Goal: Task Accomplishment & Management: Manage account settings

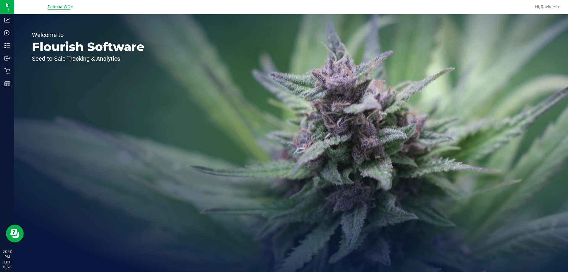
click at [60, 7] on span "Deltona WC" at bounding box center [59, 6] width 22 height 5
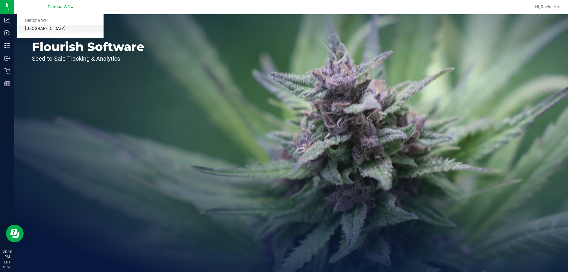
click at [44, 28] on link "[GEOGRAPHIC_DATA]" at bounding box center [60, 29] width 86 height 8
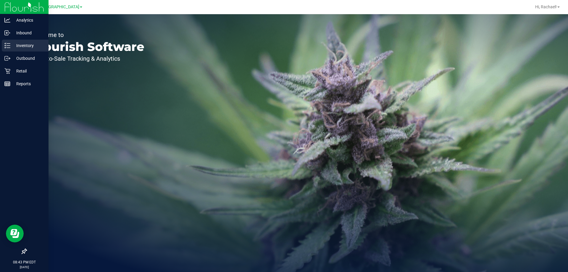
click at [19, 44] on p "Inventory" at bounding box center [28, 45] width 36 height 7
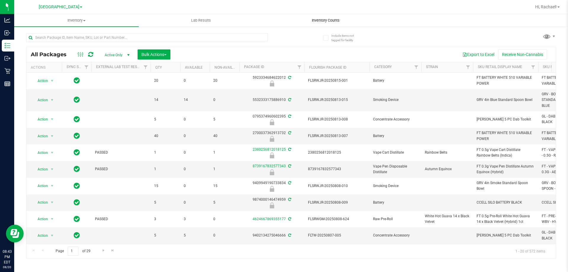
click at [322, 25] on uib-tab-heading "Inventory Counts" at bounding box center [326, 21] width 124 height 12
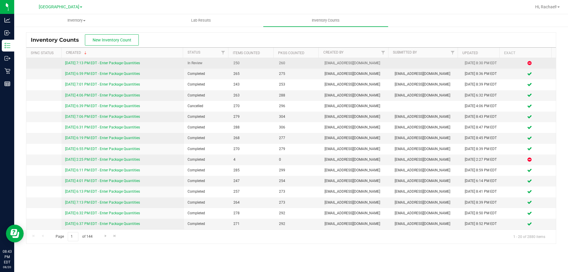
click at [127, 62] on link "[DATE] 7:13 PM EDT - Enter Package Quantities" at bounding box center [102, 63] width 75 height 4
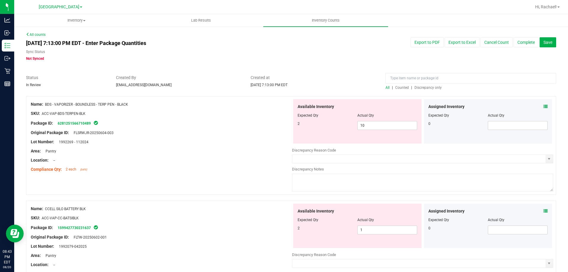
click at [415, 87] on span "Discrepancy only" at bounding box center [428, 88] width 27 height 4
drag, startPoint x: 352, startPoint y: 125, endPoint x: 320, endPoint y: 125, distance: 32.0
click at [320, 125] on div "2 10 10" at bounding box center [358, 125] width 120 height 9
type input "2"
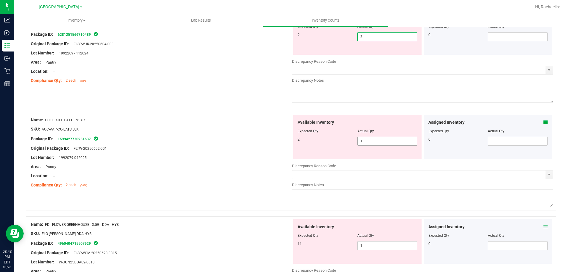
type input "2"
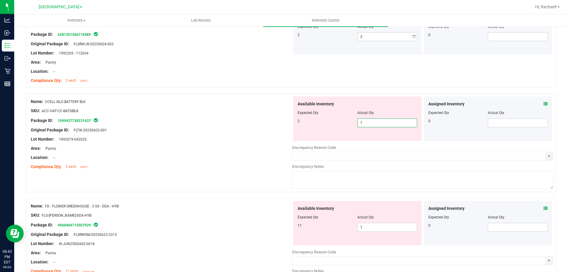
drag, startPoint x: 382, startPoint y: 145, endPoint x: 302, endPoint y: 146, distance: 79.9
click at [302, 146] on div "Available Inventory Expected Qty Actual Qty 2 1 1" at bounding box center [422, 143] width 261 height 94
type input "2"
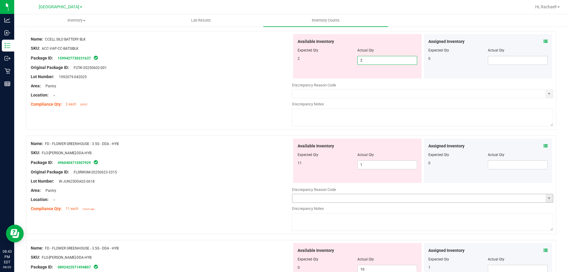
scroll to position [207, 0]
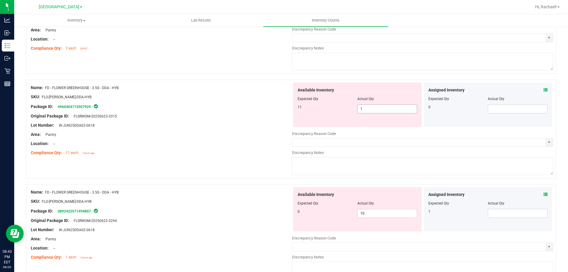
type input "2"
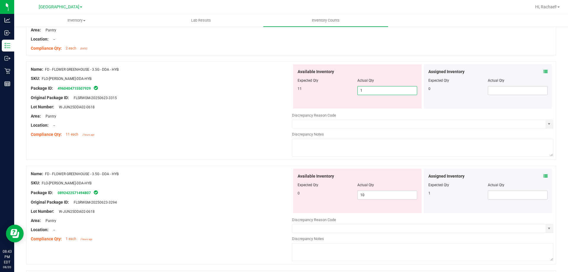
drag, startPoint x: 376, startPoint y: 107, endPoint x: 302, endPoint y: 107, distance: 73.7
click at [302, 107] on div "Available Inventory Expected Qty Actual Qty 11 1 1" at bounding box center [357, 86] width 128 height 44
click at [544, 73] on icon at bounding box center [546, 72] width 4 height 4
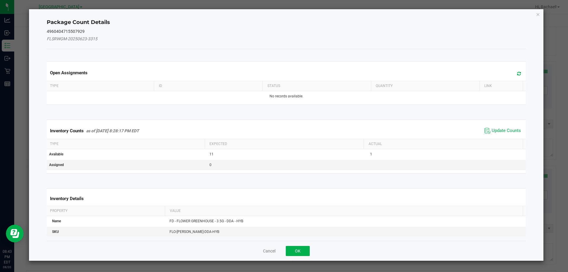
click at [517, 73] on icon at bounding box center [519, 73] width 4 height 4
click at [492, 129] on span "Update Counts" at bounding box center [506, 131] width 29 height 6
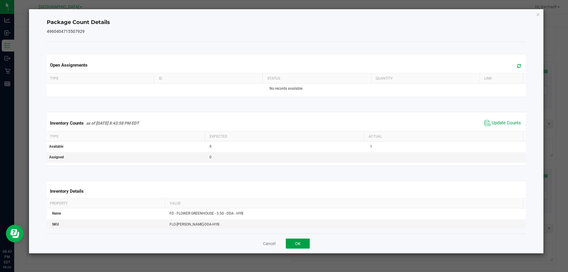
click at [299, 244] on button "OK" at bounding box center [298, 244] width 24 height 10
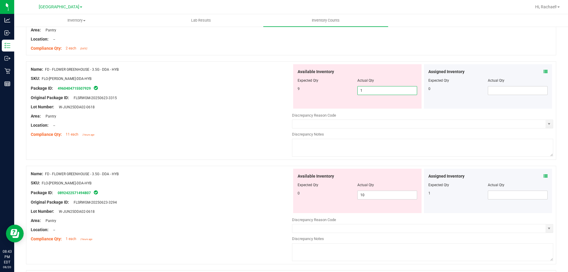
drag, startPoint x: 384, startPoint y: 88, endPoint x: 288, endPoint y: 91, distance: 96.5
click at [288, 91] on div "Name: FD - FLOWER GREENHOUSE - 3.5G - DDA - HYB SKU: FLO-[PERSON_NAME]-DDA-HYB …" at bounding box center [291, 110] width 530 height 99
type input "9"
click at [283, 127] on div "Location: --" at bounding box center [161, 125] width 261 height 6
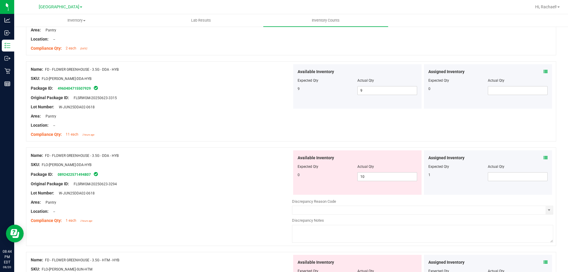
click at [538, 157] on div "Assigned Inventory" at bounding box center [489, 158] width 120 height 6
click at [544, 157] on icon at bounding box center [546, 158] width 4 height 4
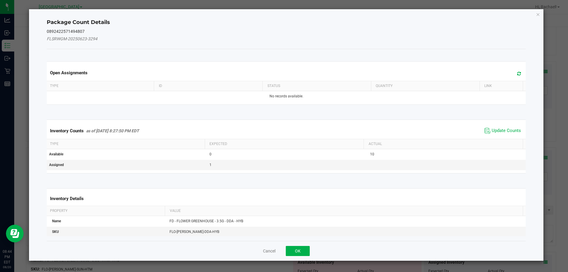
click at [517, 73] on icon at bounding box center [519, 73] width 4 height 4
click at [497, 129] on span "Update Counts" at bounding box center [506, 131] width 29 height 6
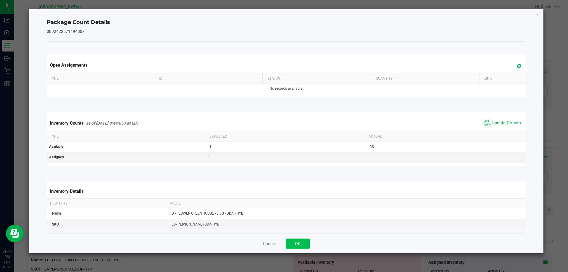
drag, startPoint x: 306, startPoint y: 250, endPoint x: 306, endPoint y: 246, distance: 4.7
click at [306, 250] on div "Cancel OK" at bounding box center [286, 243] width 479 height 20
click at [306, 246] on button "OK" at bounding box center [298, 244] width 24 height 10
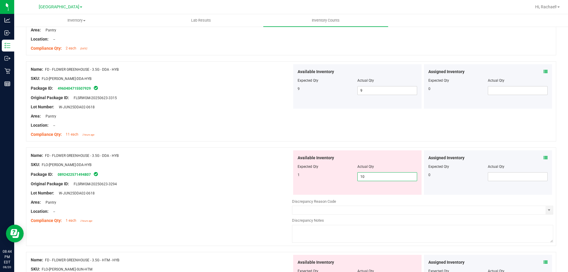
drag, startPoint x: 388, startPoint y: 178, endPoint x: 345, endPoint y: 184, distance: 42.7
click at [345, 184] on div "Available Inventory Expected Qty Actual Qty 1 10 10" at bounding box center [357, 172] width 128 height 44
drag, startPoint x: 369, startPoint y: 177, endPoint x: 276, endPoint y: 176, distance: 93.2
click at [276, 176] on div "Name: FD - FLOWER GREENHOUSE - 3.5G - DDA - HYB SKU: FLO-[PERSON_NAME]-DDA-HYB …" at bounding box center [291, 196] width 530 height 99
type input "1"
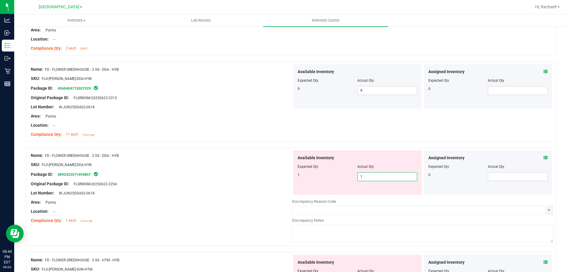
type input "1"
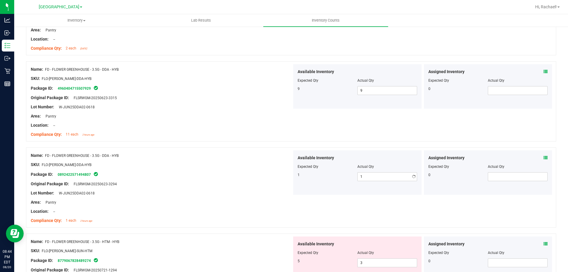
click at [282, 177] on div "Package ID: 0892422571494807" at bounding box center [161, 174] width 261 height 7
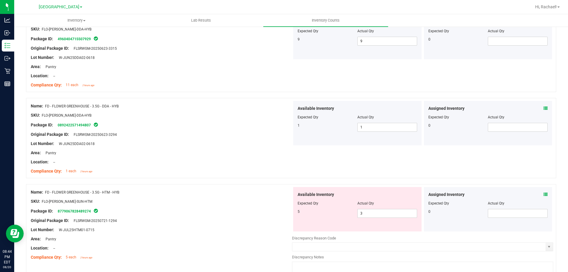
scroll to position [296, 0]
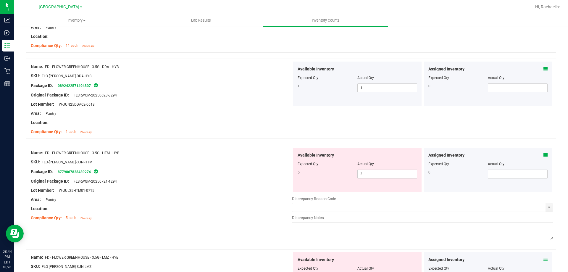
click at [544, 155] on div "Assigned Inventory Expected Qty Actual Qty 0" at bounding box center [488, 170] width 128 height 44
click at [544, 156] on icon at bounding box center [546, 155] width 4 height 4
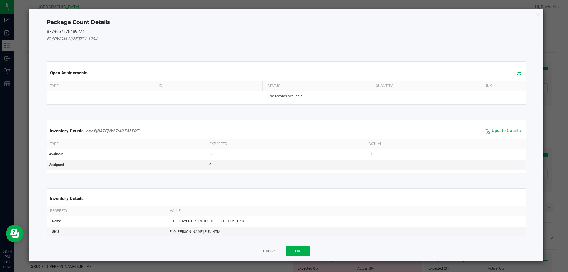
click at [517, 72] on span at bounding box center [518, 74] width 10 height 8
click at [495, 132] on span "Update Counts" at bounding box center [506, 131] width 29 height 6
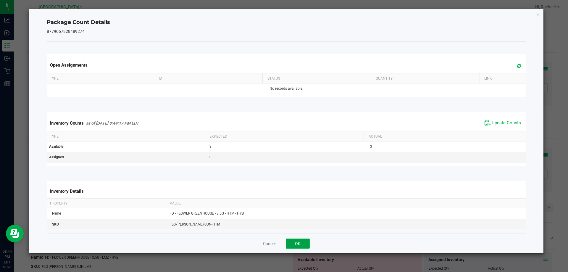
click at [304, 243] on button "OK" at bounding box center [298, 244] width 24 height 10
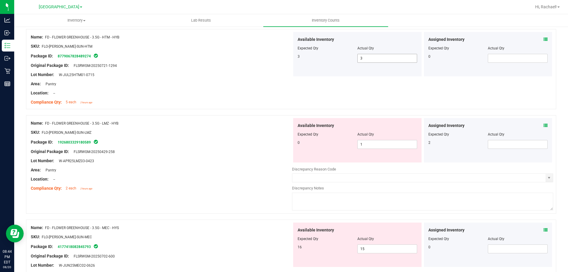
scroll to position [414, 0]
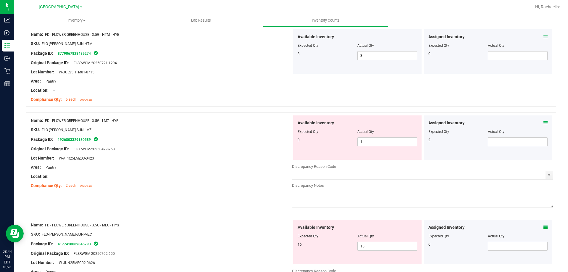
click at [544, 122] on icon at bounding box center [546, 123] width 4 height 4
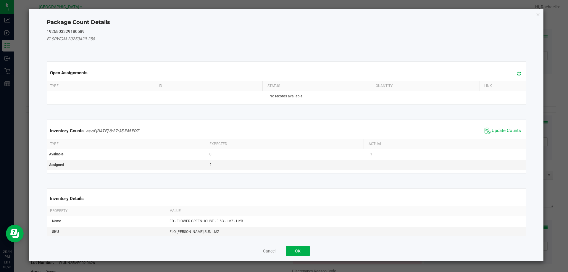
click at [517, 73] on span at bounding box center [518, 74] width 10 height 8
click at [492, 128] on span "Update Counts" at bounding box center [506, 131] width 29 height 6
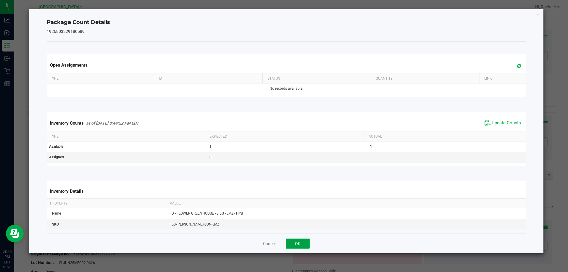
click at [297, 247] on button "OK" at bounding box center [298, 244] width 24 height 10
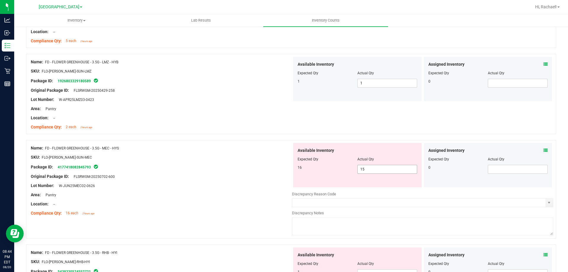
scroll to position [473, 0]
click at [544, 150] on icon at bounding box center [546, 150] width 4 height 4
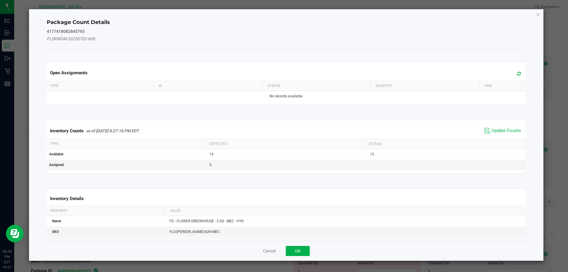
click at [517, 74] on span at bounding box center [518, 74] width 10 height 8
click at [496, 130] on span "Update Counts" at bounding box center [506, 131] width 29 height 6
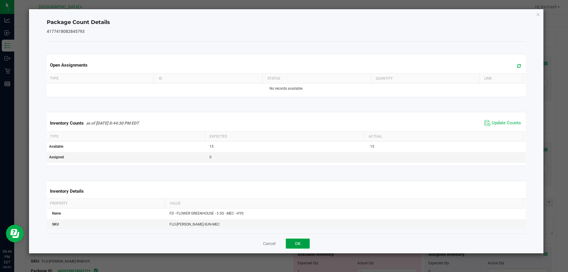
click at [290, 244] on button "OK" at bounding box center [298, 244] width 24 height 10
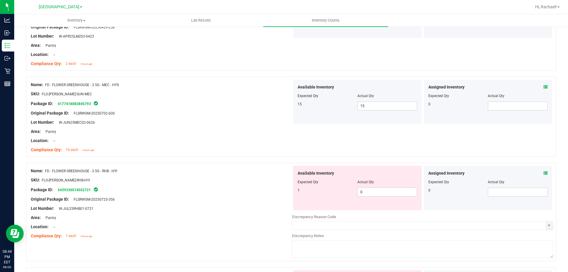
scroll to position [592, 0]
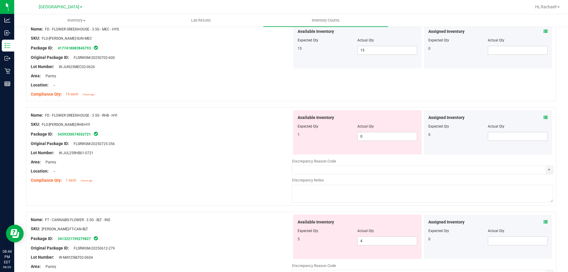
click at [544, 118] on icon at bounding box center [546, 117] width 4 height 4
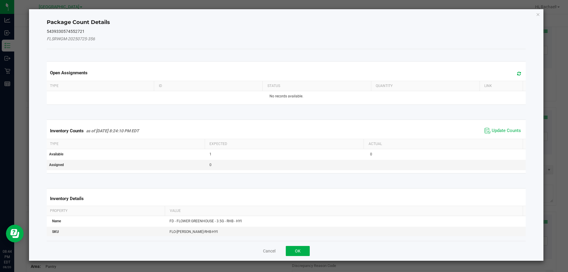
click at [517, 72] on span at bounding box center [518, 74] width 10 height 8
click at [494, 128] on span "Update Counts" at bounding box center [506, 131] width 29 height 6
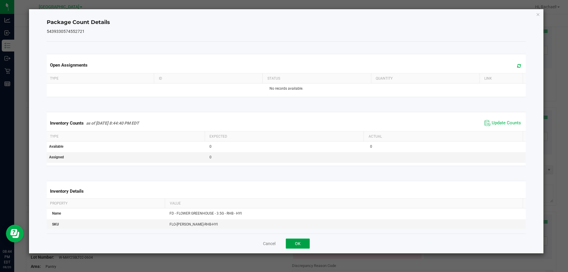
click at [306, 245] on button "OK" at bounding box center [298, 244] width 24 height 10
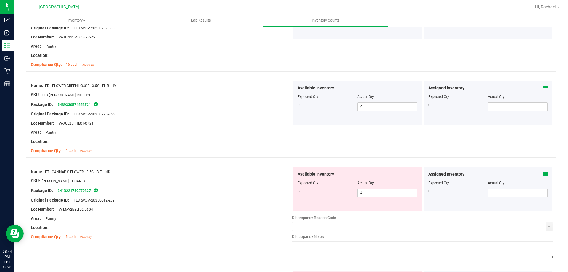
scroll to position [651, 0]
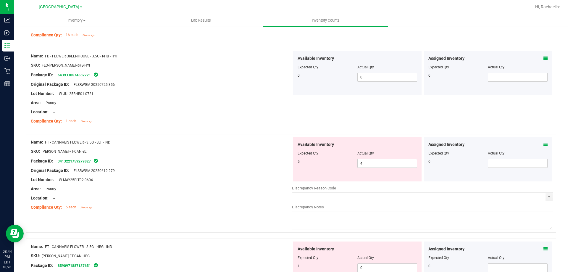
click at [544, 145] on icon at bounding box center [546, 144] width 4 height 4
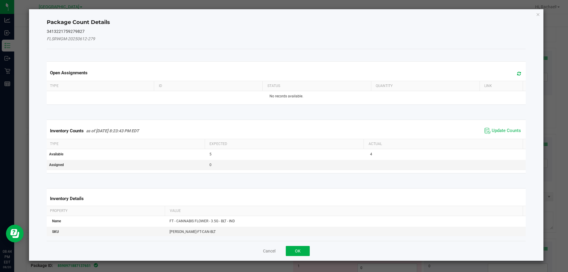
click at [517, 74] on icon at bounding box center [519, 73] width 4 height 4
click at [503, 127] on span "Update Counts" at bounding box center [502, 130] width 39 height 9
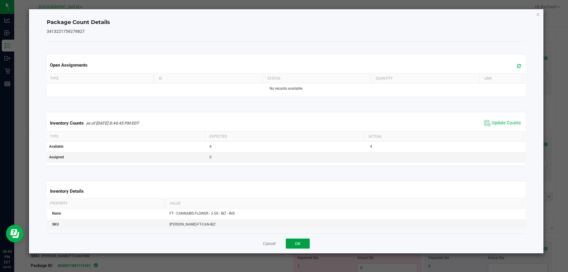
click at [308, 239] on button "OK" at bounding box center [298, 244] width 24 height 10
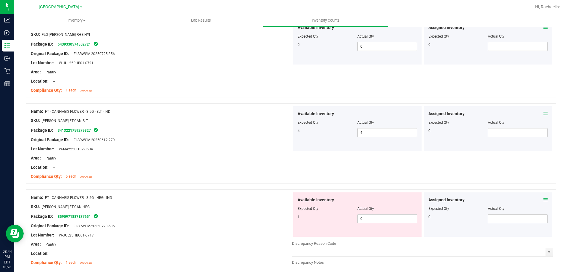
scroll to position [799, 0]
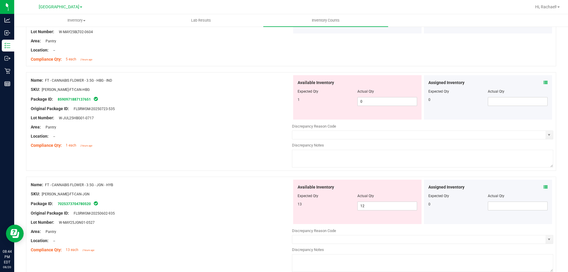
click at [544, 84] on icon at bounding box center [546, 82] width 4 height 4
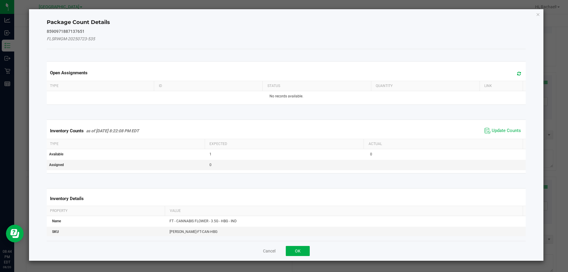
click at [517, 71] on icon at bounding box center [519, 73] width 4 height 4
click at [500, 129] on span "Update Counts" at bounding box center [506, 131] width 29 height 6
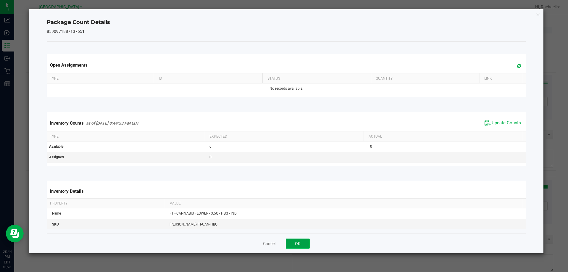
click at [299, 247] on button "OK" at bounding box center [298, 244] width 24 height 10
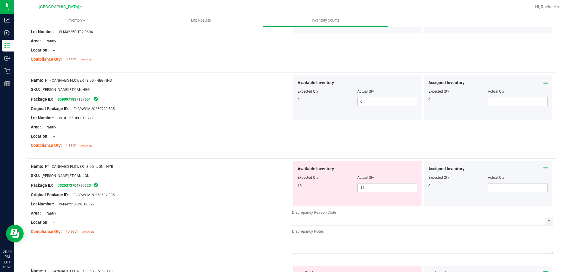
click at [543, 167] on div "Assigned Inventory Expected Qty Actual Qty 0" at bounding box center [488, 183] width 128 height 44
click at [538, 169] on div "Assigned Inventory" at bounding box center [489, 169] width 120 height 6
click at [544, 169] on icon at bounding box center [546, 169] width 4 height 4
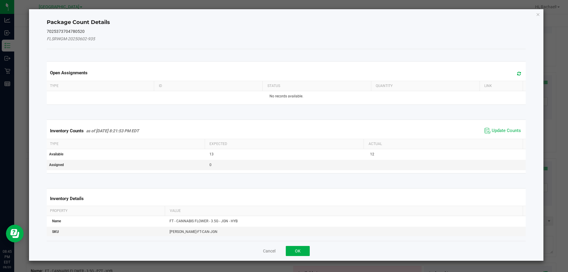
click at [513, 73] on span at bounding box center [518, 74] width 10 height 8
click at [492, 137] on div "Inventory Counts as of [DATE] 8:21:53 PM EDT Update Counts" at bounding box center [287, 131] width 482 height 16
click at [493, 131] on span "Update Counts" at bounding box center [506, 131] width 29 height 6
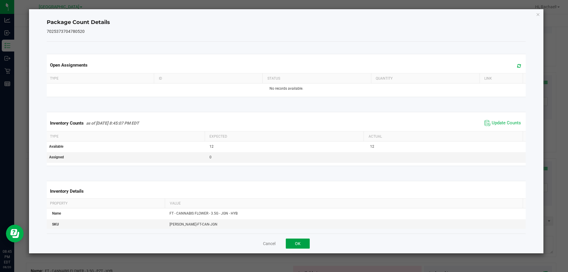
click at [294, 239] on button "OK" at bounding box center [298, 244] width 24 height 10
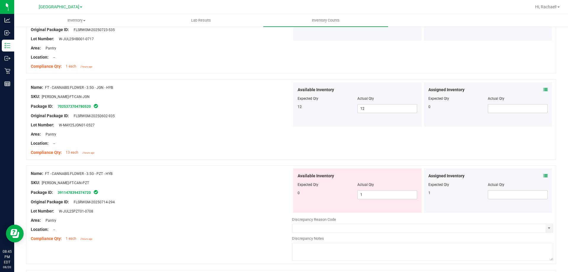
scroll to position [888, 0]
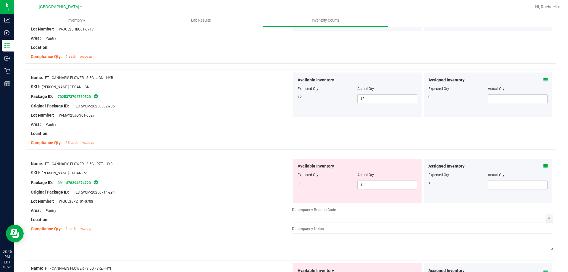
click at [545, 169] on div "Assigned Inventory Expected Qty Actual Qty 1" at bounding box center [488, 181] width 128 height 44
click at [544, 167] on icon at bounding box center [546, 166] width 4 height 4
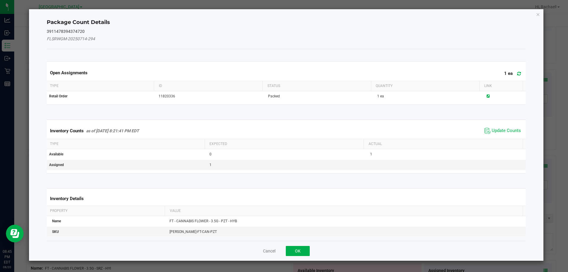
click at [517, 74] on icon at bounding box center [519, 73] width 4 height 4
click at [305, 246] on div "Cancel OK" at bounding box center [286, 251] width 479 height 20
click at [293, 254] on button "OK" at bounding box center [298, 251] width 24 height 10
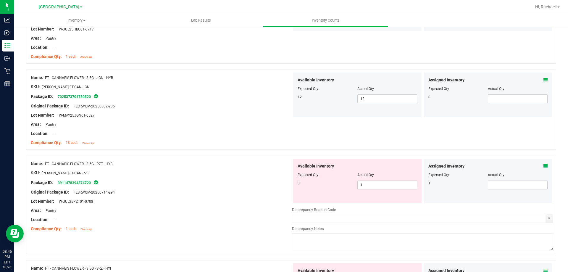
click at [544, 168] on span at bounding box center [546, 166] width 4 height 6
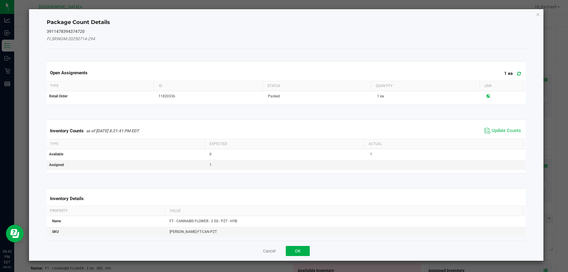
click at [517, 74] on icon at bounding box center [519, 73] width 4 height 4
click at [493, 133] on span "Update Counts" at bounding box center [506, 131] width 29 height 6
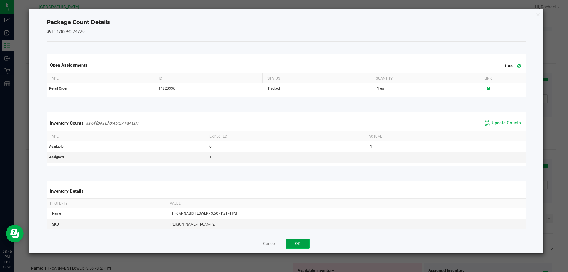
click at [299, 243] on button "OK" at bounding box center [298, 244] width 24 height 10
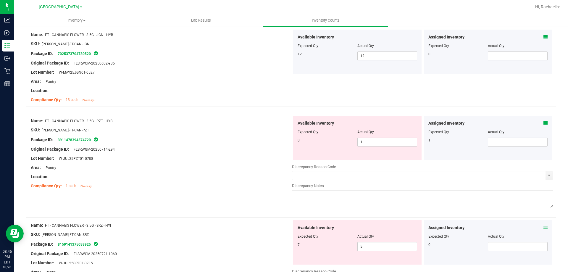
scroll to position [947, 0]
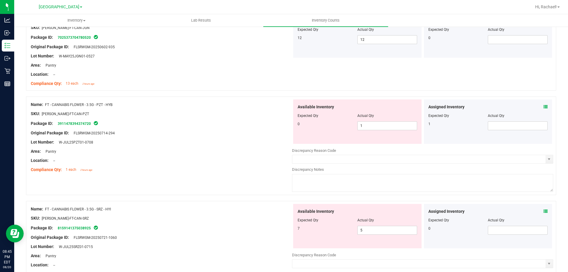
click at [544, 104] on span at bounding box center [546, 107] width 4 height 6
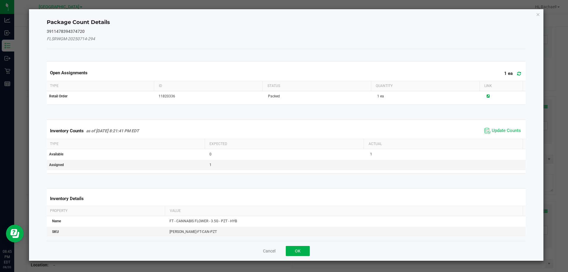
click at [517, 73] on icon at bounding box center [519, 73] width 4 height 4
click at [301, 251] on button "OK" at bounding box center [298, 251] width 24 height 10
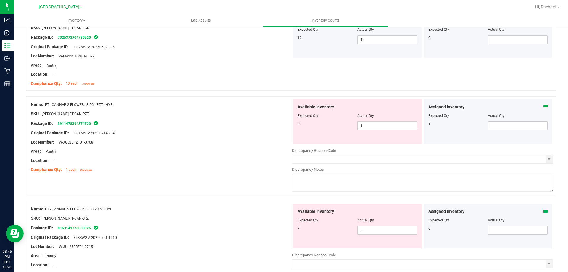
click at [544, 105] on icon at bounding box center [546, 107] width 4 height 4
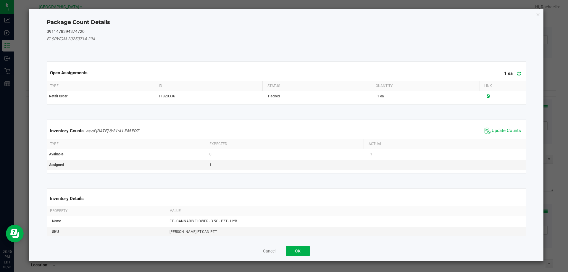
click at [517, 73] on icon at bounding box center [519, 73] width 4 height 4
click at [487, 132] on span "Update Counts" at bounding box center [502, 130] width 39 height 9
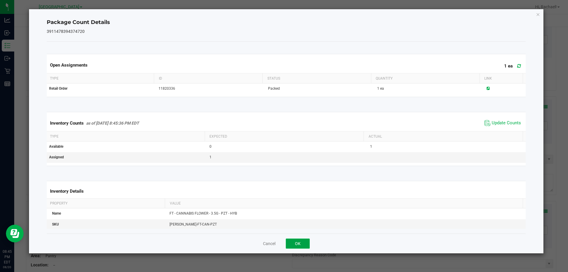
click at [299, 243] on button "OK" at bounding box center [298, 244] width 24 height 10
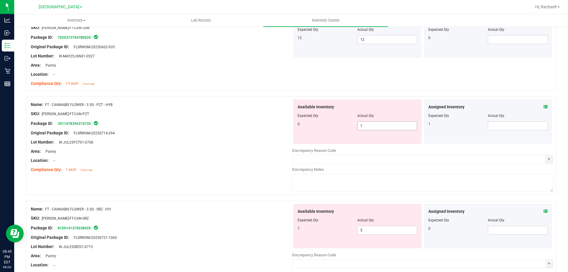
click at [368, 122] on span "1 1" at bounding box center [387, 125] width 60 height 9
drag, startPoint x: 363, startPoint y: 122, endPoint x: 351, endPoint y: 123, distance: 11.6
click at [352, 123] on div "0 1 1" at bounding box center [358, 125] width 120 height 9
type input "0"
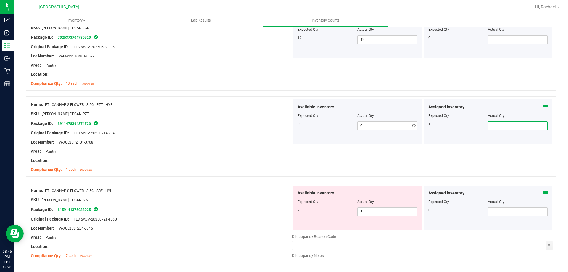
drag, startPoint x: 491, startPoint y: 126, endPoint x: 470, endPoint y: 132, distance: 21.5
click at [470, 132] on div "Assigned Inventory Expected Qty Actual Qty 1" at bounding box center [488, 121] width 128 height 44
type input "1"
click at [537, 191] on div "Assigned Inventory" at bounding box center [489, 193] width 120 height 6
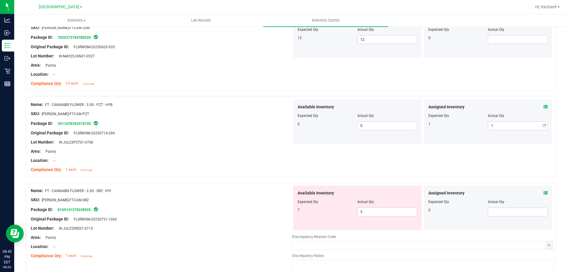
click at [544, 192] on icon at bounding box center [546, 193] width 4 height 4
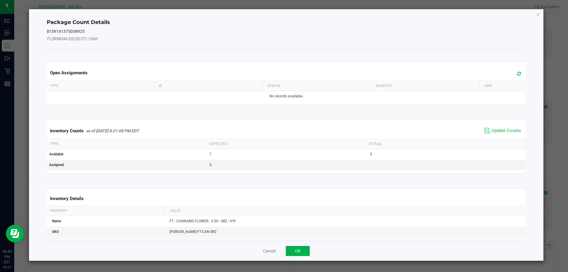
click at [515, 76] on span at bounding box center [518, 74] width 10 height 8
click at [493, 127] on span "Update Counts" at bounding box center [502, 130] width 39 height 9
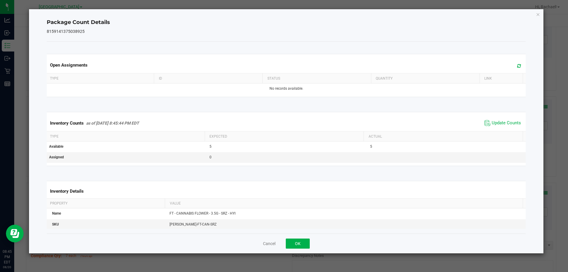
click at [297, 238] on div "Cancel OK" at bounding box center [286, 243] width 479 height 20
click at [297, 239] on button "OK" at bounding box center [298, 244] width 24 height 10
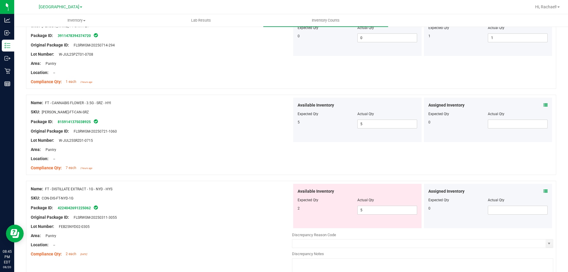
scroll to position [1036, 0]
click at [544, 189] on icon at bounding box center [546, 190] width 4 height 4
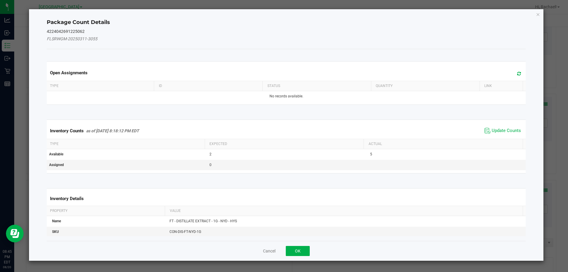
click at [517, 74] on icon at bounding box center [519, 73] width 4 height 4
click at [492, 132] on span "Update Counts" at bounding box center [506, 131] width 29 height 6
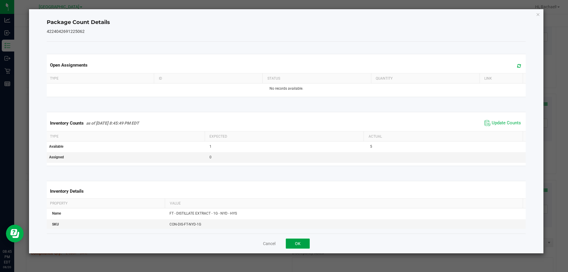
click at [307, 243] on button "OK" at bounding box center [298, 244] width 24 height 10
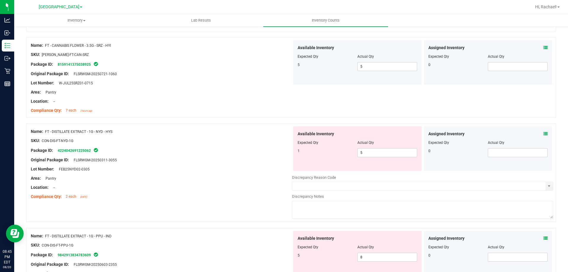
scroll to position [1095, 0]
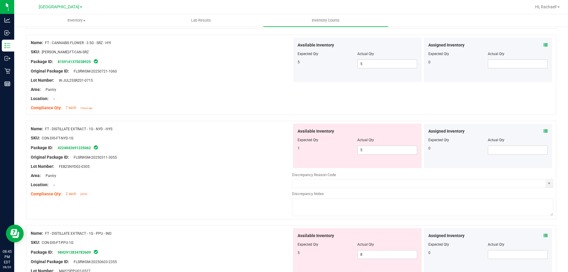
click at [545, 132] on div "Assigned Inventory Expected Qty Actual Qty 0" at bounding box center [488, 146] width 128 height 44
click at [544, 132] on icon at bounding box center [546, 131] width 4 height 4
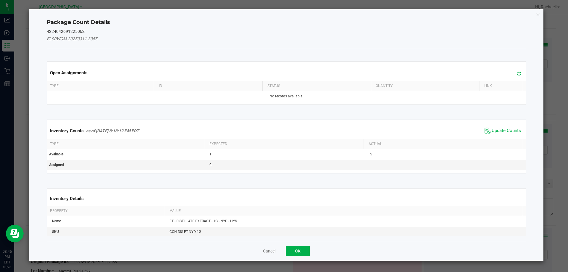
click at [517, 76] on span at bounding box center [518, 74] width 10 height 8
click at [497, 136] on div "Inventory Counts as of [DATE] 8:18:12 PM EDT Update Counts" at bounding box center [287, 131] width 482 height 16
click at [496, 128] on span "Update Counts" at bounding box center [506, 131] width 29 height 6
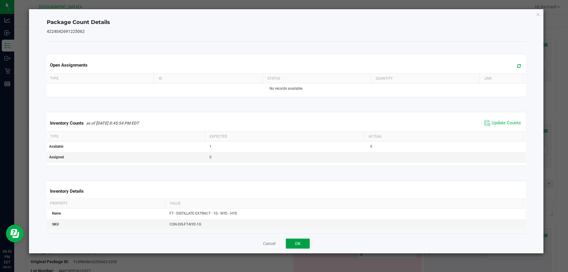
click at [299, 244] on button "OK" at bounding box center [298, 244] width 24 height 10
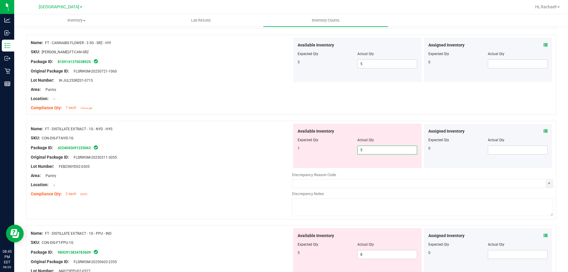
drag, startPoint x: 386, startPoint y: 151, endPoint x: 258, endPoint y: 151, distance: 128.1
click at [260, 150] on div "Name: FT - DISTILLATE EXTRACT - 1G - NYD - HYS SKU: CON-DIS-FT-NYD-1G Package I…" at bounding box center [291, 170] width 530 height 99
type input "1"
click at [298, 148] on div "1" at bounding box center [328, 148] width 60 height 5
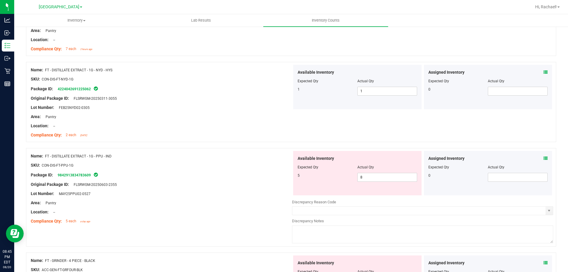
scroll to position [1154, 0]
click at [539, 160] on div "Assigned Inventory" at bounding box center [489, 158] width 120 height 6
click at [544, 159] on icon at bounding box center [546, 158] width 4 height 4
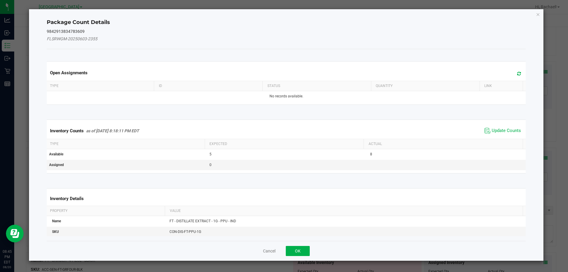
click at [515, 76] on span at bounding box center [518, 74] width 10 height 8
click at [499, 129] on span "Update Counts" at bounding box center [506, 131] width 29 height 6
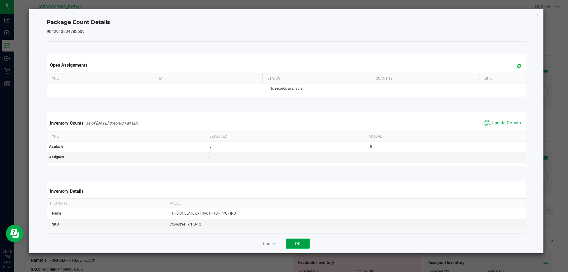
click at [302, 244] on button "OK" at bounding box center [298, 244] width 24 height 10
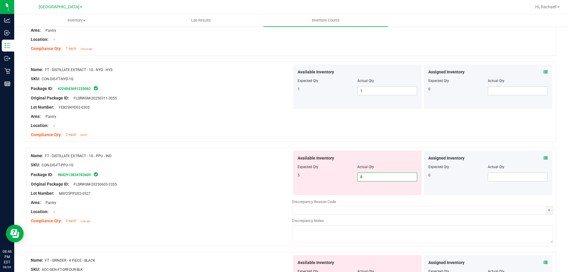
drag, startPoint x: 368, startPoint y: 179, endPoint x: 342, endPoint y: 180, distance: 25.5
click at [342, 180] on div "5 8 8" at bounding box center [358, 177] width 120 height 9
type input "5"
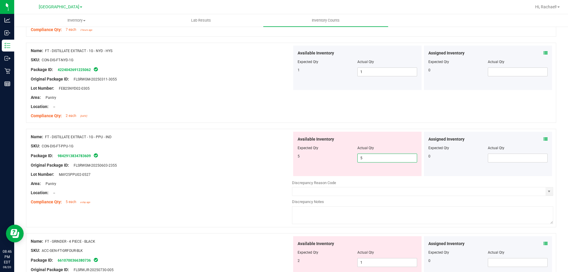
scroll to position [1184, 0]
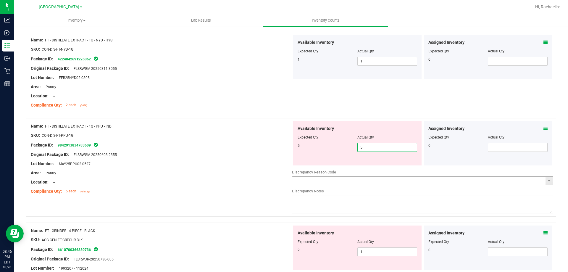
type input "5"
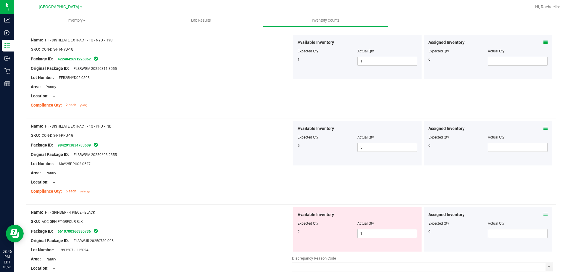
click at [544, 213] on icon at bounding box center [546, 214] width 4 height 4
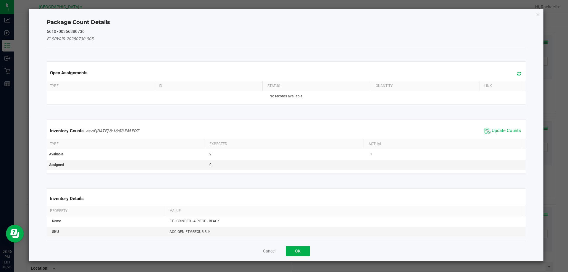
click at [517, 74] on icon at bounding box center [519, 73] width 4 height 4
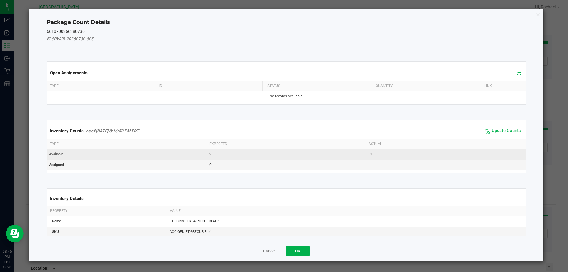
drag, startPoint x: 491, startPoint y: 130, endPoint x: 458, endPoint y: 152, distance: 39.7
click at [492, 131] on span "Update Counts" at bounding box center [506, 131] width 29 height 6
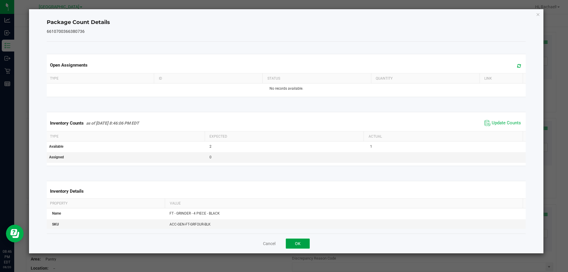
click at [292, 243] on button "OK" at bounding box center [298, 244] width 24 height 10
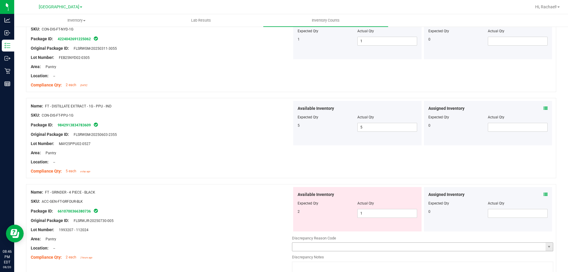
scroll to position [1243, 0]
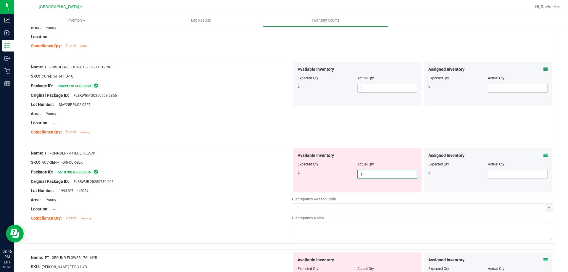
click at [358, 175] on span "1 1" at bounding box center [387, 174] width 60 height 9
type input "2"
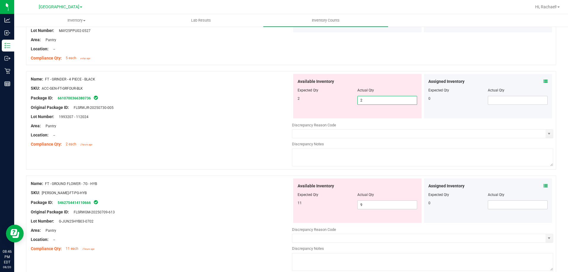
scroll to position [1332, 0]
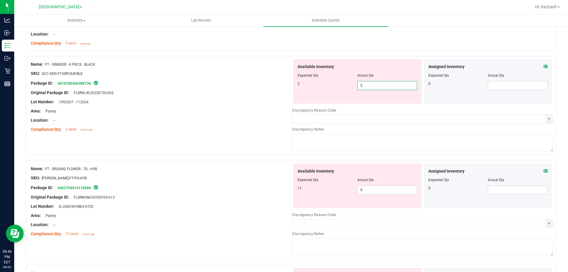
type input "2"
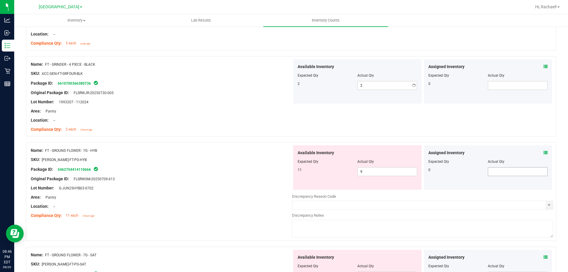
click at [542, 172] on div "Assigned Inventory Expected Qty Actual Qty 0" at bounding box center [488, 167] width 128 height 44
click at [544, 154] on icon at bounding box center [546, 153] width 4 height 4
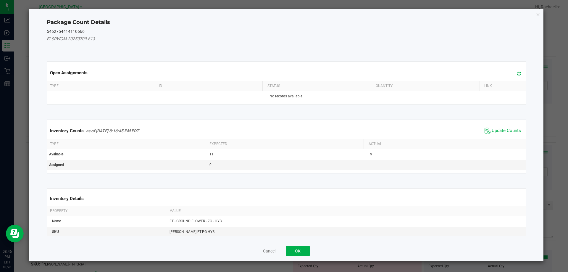
drag, startPoint x: 516, startPoint y: 76, endPoint x: 513, endPoint y: 80, distance: 4.0
click at [513, 79] on div "Open Assignments" at bounding box center [287, 73] width 482 height 16
click at [517, 75] on icon at bounding box center [519, 73] width 4 height 4
click at [507, 130] on span "Update Counts" at bounding box center [506, 131] width 29 height 6
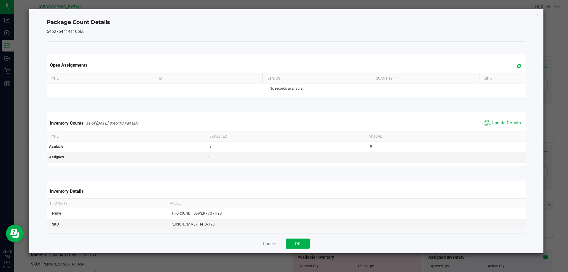
click at [304, 249] on div "Cancel OK" at bounding box center [286, 243] width 479 height 20
click at [302, 242] on button "OK" at bounding box center [298, 244] width 24 height 10
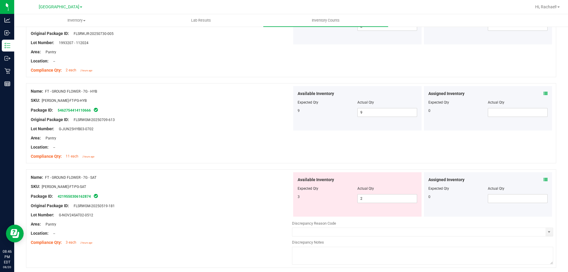
scroll to position [1450, 0]
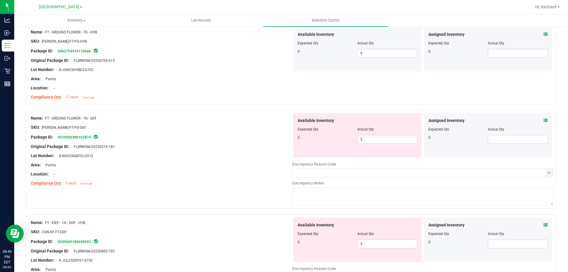
click at [544, 119] on icon at bounding box center [546, 120] width 4 height 4
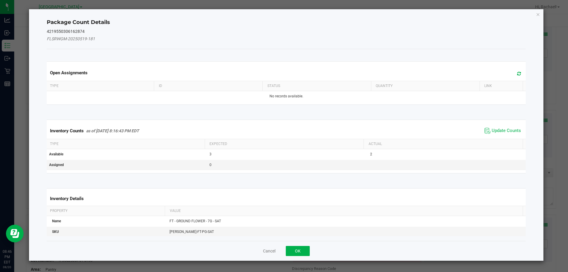
click at [515, 75] on span at bounding box center [518, 74] width 10 height 8
click at [500, 130] on span "Update Counts" at bounding box center [506, 131] width 29 height 6
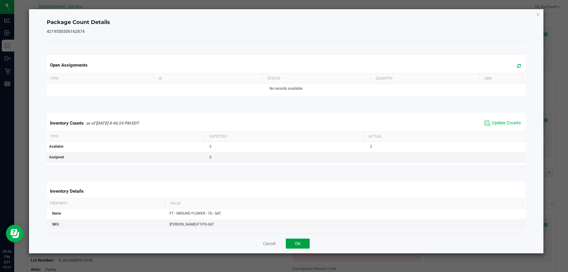
click at [295, 240] on button "OK" at bounding box center [298, 244] width 24 height 10
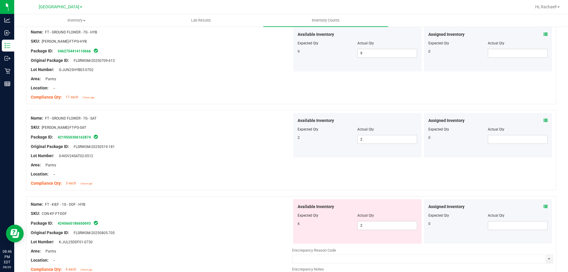
click at [541, 203] on div "Assigned Inventory Expected Qty Actual Qty 0" at bounding box center [488, 221] width 128 height 44
click at [544, 204] on span at bounding box center [546, 207] width 4 height 6
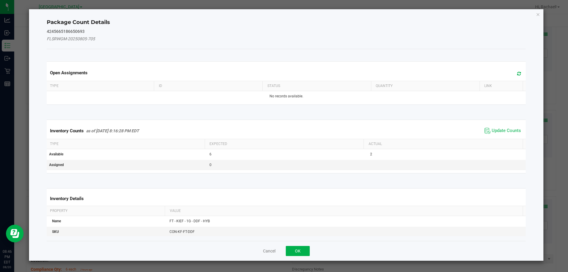
click at [517, 72] on icon at bounding box center [519, 73] width 4 height 4
click at [494, 135] on span "Update Counts" at bounding box center [502, 130] width 39 height 9
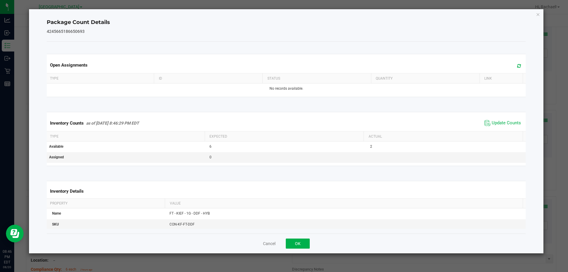
click at [292, 238] on div "Cancel OK" at bounding box center [286, 243] width 479 height 20
click at [292, 244] on button "OK" at bounding box center [298, 244] width 24 height 10
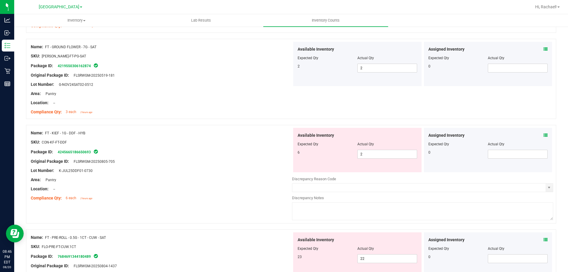
scroll to position [1568, 0]
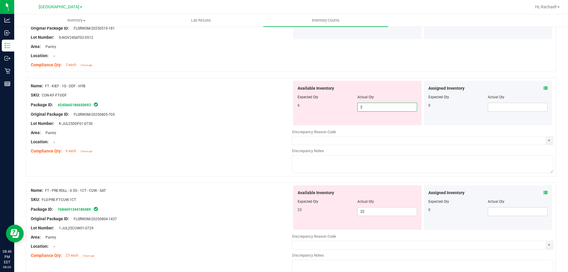
drag, startPoint x: 367, startPoint y: 109, endPoint x: 331, endPoint y: 109, distance: 35.2
click at [331, 109] on div "6 2 2" at bounding box center [358, 107] width 120 height 9
type input "6"
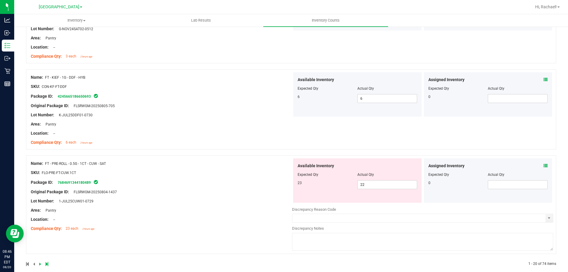
scroll to position [1585, 0]
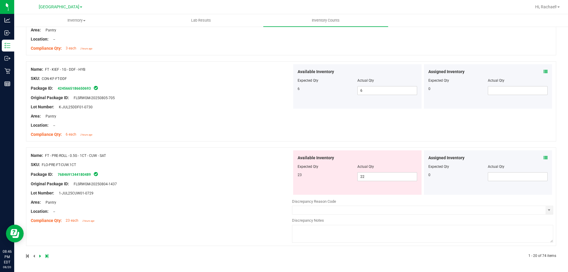
click at [544, 158] on icon at bounding box center [546, 158] width 4 height 4
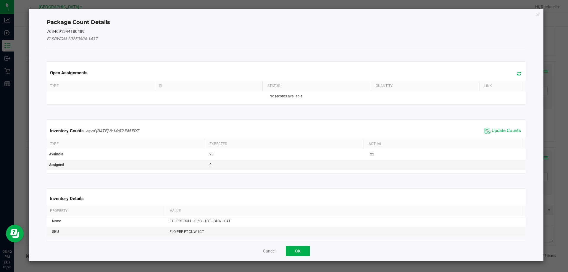
click at [517, 72] on icon at bounding box center [519, 73] width 4 height 4
click at [494, 131] on span "Update Counts" at bounding box center [506, 131] width 29 height 6
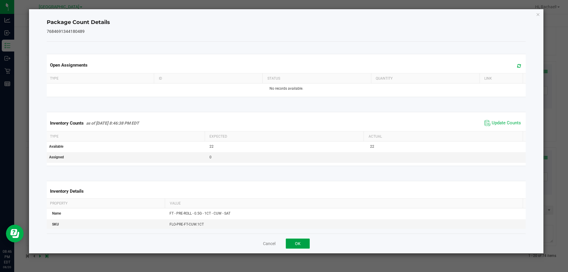
click at [305, 242] on button "OK" at bounding box center [298, 244] width 24 height 10
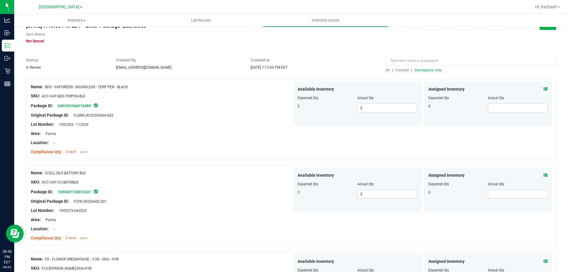
scroll to position [0, 0]
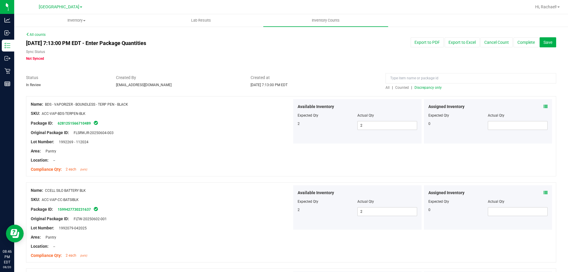
click at [430, 86] on span "Discrepancy only" at bounding box center [428, 88] width 27 height 4
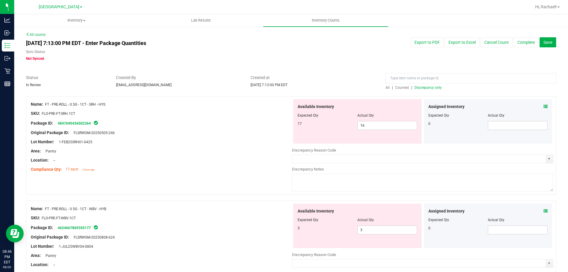
click at [538, 106] on div "Assigned Inventory" at bounding box center [489, 107] width 120 height 6
click at [544, 107] on icon at bounding box center [546, 106] width 4 height 4
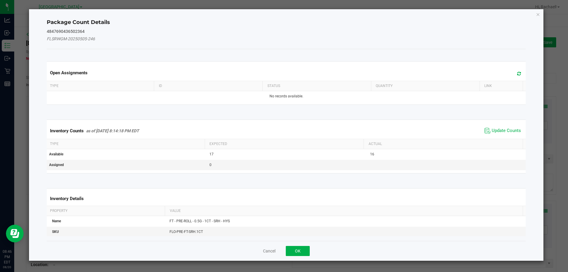
click at [517, 75] on icon at bounding box center [519, 73] width 4 height 4
click at [293, 252] on button "OK" at bounding box center [298, 251] width 24 height 10
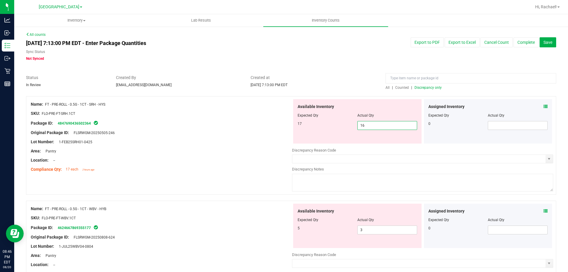
drag, startPoint x: 371, startPoint y: 125, endPoint x: 326, endPoint y: 125, distance: 45.6
click at [326, 125] on div "17 16 16" at bounding box center [358, 125] width 120 height 9
type input "17"
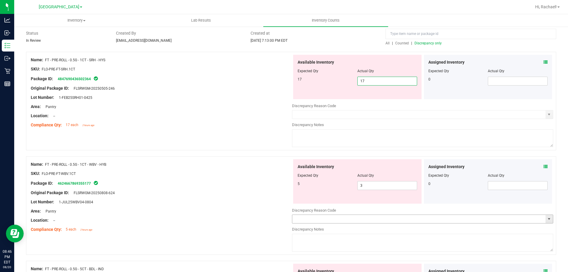
scroll to position [89, 0]
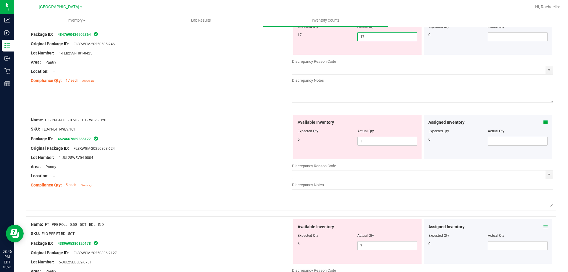
type input "17"
click at [543, 120] on div "Assigned Inventory Expected Qty Actual Qty 0" at bounding box center [488, 137] width 128 height 44
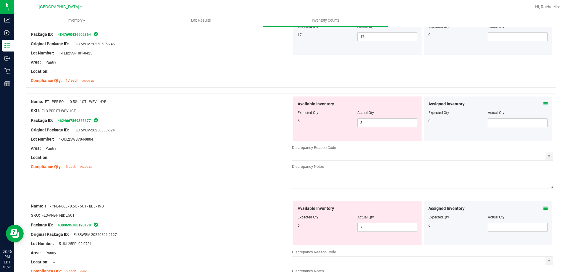
click at [544, 104] on icon at bounding box center [546, 104] width 4 height 4
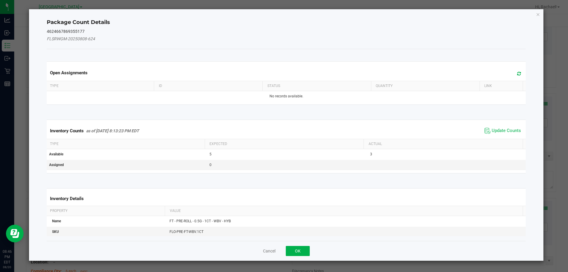
click at [517, 74] on icon at bounding box center [519, 73] width 4 height 4
click at [487, 131] on span "Update Counts" at bounding box center [502, 130] width 39 height 9
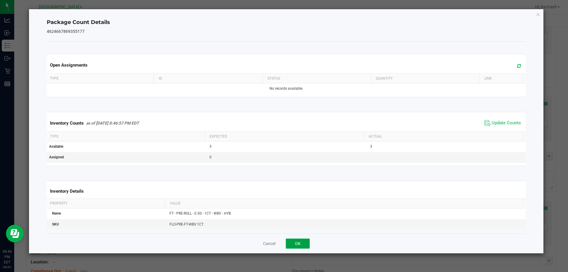
click at [294, 241] on button "OK" at bounding box center [298, 244] width 24 height 10
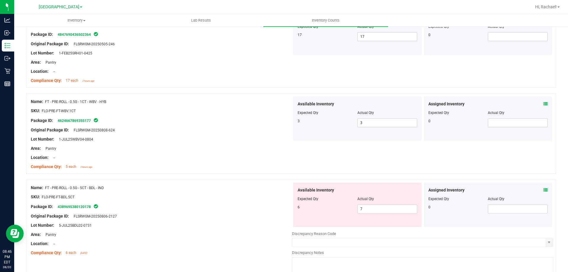
click at [544, 191] on icon at bounding box center [546, 190] width 4 height 4
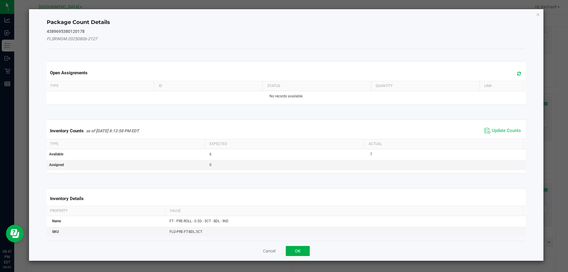
click at [517, 73] on icon at bounding box center [519, 73] width 4 height 4
click at [492, 132] on span "Update Counts" at bounding box center [506, 131] width 29 height 6
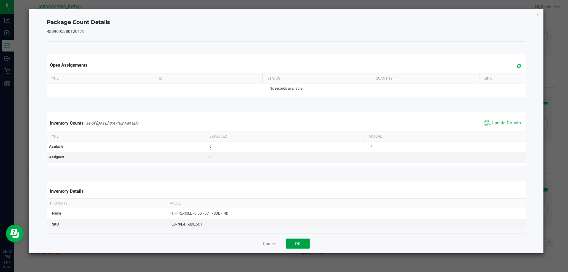
click at [298, 244] on button "OK" at bounding box center [298, 244] width 24 height 10
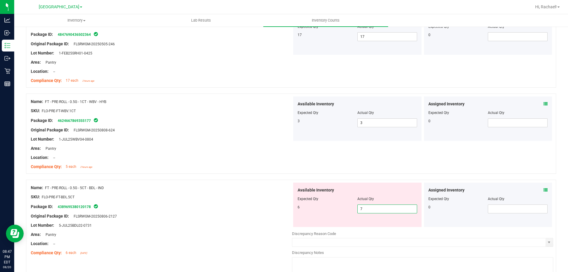
drag, startPoint x: 371, startPoint y: 212, endPoint x: 332, endPoint y: 216, distance: 38.4
click at [332, 216] on div "Available Inventory Expected Qty Actual Qty 6 7 7" at bounding box center [357, 205] width 128 height 44
type input "6"
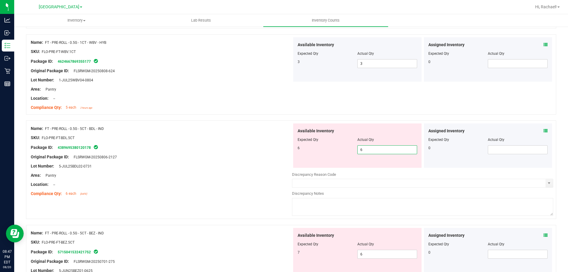
type input "6"
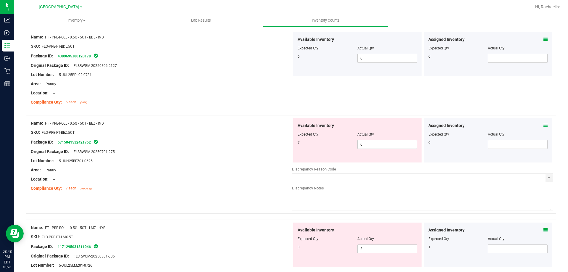
scroll to position [207, 0]
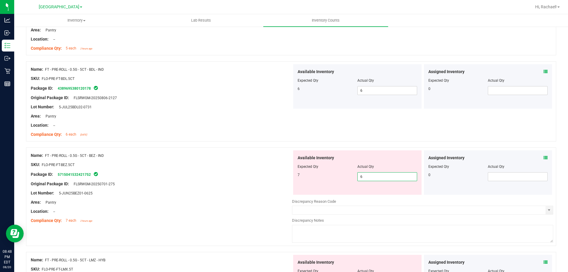
drag, startPoint x: 373, startPoint y: 177, endPoint x: 271, endPoint y: 167, distance: 101.9
click at [272, 167] on div "Name: FT - PRE-ROLL - 0.5G - 5CT - BEZ - IND SKU: FLO-PRE-FT-BEZ.5CT Package ID…" at bounding box center [291, 196] width 530 height 99
type input "7"
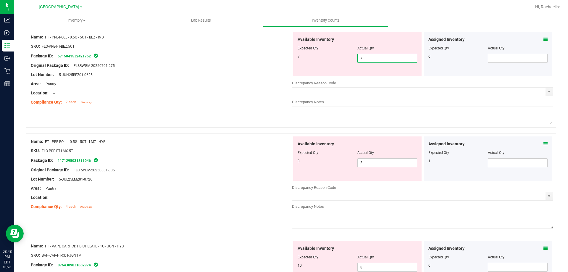
type input "7"
click at [541, 143] on div "Assigned Inventory Expected Qty Actual Qty 1" at bounding box center [488, 158] width 128 height 44
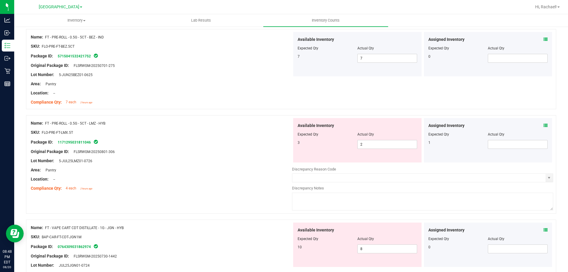
click at [544, 125] on icon at bounding box center [546, 125] width 4 height 4
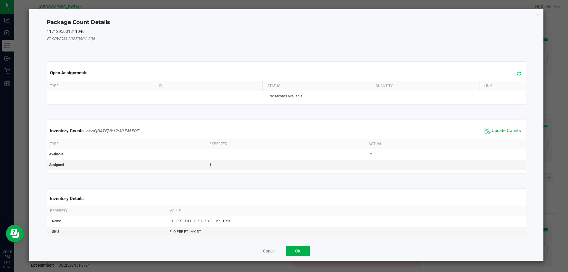
click at [517, 73] on icon at bounding box center [519, 73] width 4 height 4
click at [507, 128] on span "Update Counts" at bounding box center [506, 131] width 29 height 6
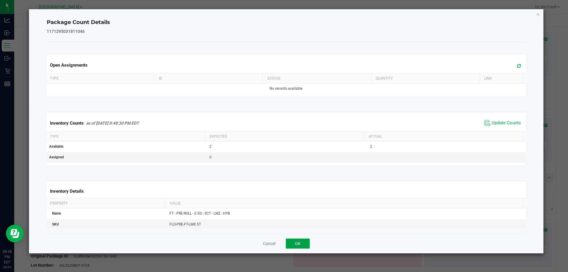
click at [299, 240] on button "OK" at bounding box center [298, 244] width 24 height 10
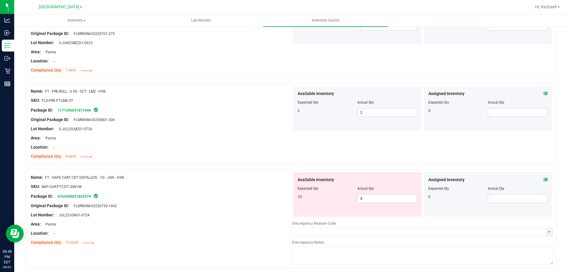
scroll to position [414, 0]
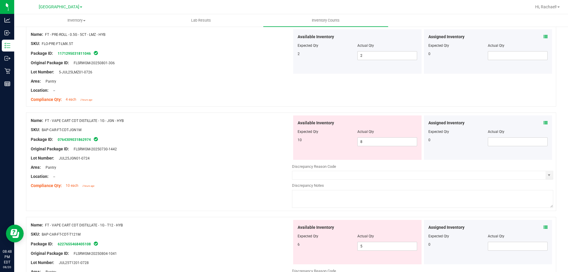
click at [544, 121] on icon at bounding box center [546, 123] width 4 height 4
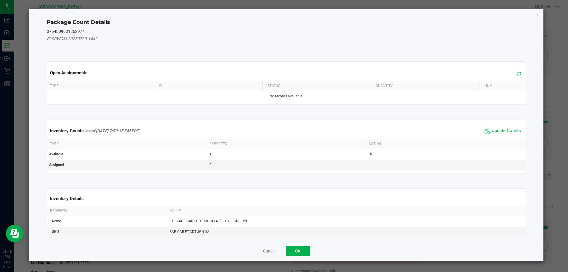
click at [517, 74] on icon at bounding box center [519, 73] width 4 height 4
click at [494, 128] on span "Update Counts" at bounding box center [506, 131] width 29 height 6
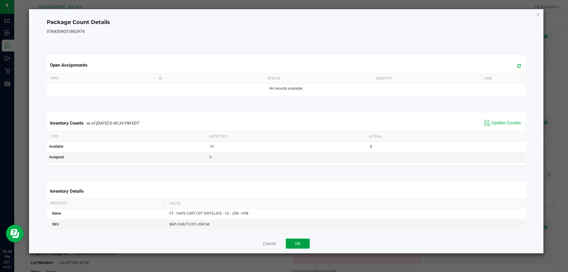
click at [300, 244] on button "OK" at bounding box center [298, 244] width 24 height 10
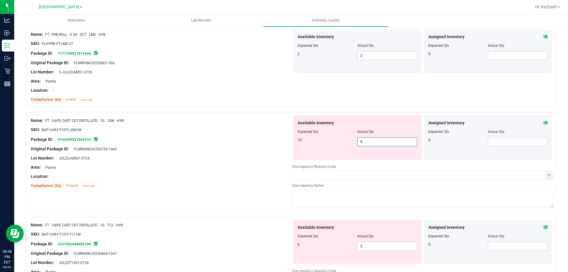
drag, startPoint x: 374, startPoint y: 143, endPoint x: 265, endPoint y: 143, distance: 108.6
click at [265, 143] on div "Name: FT - VAPE CART CDT DISTILLATE - 1G - JGN - HYB SKU: BAP-CAR-FT-CDT-JGN1M …" at bounding box center [291, 161] width 530 height 99
type input "10"
click at [333, 150] on div "Available Inventory Expected Qty Actual Qty 10 10 10" at bounding box center [357, 137] width 128 height 44
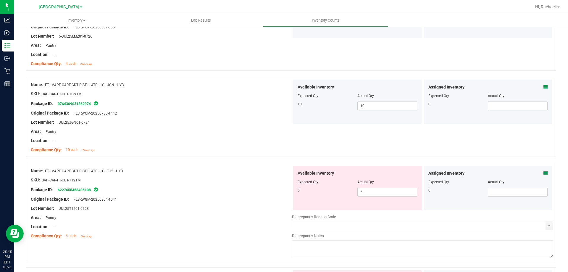
scroll to position [503, 0]
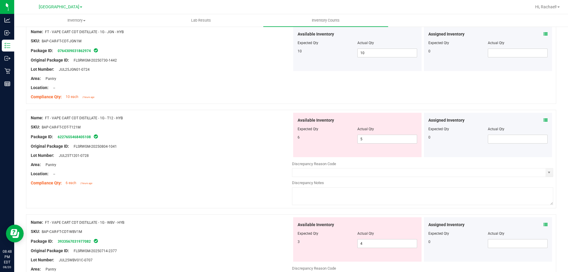
click at [544, 120] on icon at bounding box center [546, 120] width 4 height 4
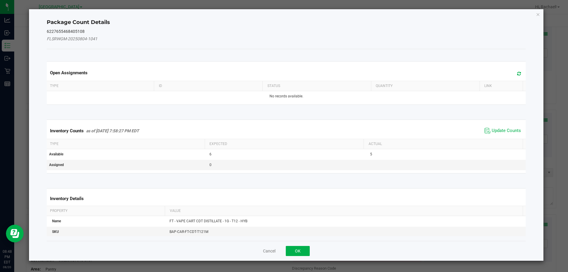
click at [519, 72] on div "Open Assignments" at bounding box center [287, 73] width 482 height 16
click at [517, 72] on icon at bounding box center [519, 73] width 4 height 4
click at [492, 129] on span "Update Counts" at bounding box center [506, 131] width 29 height 6
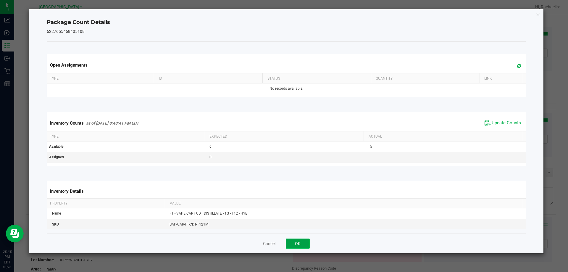
click at [295, 240] on button "OK" at bounding box center [298, 244] width 24 height 10
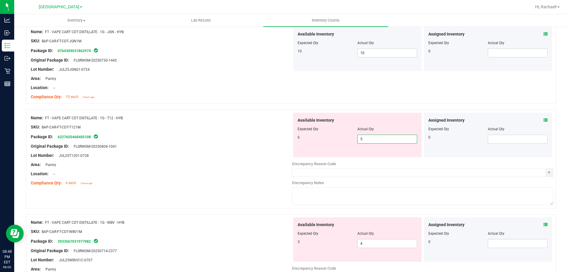
drag, startPoint x: 366, startPoint y: 140, endPoint x: 315, endPoint y: 140, distance: 50.9
click at [317, 140] on div "6 5 5" at bounding box center [358, 139] width 120 height 9
type input "6"
click at [315, 140] on div "6 6 6" at bounding box center [358, 139] width 120 height 9
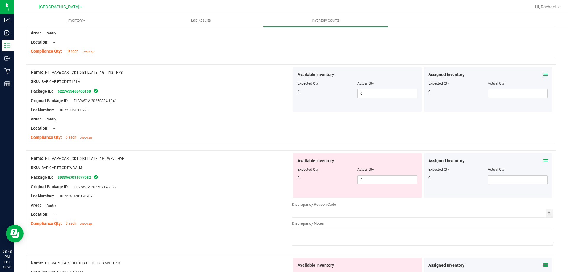
scroll to position [592, 0]
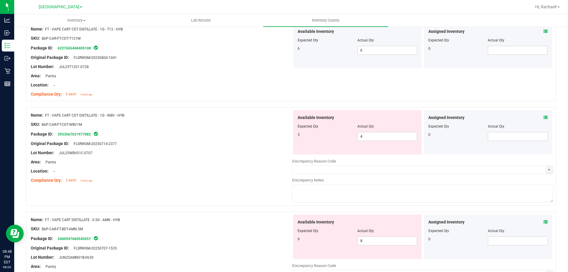
click at [544, 117] on icon at bounding box center [546, 117] width 4 height 4
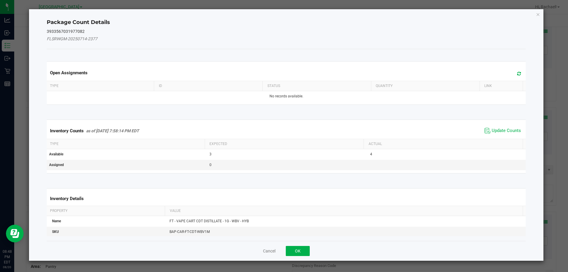
click at [517, 73] on icon at bounding box center [519, 73] width 4 height 4
click at [492, 131] on span "Update Counts" at bounding box center [506, 131] width 29 height 6
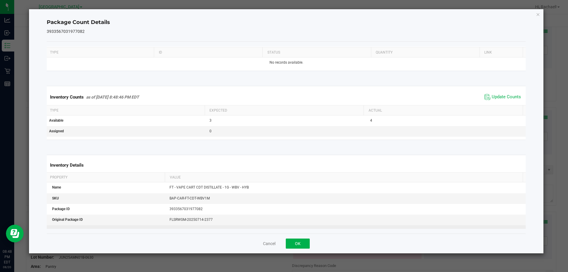
scroll to position [59, 0]
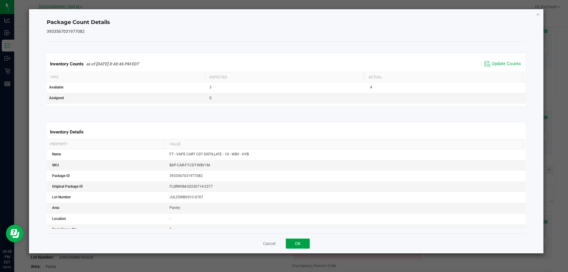
click at [301, 244] on button "OK" at bounding box center [298, 244] width 24 height 10
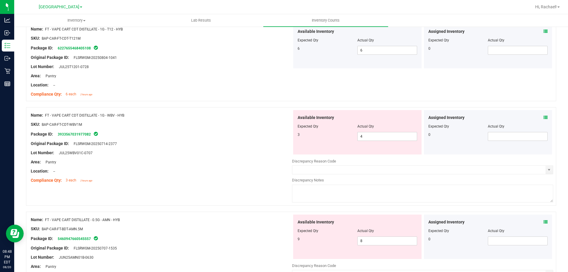
click at [544, 118] on icon at bounding box center [546, 117] width 4 height 4
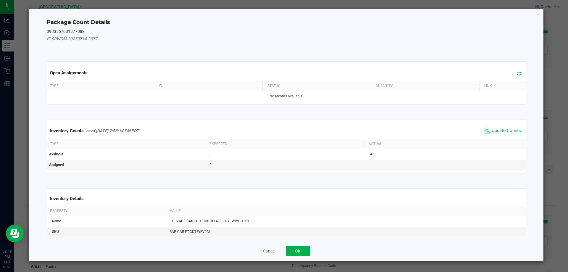
click at [517, 74] on icon at bounding box center [519, 73] width 4 height 4
click at [492, 127] on span "Update Counts" at bounding box center [502, 130] width 39 height 9
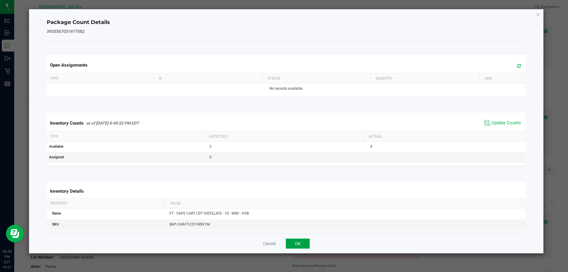
click at [298, 247] on button "OK" at bounding box center [298, 244] width 24 height 10
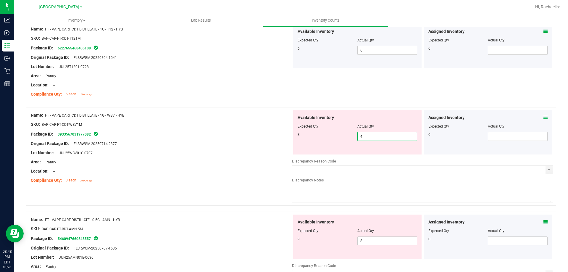
drag, startPoint x: 362, startPoint y: 134, endPoint x: 328, endPoint y: 138, distance: 33.7
click at [328, 138] on div "3 4 4" at bounding box center [358, 136] width 120 height 9
type input "3"
click at [328, 138] on div "3 3 3" at bounding box center [358, 136] width 120 height 9
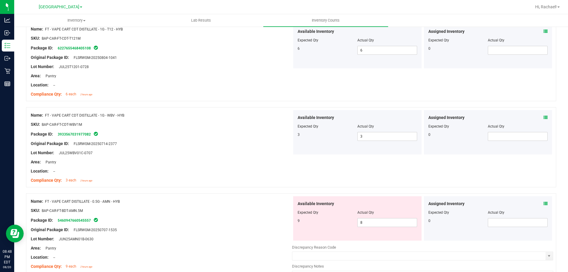
scroll to position [710, 0]
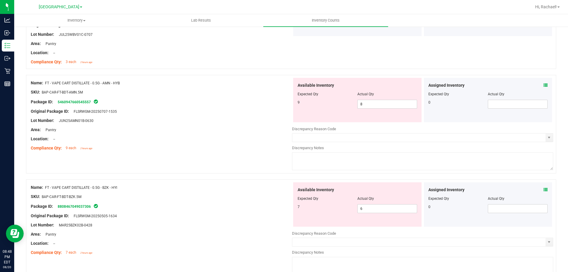
click at [544, 83] on icon at bounding box center [546, 85] width 4 height 4
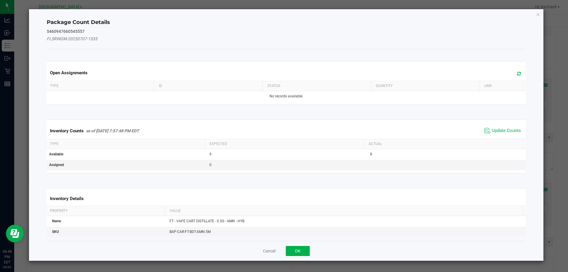
click at [513, 74] on span at bounding box center [518, 74] width 10 height 8
drag, startPoint x: 487, startPoint y: 126, endPoint x: 461, endPoint y: 149, distance: 35.0
click at [487, 127] on span "Update Counts" at bounding box center [502, 130] width 39 height 9
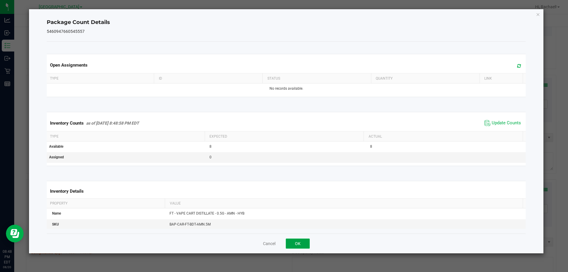
click at [292, 244] on button "OK" at bounding box center [298, 244] width 24 height 10
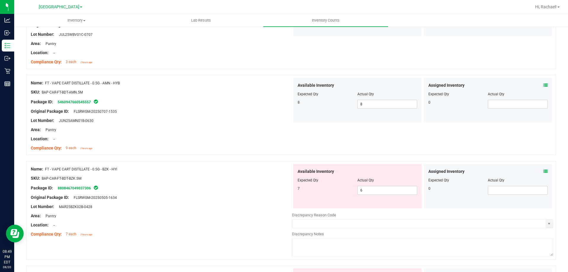
click at [544, 172] on icon at bounding box center [546, 171] width 4 height 4
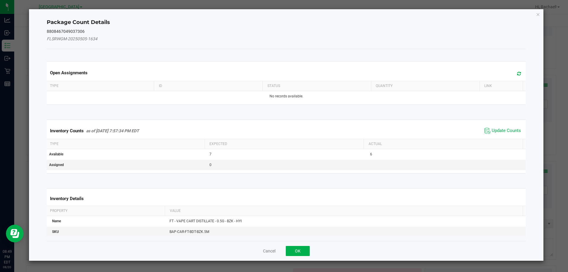
click at [517, 74] on icon at bounding box center [519, 73] width 4 height 4
click at [492, 133] on span "Update Counts" at bounding box center [506, 131] width 29 height 6
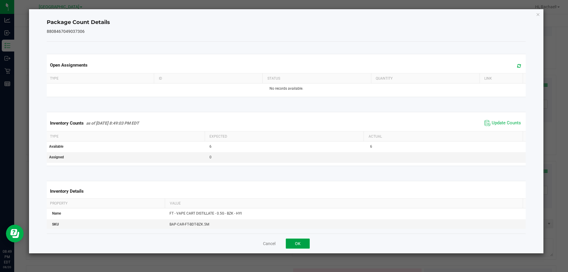
click at [305, 245] on button "OK" at bounding box center [298, 244] width 24 height 10
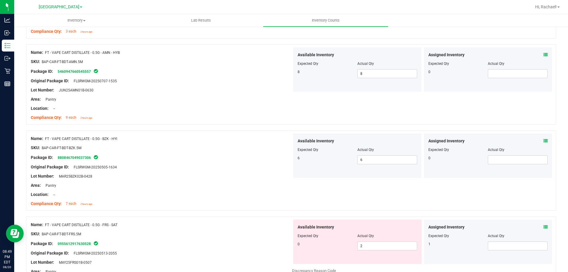
scroll to position [769, 0]
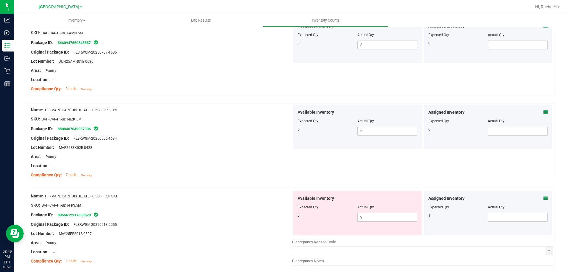
click at [544, 198] on icon at bounding box center [546, 198] width 4 height 4
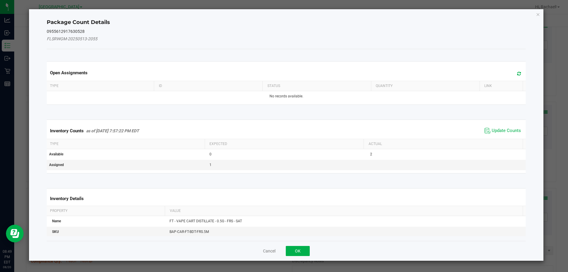
click at [517, 73] on icon at bounding box center [519, 73] width 4 height 4
click at [498, 131] on span "Update Counts" at bounding box center [506, 131] width 29 height 6
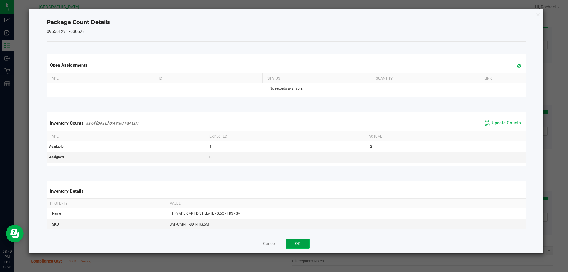
click at [301, 243] on button "OK" at bounding box center [298, 244] width 24 height 10
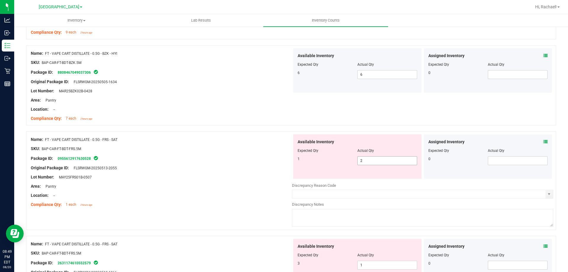
scroll to position [829, 0]
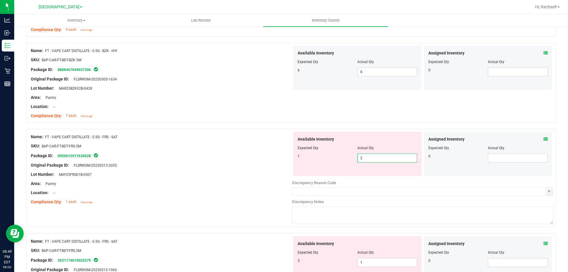
drag, startPoint x: 378, startPoint y: 160, endPoint x: 317, endPoint y: 159, distance: 61.0
click at [318, 159] on div "1 2 2" at bounding box center [358, 158] width 120 height 9
type input "1"
click at [335, 149] on div "Expected Qty" at bounding box center [328, 147] width 60 height 5
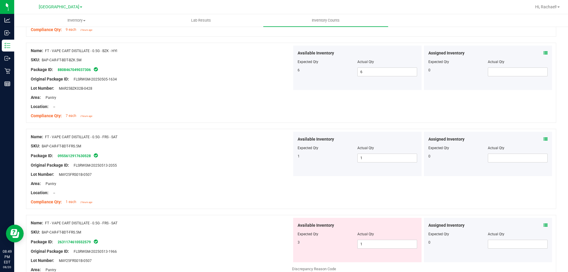
scroll to position [888, 0]
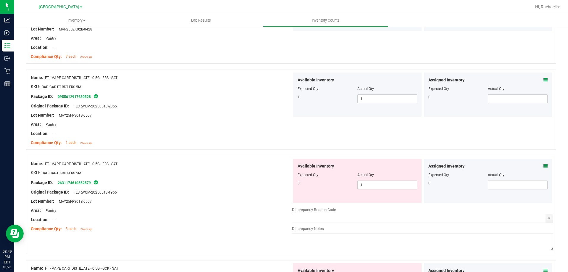
click at [558, 165] on div "All counts [DATE] 7:13:00 PM EDT - Enter Package Quantities Sync Status Not Syn…" at bounding box center [291, 127] width 554 height 1978
click at [545, 167] on div "Assigned Inventory Expected Qty Actual Qty 0" at bounding box center [488, 181] width 128 height 44
click at [544, 167] on icon at bounding box center [546, 166] width 4 height 4
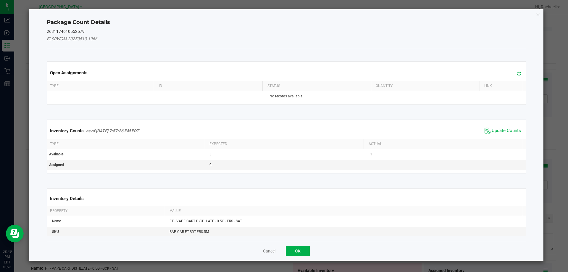
click at [517, 74] on icon at bounding box center [519, 73] width 4 height 4
click at [496, 130] on span "Update Counts" at bounding box center [506, 131] width 29 height 6
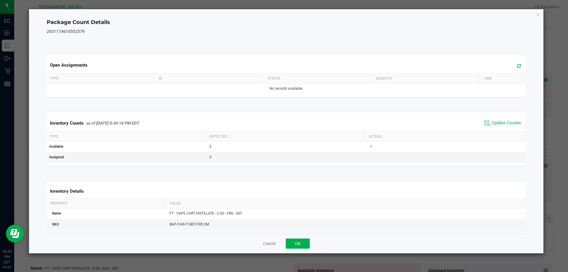
click at [298, 238] on div "Cancel OK" at bounding box center [286, 243] width 479 height 20
click at [299, 243] on button "OK" at bounding box center [298, 244] width 24 height 10
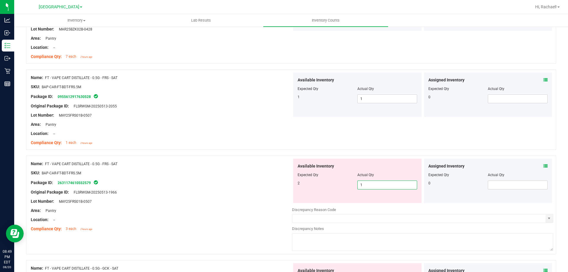
drag, startPoint x: 364, startPoint y: 186, endPoint x: 300, endPoint y: 186, distance: 63.3
click at [300, 186] on div "2 1 1" at bounding box center [358, 185] width 120 height 9
type input "2"
click at [300, 186] on div "2 2 2" at bounding box center [358, 185] width 120 height 9
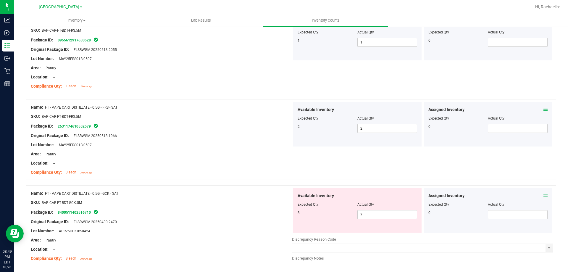
scroll to position [977, 0]
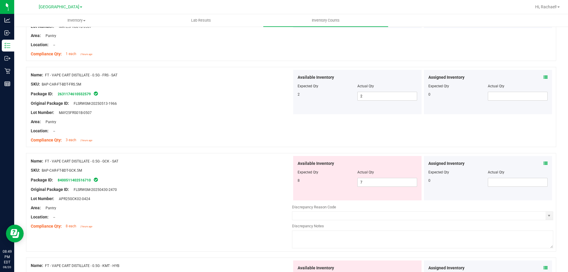
click at [543, 164] on div "Assigned Inventory Expected Qty Actual Qty 0" at bounding box center [488, 178] width 128 height 44
click at [544, 163] on icon at bounding box center [546, 163] width 4 height 4
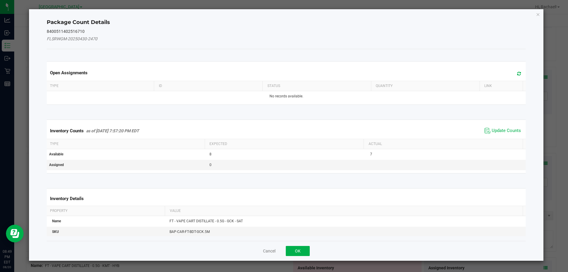
click at [517, 71] on icon at bounding box center [519, 73] width 4 height 4
click at [493, 131] on span "Update Counts" at bounding box center [506, 131] width 29 height 6
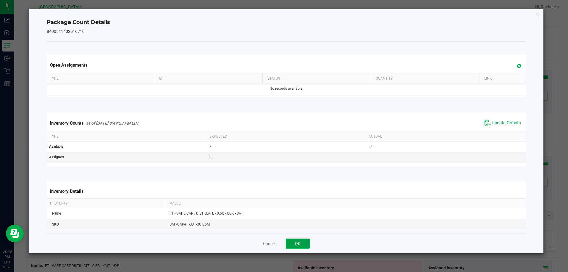
click at [299, 242] on button "OK" at bounding box center [298, 244] width 24 height 10
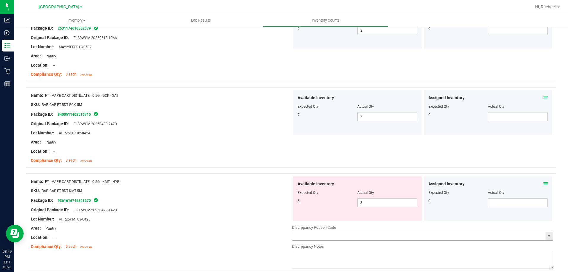
scroll to position [1095, 0]
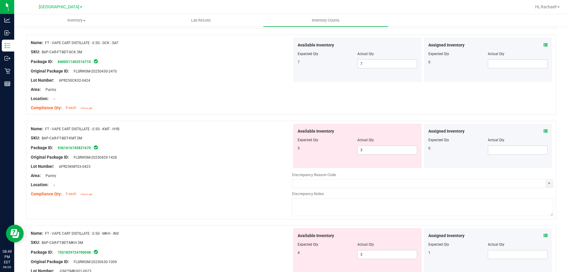
click at [539, 128] on div "Assigned Inventory Expected Qty Actual Qty 0" at bounding box center [488, 146] width 128 height 44
click at [544, 135] on div "Assigned Inventory Expected Qty Actual Qty 0" at bounding box center [488, 146] width 128 height 44
click at [544, 132] on icon at bounding box center [546, 131] width 4 height 4
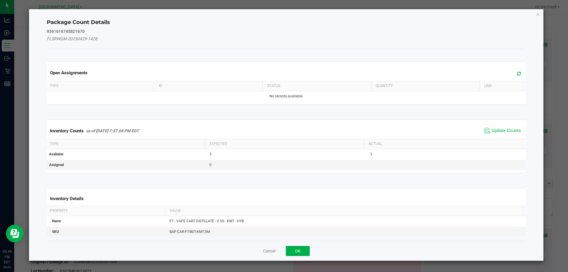
click at [514, 70] on span at bounding box center [518, 74] width 10 height 8
click at [505, 125] on div "Inventory Counts as of [DATE] 7:57:06 PM EDT Update Counts" at bounding box center [287, 131] width 482 height 16
click at [502, 131] on span "Update Counts" at bounding box center [506, 131] width 29 height 6
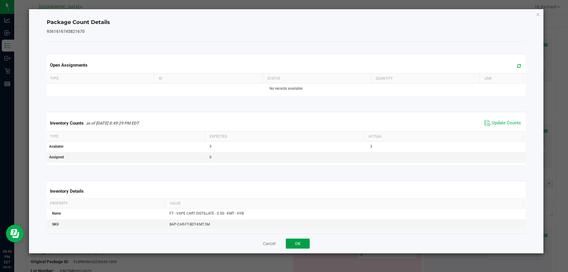
click at [297, 240] on button "OK" at bounding box center [298, 244] width 24 height 10
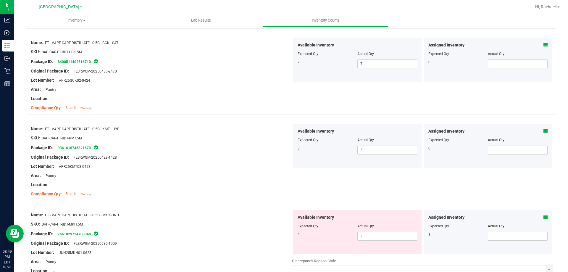
click at [544, 216] on div "Assigned Inventory Expected Qty Actual Qty 1" at bounding box center [488, 232] width 128 height 44
click at [544, 216] on icon at bounding box center [546, 217] width 4 height 4
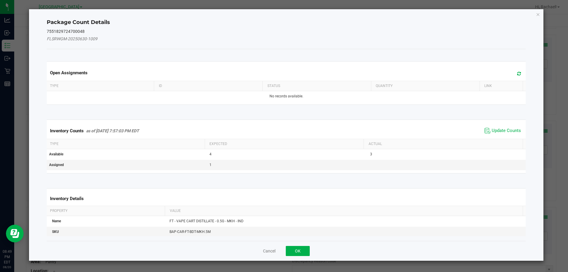
click at [512, 69] on div "Open Assignments" at bounding box center [287, 73] width 482 height 16
click at [515, 77] on span at bounding box center [518, 74] width 10 height 8
click at [497, 131] on span "Update Counts" at bounding box center [506, 131] width 29 height 6
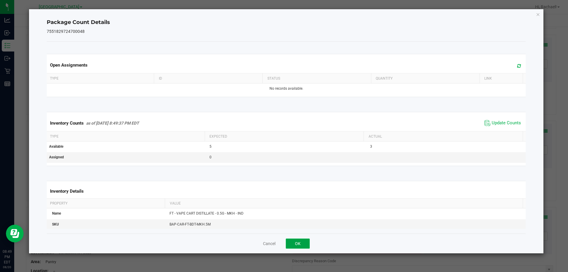
click at [298, 246] on button "OK" at bounding box center [298, 244] width 24 height 10
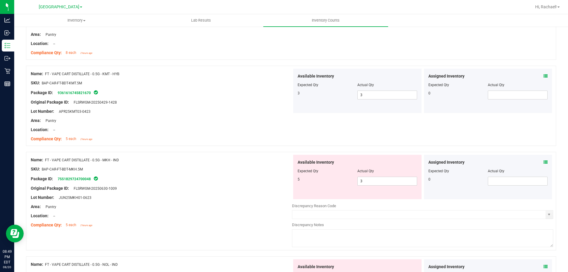
scroll to position [1154, 0]
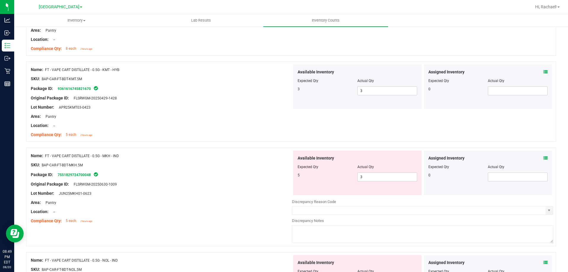
click at [544, 155] on span at bounding box center [546, 158] width 4 height 6
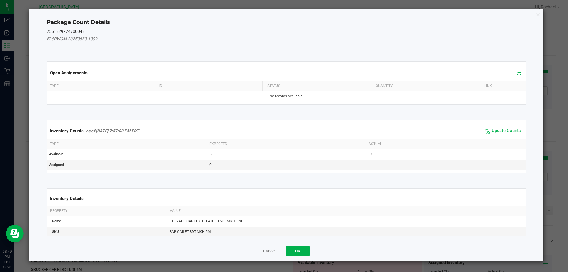
click at [518, 73] on span at bounding box center [518, 74] width 10 height 8
click at [502, 131] on span "Update Counts" at bounding box center [506, 131] width 29 height 6
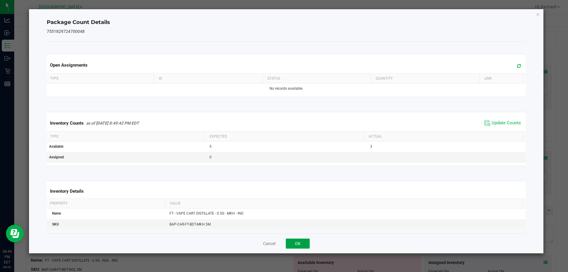
click at [307, 241] on button "OK" at bounding box center [298, 244] width 24 height 10
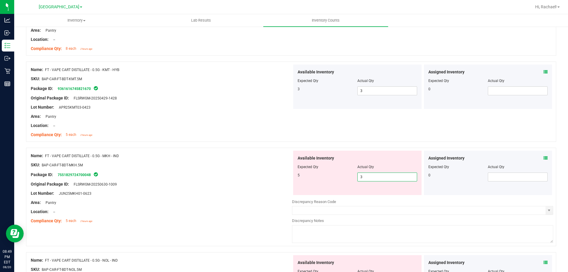
drag, startPoint x: 372, startPoint y: 178, endPoint x: 339, endPoint y: 178, distance: 33.1
click at [339, 178] on div "5 3 3" at bounding box center [358, 177] width 120 height 9
type input "5"
click at [340, 179] on div "5 5 5" at bounding box center [358, 177] width 120 height 9
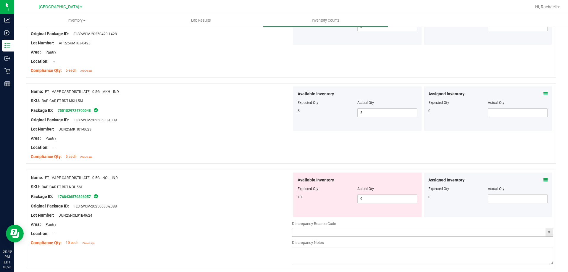
scroll to position [1272, 0]
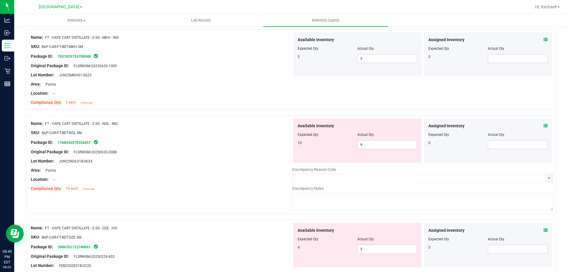
click at [544, 126] on icon at bounding box center [546, 126] width 4 height 4
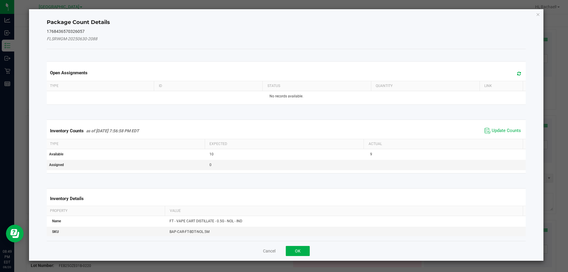
click at [517, 74] on span at bounding box center [518, 74] width 10 height 8
click at [301, 249] on button "OK" at bounding box center [298, 251] width 24 height 10
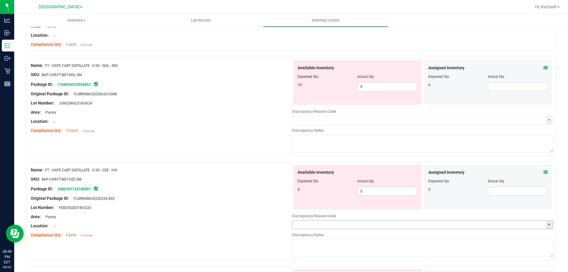
scroll to position [1332, 0]
drag, startPoint x: 361, startPoint y: 86, endPoint x: 342, endPoint y: 86, distance: 19.5
click at [342, 86] on div "10 9 9" at bounding box center [358, 85] width 120 height 9
type input "10"
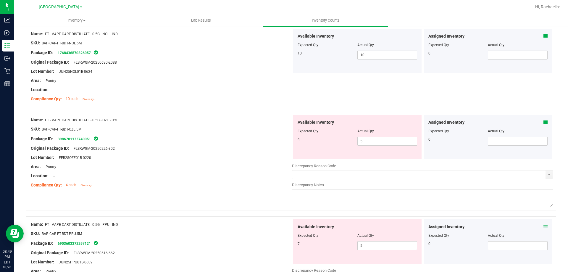
scroll to position [1391, 0]
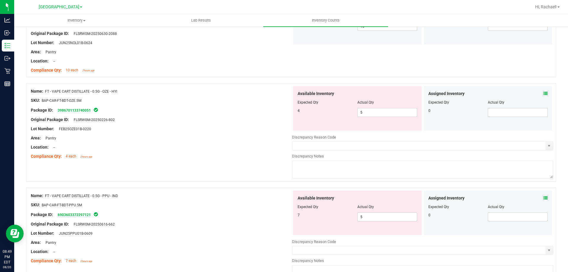
click at [544, 91] on icon at bounding box center [546, 93] width 4 height 4
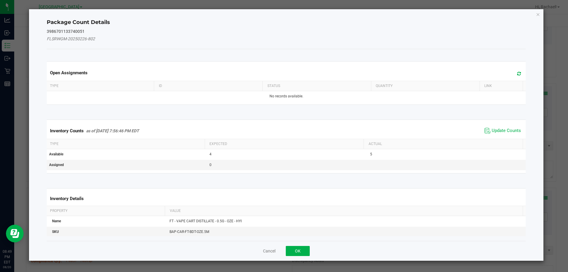
click at [517, 74] on icon at bounding box center [519, 73] width 4 height 4
click at [509, 128] on span "Update Counts" at bounding box center [506, 131] width 29 height 6
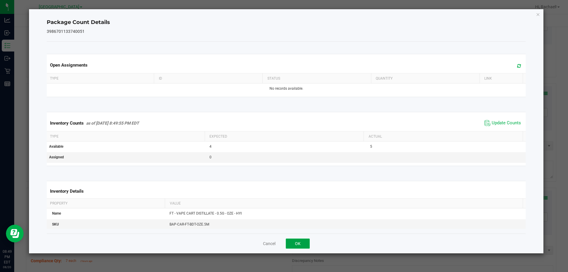
click at [303, 244] on button "OK" at bounding box center [298, 244] width 24 height 10
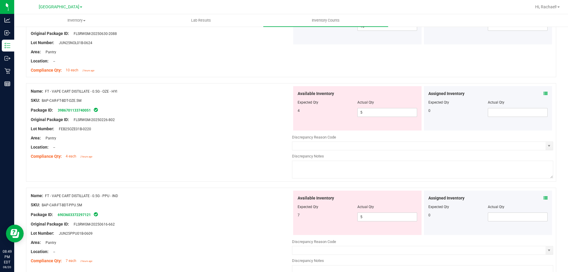
click at [544, 93] on icon at bounding box center [546, 93] width 4 height 4
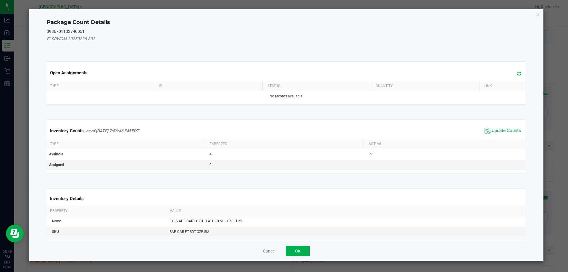
click at [517, 73] on icon at bounding box center [519, 73] width 4 height 4
click at [497, 136] on div "Inventory Counts as of [DATE] 7:56:46 PM EDT Update Counts" at bounding box center [287, 131] width 482 height 16
click at [494, 131] on span "Update Counts" at bounding box center [506, 131] width 29 height 6
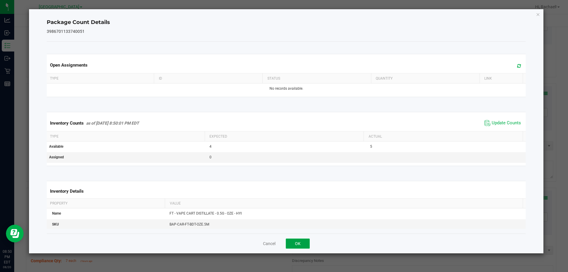
click at [298, 240] on button "OK" at bounding box center [298, 244] width 24 height 10
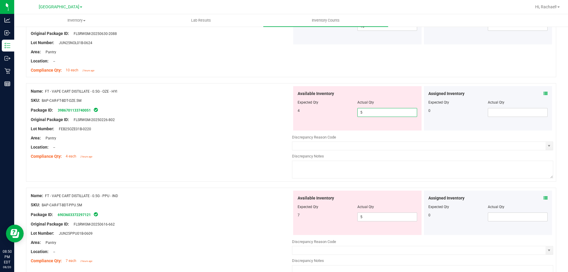
drag, startPoint x: 364, startPoint y: 112, endPoint x: 338, endPoint y: 106, distance: 26.2
click at [338, 106] on div "Available Inventory Expected Qty Actual Qty 4 5 5" at bounding box center [357, 108] width 128 height 44
type input "4"
click at [341, 112] on div "4" at bounding box center [328, 110] width 60 height 5
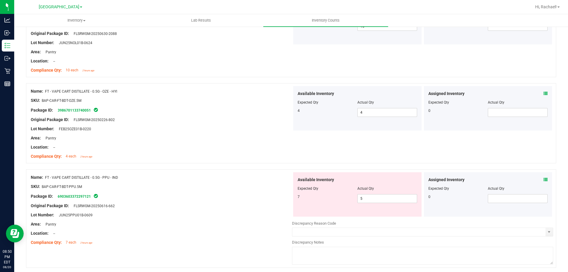
scroll to position [1450, 0]
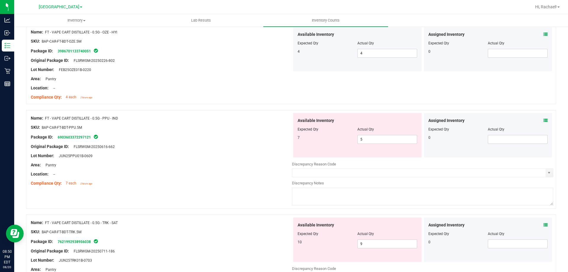
click at [544, 120] on icon at bounding box center [546, 120] width 4 height 4
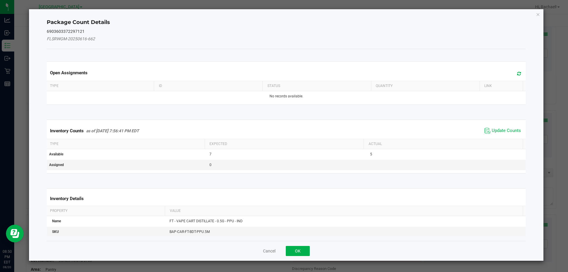
click at [517, 72] on icon at bounding box center [519, 73] width 4 height 4
click at [507, 128] on span "Update Counts" at bounding box center [506, 131] width 29 height 6
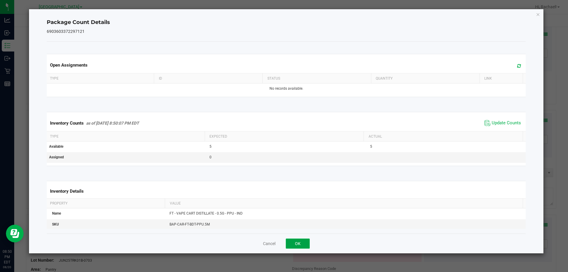
click at [295, 245] on button "OK" at bounding box center [298, 244] width 24 height 10
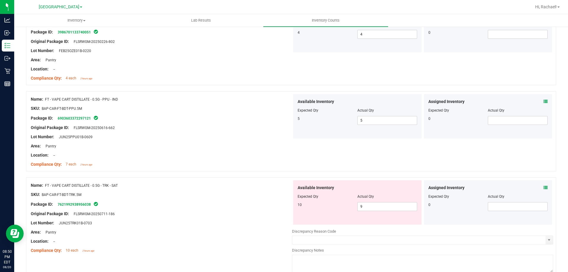
scroll to position [1480, 0]
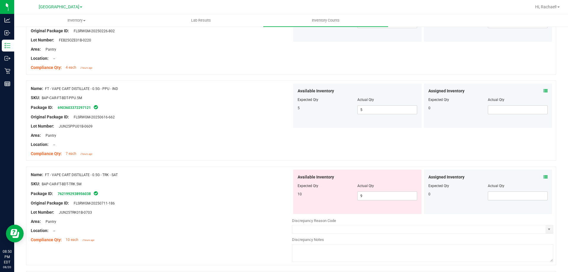
click at [544, 175] on icon at bounding box center [546, 177] width 4 height 4
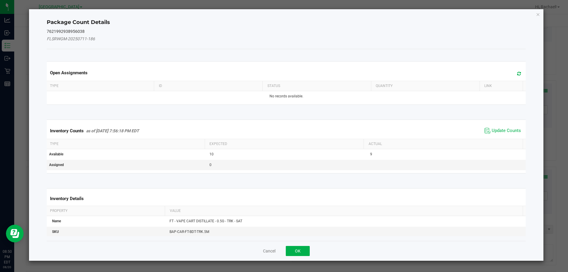
click at [517, 71] on icon at bounding box center [519, 73] width 4 height 4
click at [494, 131] on span "Update Counts" at bounding box center [506, 131] width 29 height 6
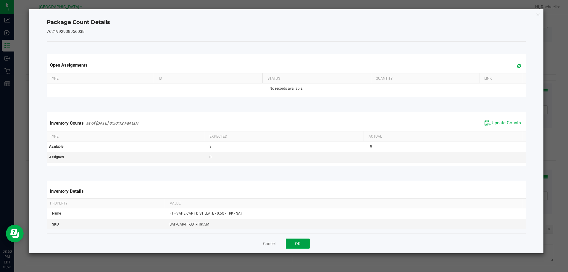
click at [303, 240] on button "OK" at bounding box center [298, 244] width 24 height 10
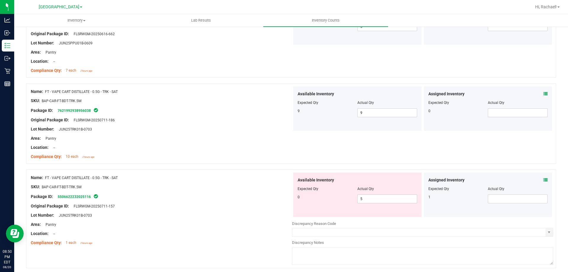
scroll to position [1568, 0]
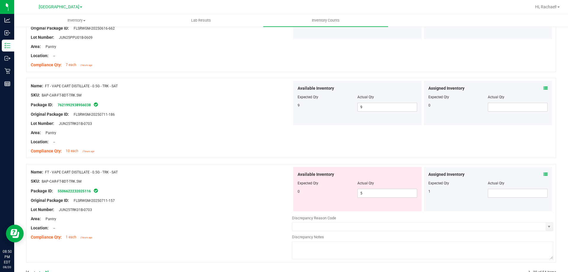
click at [544, 175] on div "Assigned Inventory Expected Qty Actual Qty 1" at bounding box center [488, 189] width 128 height 44
click at [544, 175] on icon at bounding box center [546, 174] width 4 height 4
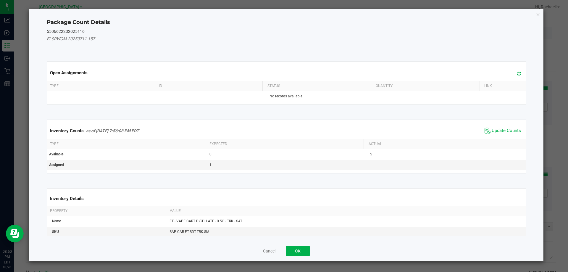
click at [518, 74] on span at bounding box center [518, 74] width 10 height 8
click at [505, 130] on span "Update Counts" at bounding box center [506, 131] width 29 height 6
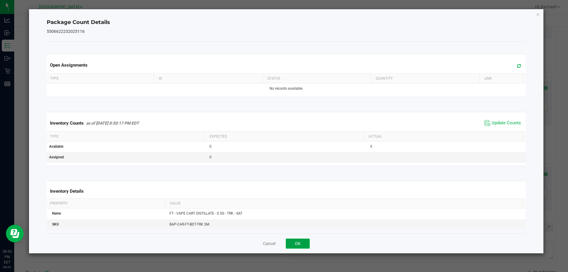
click at [304, 245] on button "OK" at bounding box center [298, 244] width 24 height 10
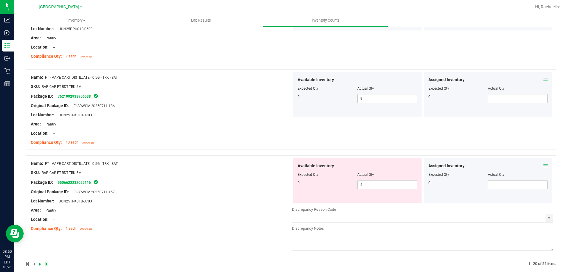
scroll to position [1585, 0]
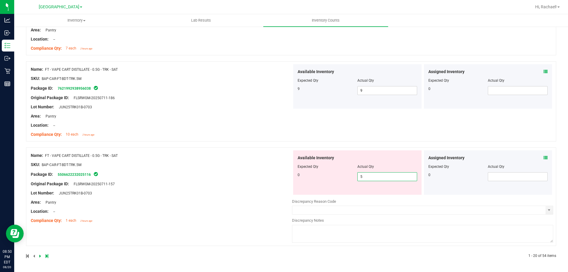
drag, startPoint x: 365, startPoint y: 178, endPoint x: 360, endPoint y: 178, distance: 5.6
click at [360, 178] on span "5 5" at bounding box center [387, 176] width 60 height 9
click at [544, 158] on icon at bounding box center [546, 158] width 4 height 4
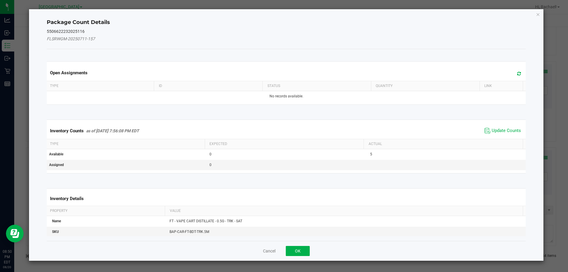
click at [517, 75] on icon at bounding box center [519, 73] width 4 height 4
click at [496, 133] on span "Update Counts" at bounding box center [506, 131] width 29 height 6
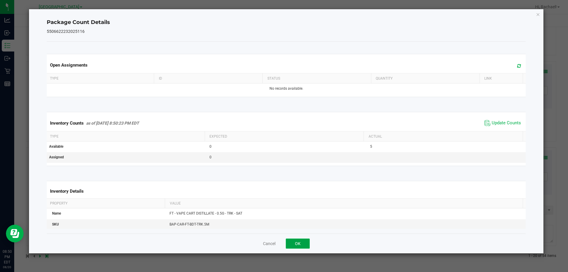
click at [292, 245] on button "OK" at bounding box center [298, 244] width 24 height 10
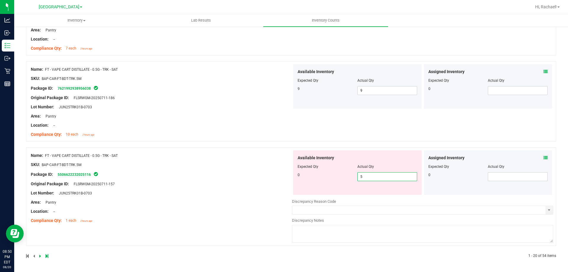
drag, startPoint x: 367, startPoint y: 174, endPoint x: 336, endPoint y: 181, distance: 31.7
click at [336, 181] on div "Available Inventory Expected Qty Actual Qty 0 5 5" at bounding box center [357, 172] width 128 height 44
type input "0"
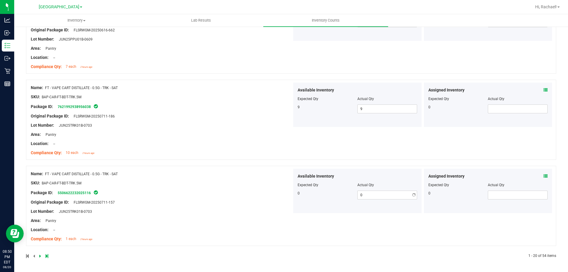
click at [338, 179] on div "Available Inventory Expected Qty Actual Qty 0 0 0" at bounding box center [357, 191] width 128 height 44
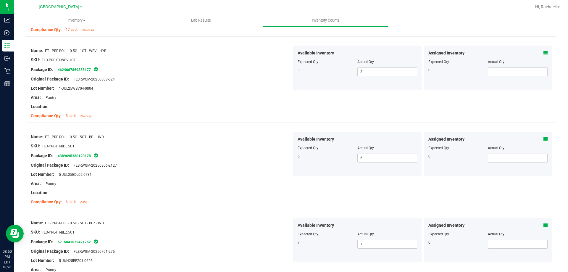
scroll to position [0, 0]
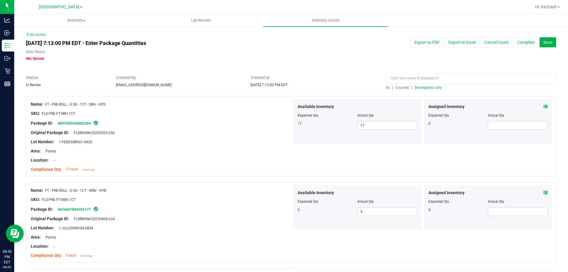
click at [418, 90] on div "All | Counted | Discrepancy only" at bounding box center [471, 87] width 171 height 5
click at [419, 88] on span "Discrepancy only" at bounding box center [428, 88] width 27 height 4
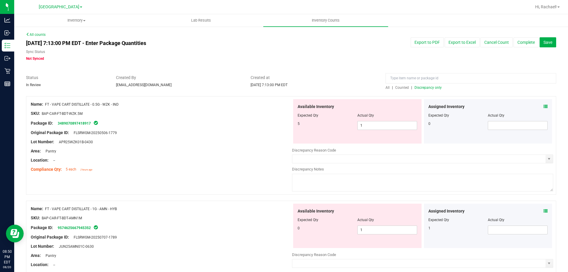
click at [544, 106] on icon at bounding box center [546, 106] width 4 height 4
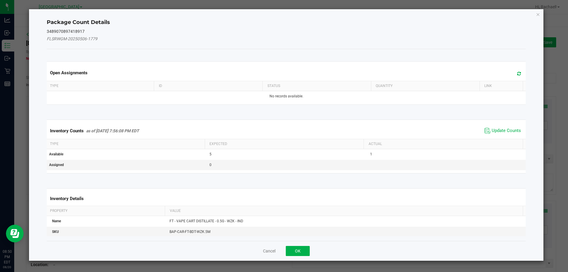
click at [517, 73] on icon at bounding box center [519, 73] width 4 height 4
click at [492, 131] on span "Update Counts" at bounding box center [506, 131] width 29 height 6
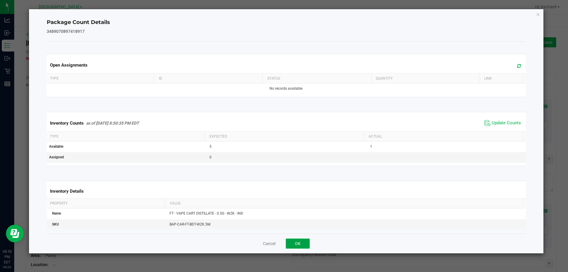
click at [306, 243] on button "OK" at bounding box center [298, 244] width 24 height 10
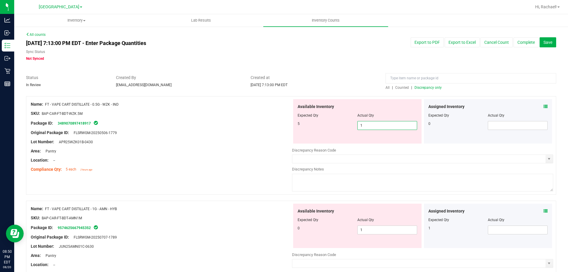
drag, startPoint x: 385, startPoint y: 123, endPoint x: 307, endPoint y: 139, distance: 79.5
click at [307, 139] on div "Available Inventory Expected Qty Actual Qty 5 1 1" at bounding box center [357, 121] width 128 height 44
type input "5"
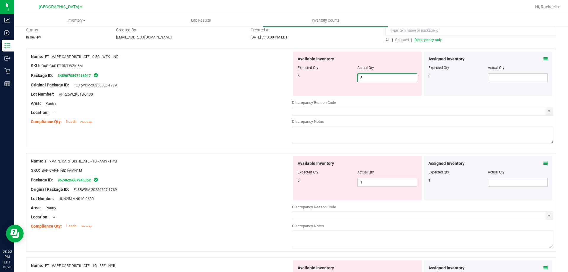
scroll to position [89, 0]
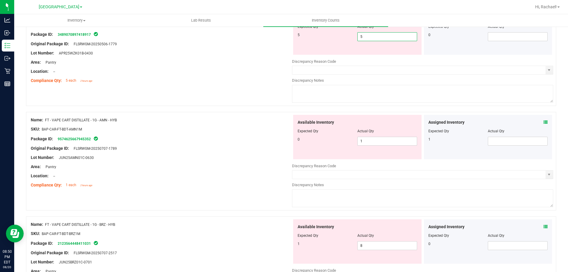
type input "5"
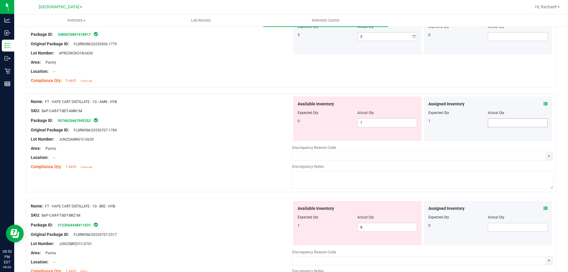
click at [542, 124] on div "Assigned Inventory Expected Qty Actual Qty 1" at bounding box center [488, 118] width 128 height 44
click at [543, 100] on div "Assigned Inventory Expected Qty Actual Qty 1" at bounding box center [488, 118] width 128 height 44
click at [544, 103] on icon at bounding box center [546, 104] width 4 height 4
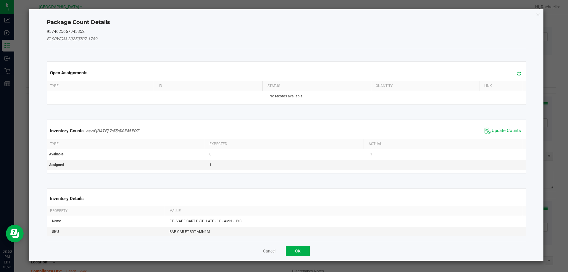
click at [517, 71] on span at bounding box center [518, 74] width 10 height 8
click at [498, 131] on span "Update Counts" at bounding box center [506, 131] width 29 height 6
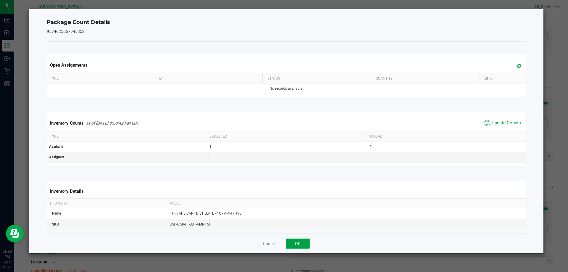
click at [297, 248] on button "OK" at bounding box center [298, 244] width 24 height 10
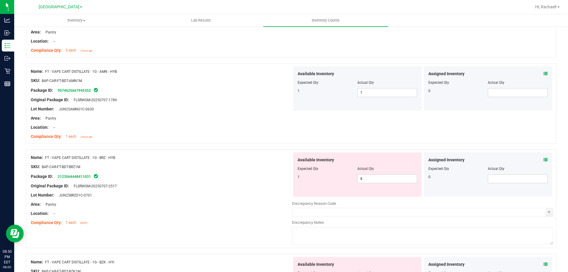
scroll to position [148, 0]
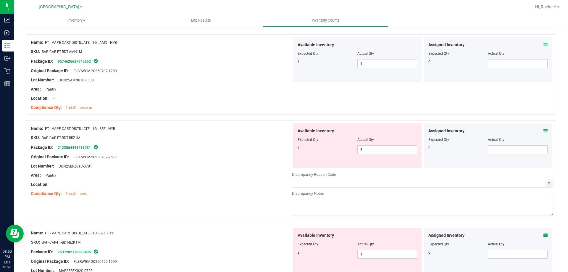
click at [544, 129] on icon at bounding box center [546, 131] width 4 height 4
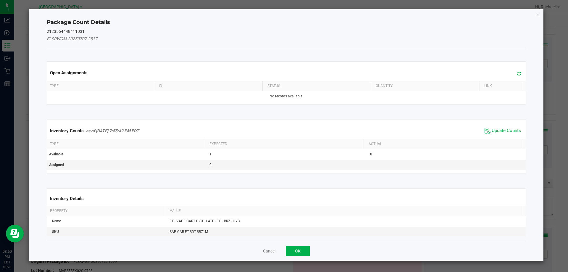
click at [517, 74] on icon at bounding box center [519, 73] width 4 height 4
click at [487, 131] on span "Update Counts" at bounding box center [502, 130] width 39 height 9
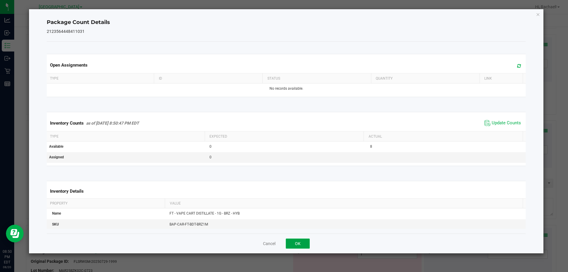
click at [289, 242] on button "OK" at bounding box center [298, 244] width 24 height 10
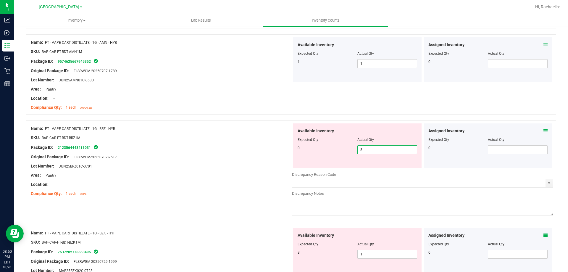
drag, startPoint x: 363, startPoint y: 150, endPoint x: 331, endPoint y: 151, distance: 32.9
click at [331, 151] on div "0 8 8" at bounding box center [358, 149] width 120 height 9
type input "0"
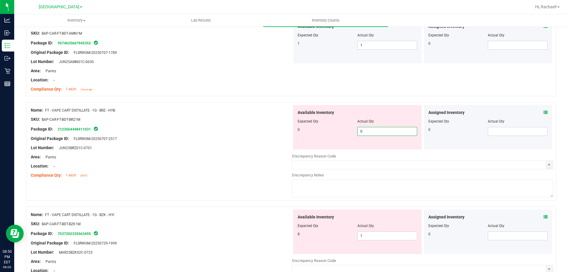
scroll to position [237, 0]
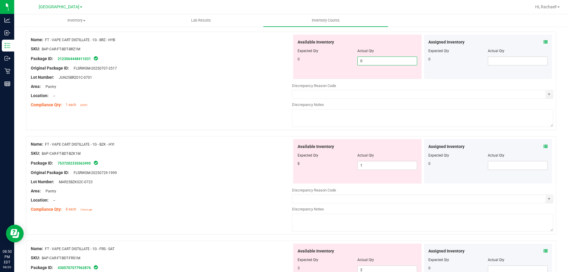
type input "0"
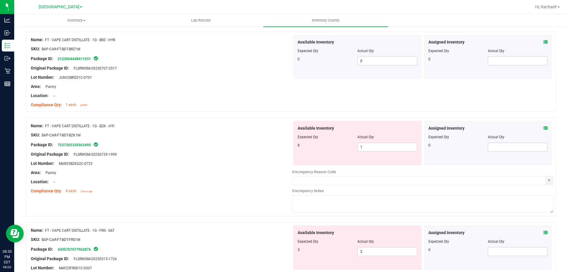
click at [544, 127] on icon at bounding box center [546, 128] width 4 height 4
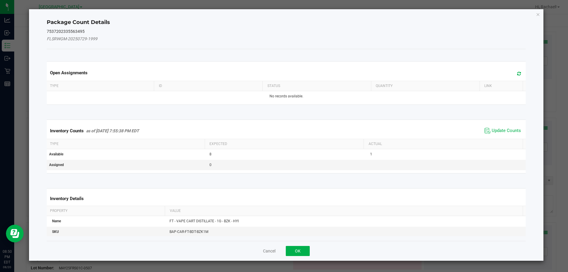
click at [517, 73] on icon at bounding box center [519, 73] width 4 height 4
click at [487, 132] on span "Update Counts" at bounding box center [502, 130] width 39 height 9
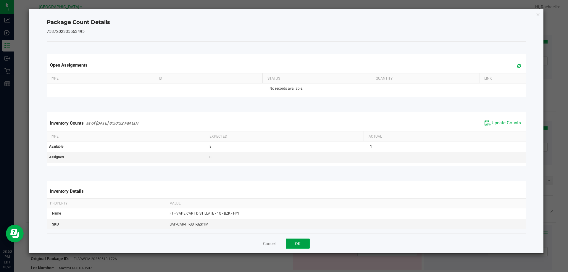
click at [299, 248] on button "OK" at bounding box center [298, 244] width 24 height 10
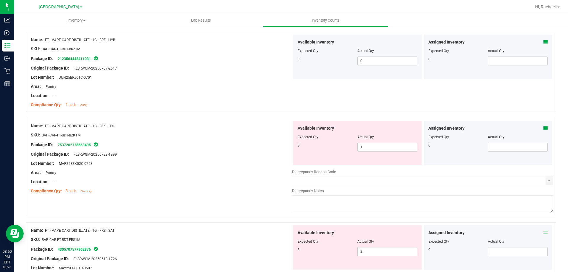
click at [301, 241] on div "Available Inventory Expected Qty Actual Qty 3 2 2" at bounding box center [357, 247] width 128 height 44
drag, startPoint x: 365, startPoint y: 148, endPoint x: 327, endPoint y: 152, distance: 38.5
click at [328, 152] on div "Available Inventory Expected Qty Actual Qty 8 1 1" at bounding box center [357, 143] width 128 height 44
type input "5"
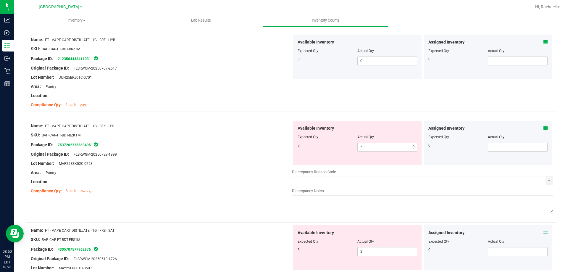
drag, startPoint x: 370, startPoint y: 152, endPoint x: 318, endPoint y: 150, distance: 51.5
click at [320, 151] on div "Available Inventory Expected Qty Actual Qty 8 5 5" at bounding box center [357, 143] width 128 height 44
click at [365, 146] on span "5 5" at bounding box center [387, 147] width 60 height 9
drag, startPoint x: 369, startPoint y: 146, endPoint x: 342, endPoint y: 144, distance: 27.9
click at [342, 144] on div "8 5 5" at bounding box center [358, 147] width 120 height 9
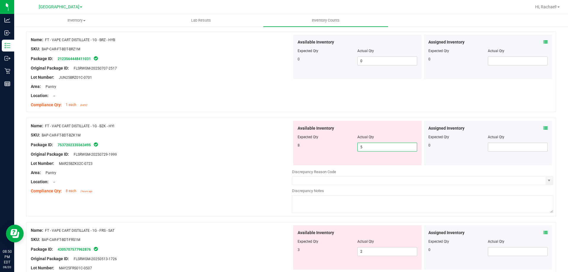
type input "8"
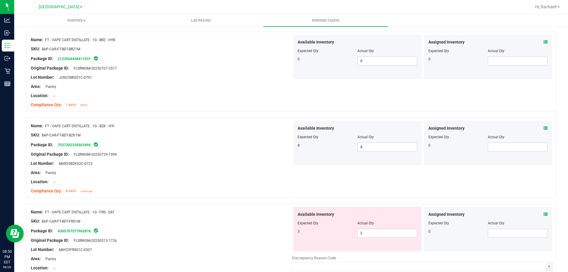
click at [544, 212] on icon at bounding box center [546, 214] width 4 height 4
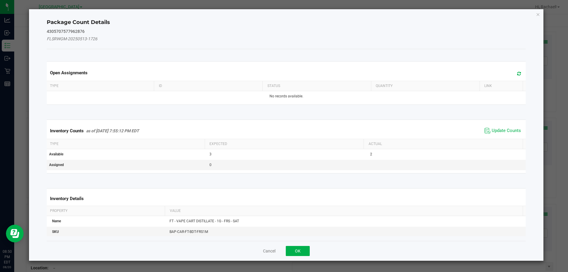
click at [517, 75] on icon at bounding box center [519, 73] width 4 height 4
click at [493, 131] on span "Update Counts" at bounding box center [506, 131] width 29 height 6
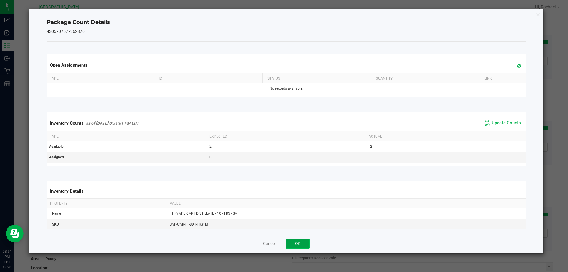
click at [295, 248] on button "OK" at bounding box center [298, 244] width 24 height 10
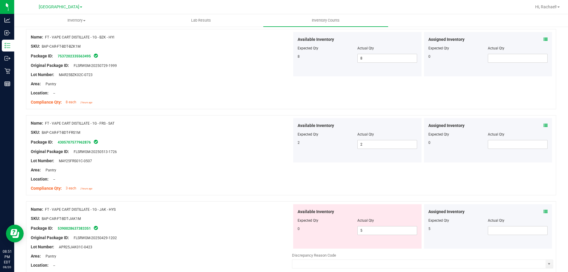
scroll to position [414, 0]
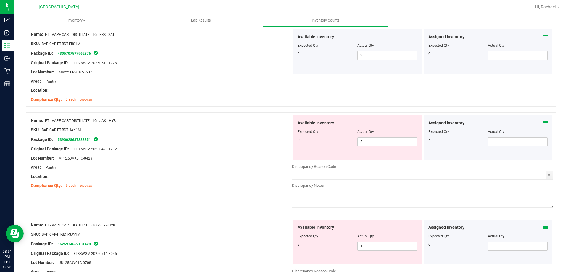
click at [544, 121] on icon at bounding box center [546, 123] width 4 height 4
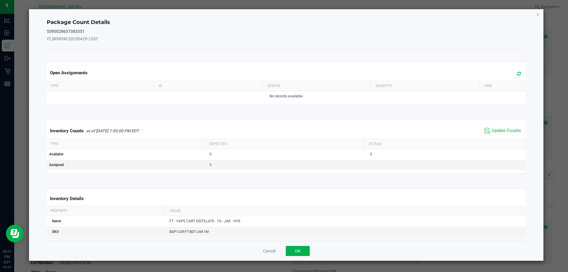
click at [513, 75] on span at bounding box center [518, 74] width 10 height 8
click at [487, 129] on span "Update Counts" at bounding box center [502, 130] width 39 height 9
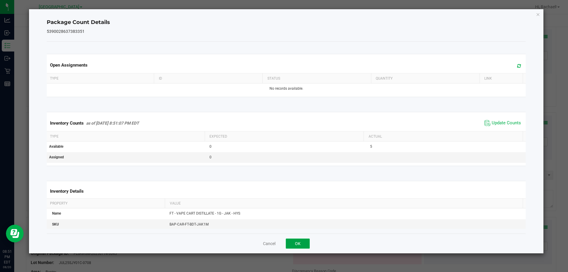
click at [303, 241] on button "OK" at bounding box center [298, 244] width 24 height 10
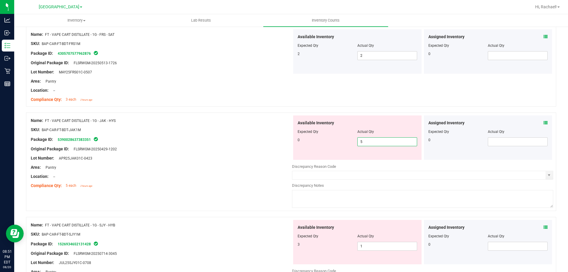
drag, startPoint x: 376, startPoint y: 145, endPoint x: 313, endPoint y: 144, distance: 63.0
click at [313, 144] on div "0 5 5" at bounding box center [358, 141] width 120 height 9
type input "0"
click at [302, 145] on div "0 0 0" at bounding box center [358, 141] width 120 height 9
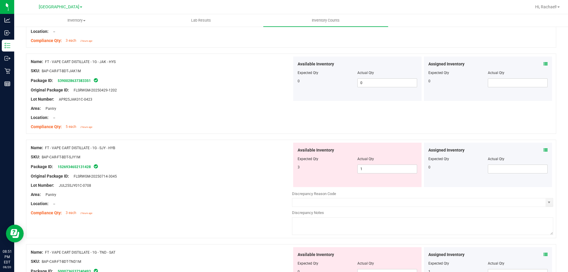
scroll to position [473, 0]
click at [544, 149] on icon at bounding box center [546, 150] width 4 height 4
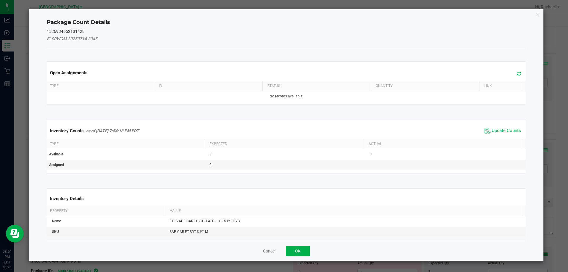
click at [517, 74] on icon at bounding box center [519, 73] width 4 height 4
click at [500, 132] on span "Update Counts" at bounding box center [506, 131] width 29 height 6
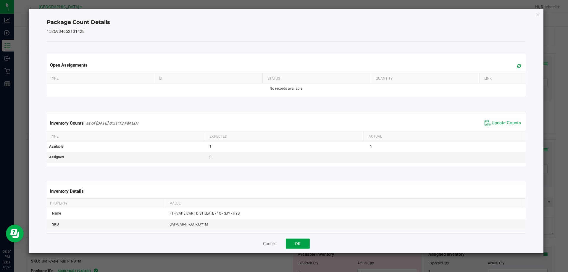
click at [305, 245] on button "OK" at bounding box center [298, 244] width 24 height 10
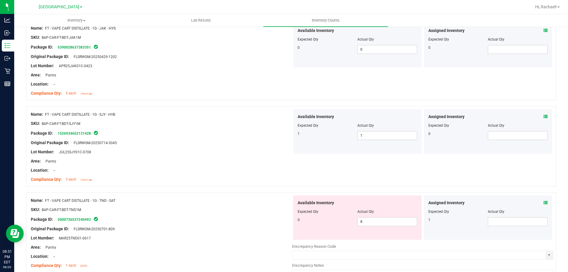
scroll to position [533, 0]
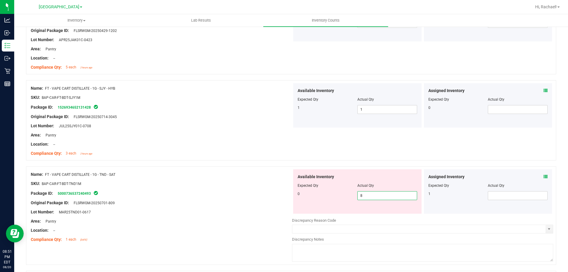
drag, startPoint x: 365, startPoint y: 191, endPoint x: 351, endPoint y: 194, distance: 13.5
click at [351, 194] on div "0 8 8" at bounding box center [358, 195] width 120 height 9
click at [544, 174] on span at bounding box center [546, 177] width 4 height 6
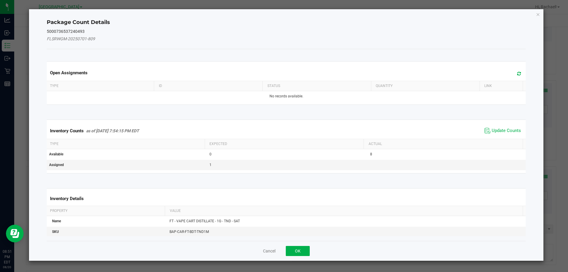
drag, startPoint x: 520, startPoint y: 74, endPoint x: 514, endPoint y: 75, distance: 5.4
click at [519, 74] on div "Open Assignments" at bounding box center [287, 73] width 482 height 16
click at [517, 75] on icon at bounding box center [519, 73] width 4 height 4
click at [497, 127] on span "Update Counts" at bounding box center [502, 130] width 39 height 9
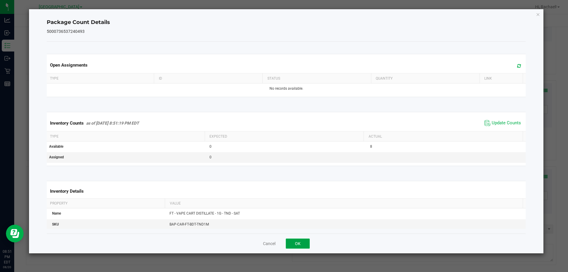
click at [304, 240] on button "OK" at bounding box center [298, 244] width 24 height 10
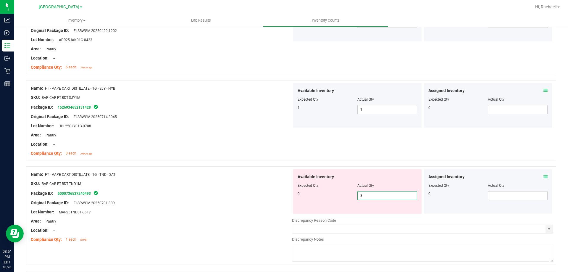
drag, startPoint x: 373, startPoint y: 196, endPoint x: 330, endPoint y: 195, distance: 42.3
click at [330, 195] on div "0 8 8" at bounding box center [358, 195] width 120 height 9
type input "0"
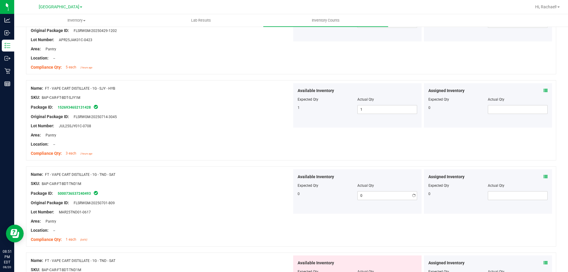
click at [330, 195] on div "0" at bounding box center [328, 193] width 60 height 5
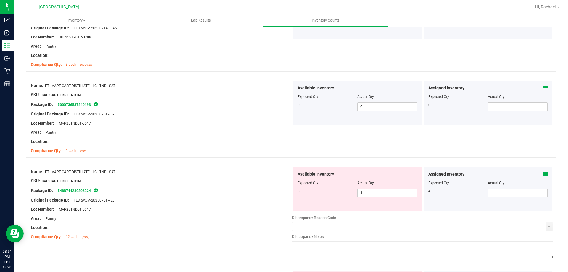
click at [539, 171] on div "Assigned Inventory" at bounding box center [489, 174] width 120 height 6
click at [544, 173] on icon at bounding box center [546, 174] width 4 height 4
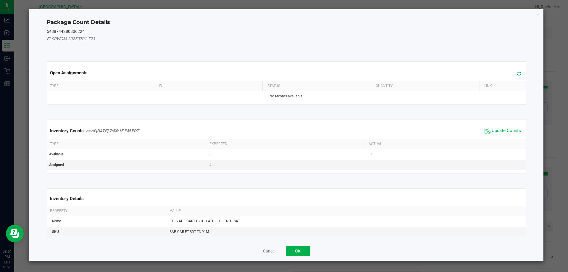
click at [517, 74] on span at bounding box center [518, 74] width 10 height 8
click at [494, 128] on span "Update Counts" at bounding box center [506, 131] width 29 height 6
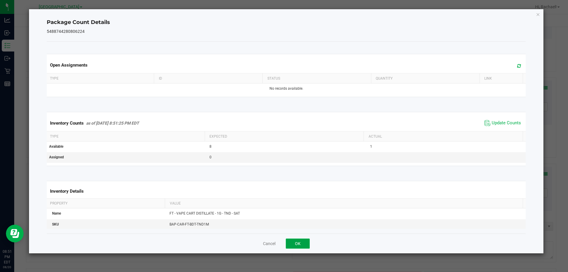
click at [302, 239] on button "OK" at bounding box center [298, 244] width 24 height 10
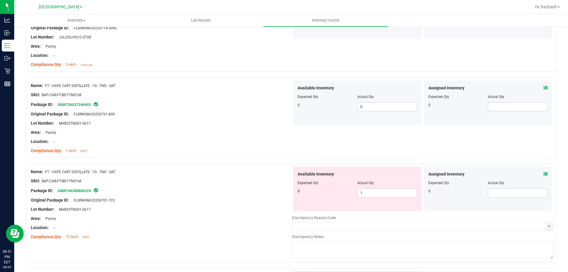
drag, startPoint x: 373, startPoint y: 187, endPoint x: 336, endPoint y: 194, distance: 38.0
click at [336, 194] on div "Available Inventory Expected Qty Actual Qty 8 1 1" at bounding box center [357, 189] width 128 height 44
drag, startPoint x: 376, startPoint y: 193, endPoint x: 329, endPoint y: 192, distance: 47.1
click at [329, 192] on div "8 1 1" at bounding box center [358, 193] width 120 height 9
type input "8"
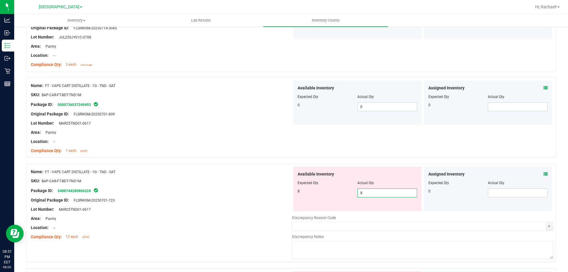
type input "8"
click at [346, 182] on div "Expected Qty" at bounding box center [328, 182] width 60 height 5
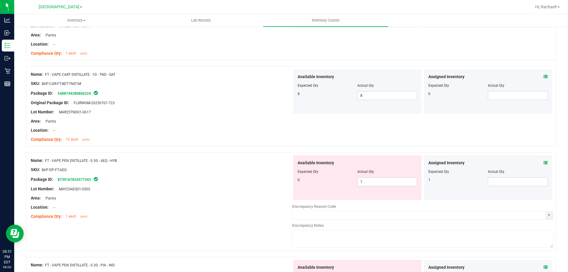
scroll to position [769, 0]
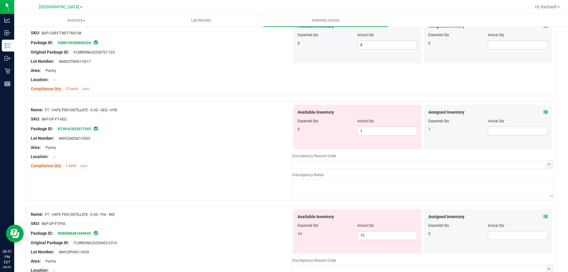
click at [544, 113] on icon at bounding box center [546, 112] width 4 height 4
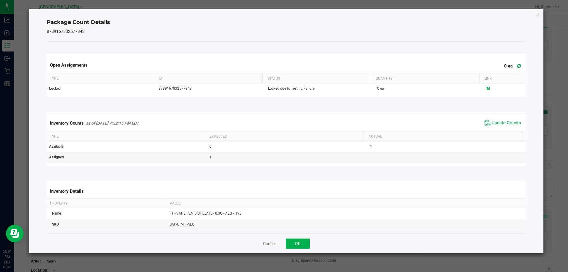
click at [517, 67] on icon at bounding box center [519, 66] width 4 height 4
click at [500, 125] on span "Update Counts" at bounding box center [506, 123] width 29 height 6
click at [295, 243] on button "OK" at bounding box center [298, 244] width 24 height 10
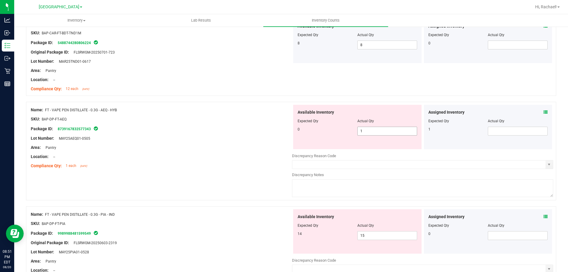
drag, startPoint x: 326, startPoint y: 131, endPoint x: 320, endPoint y: 131, distance: 5.3
click at [320, 131] on div "0 1 1" at bounding box center [358, 131] width 120 height 9
type input "0"
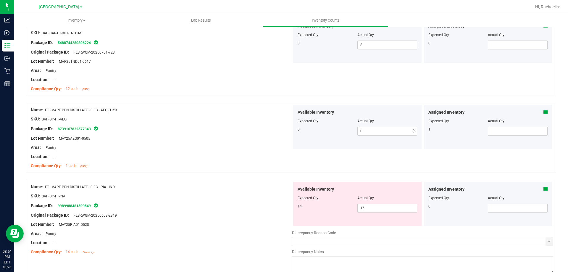
click at [544, 114] on div "Assigned Inventory Expected Qty Actual Qty 1" at bounding box center [488, 127] width 128 height 44
click at [544, 113] on icon at bounding box center [546, 112] width 4 height 4
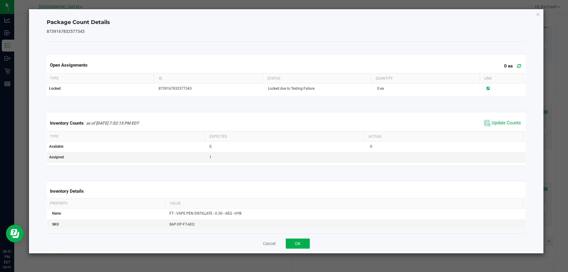
click at [517, 66] on icon at bounding box center [519, 66] width 4 height 4
click at [502, 123] on span "Update Counts" at bounding box center [506, 123] width 29 height 6
click at [294, 244] on button "OK" at bounding box center [298, 244] width 24 height 10
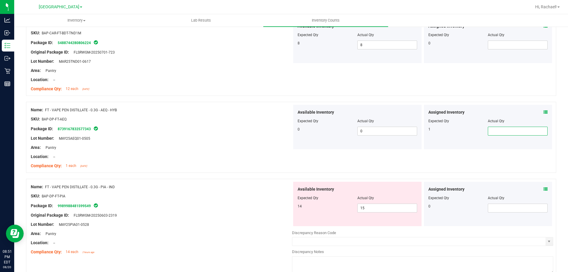
click at [490, 130] on span at bounding box center [518, 131] width 60 height 9
type input "1"
click at [460, 160] on div "Name: FT - VAPE PEN DISTILLATE - 0.3G - AEQ - HYB SKU: BAP-DP-FT-AEQ Package ID…" at bounding box center [291, 137] width 530 height 71
click at [540, 193] on div at bounding box center [489, 193] width 120 height 3
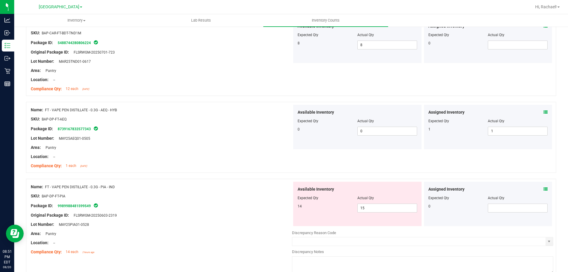
click at [544, 187] on icon at bounding box center [546, 189] width 4 height 4
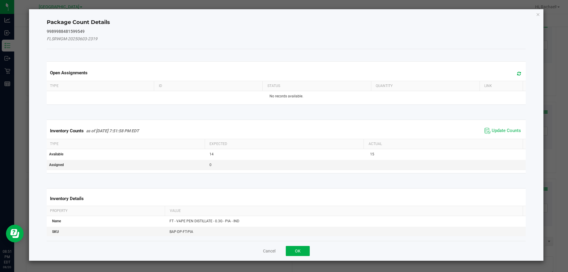
click at [517, 75] on icon at bounding box center [519, 73] width 4 height 4
click at [505, 127] on span "Update Counts" at bounding box center [502, 130] width 39 height 9
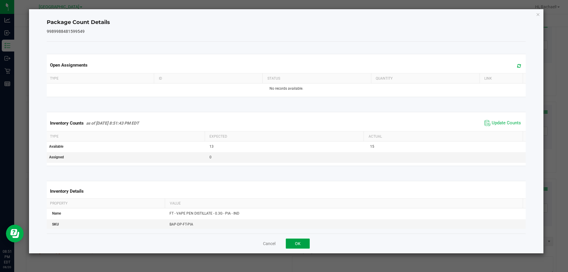
click at [300, 247] on button "OK" at bounding box center [298, 244] width 24 height 10
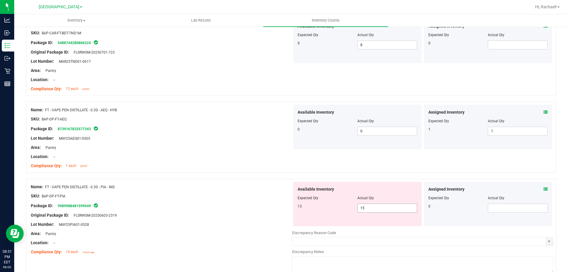
drag, startPoint x: 371, startPoint y: 208, endPoint x: 348, endPoint y: 208, distance: 23.1
click at [348, 208] on div "13 15 15" at bounding box center [358, 208] width 120 height 9
type input "13"
click at [348, 208] on div "13" at bounding box center [328, 206] width 60 height 5
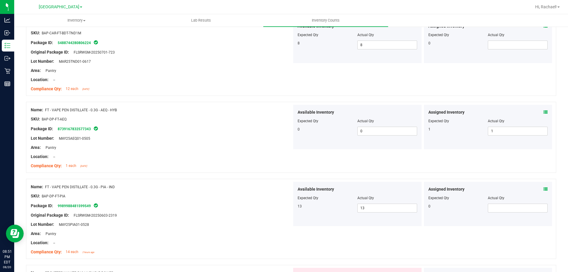
scroll to position [858, 0]
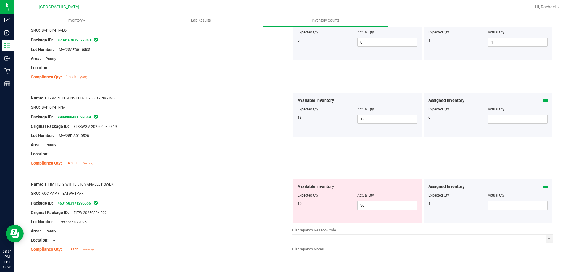
click at [544, 187] on icon at bounding box center [546, 186] width 4 height 4
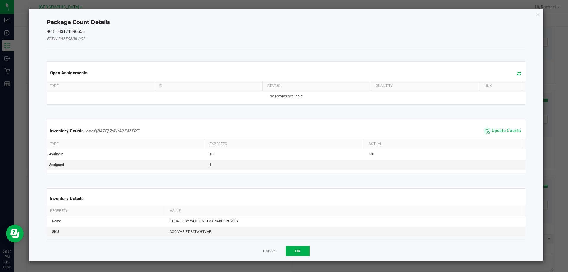
click at [517, 73] on icon at bounding box center [519, 73] width 4 height 4
click at [492, 128] on span "Update Counts" at bounding box center [506, 131] width 29 height 6
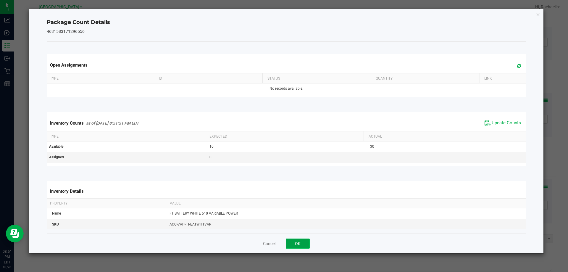
click at [294, 244] on button "OK" at bounding box center [298, 244] width 24 height 10
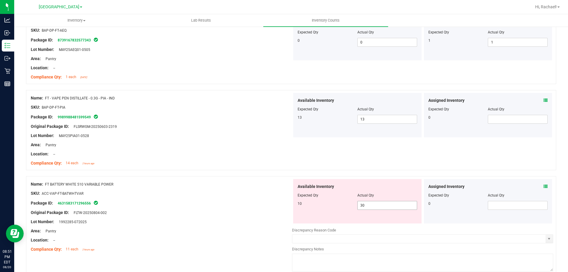
drag, startPoint x: 364, startPoint y: 207, endPoint x: 330, endPoint y: 209, distance: 34.4
click at [331, 209] on div "10 30 30" at bounding box center [358, 205] width 120 height 9
type input "12"
click at [329, 210] on div "10 12 12" at bounding box center [358, 205] width 120 height 9
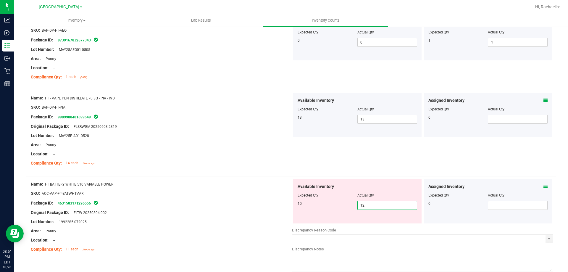
drag, startPoint x: 362, startPoint y: 203, endPoint x: 344, endPoint y: 203, distance: 18.1
click at [344, 203] on div "10 12 12" at bounding box center [358, 205] width 120 height 9
type input "10"
click at [344, 203] on div "10" at bounding box center [328, 203] width 60 height 5
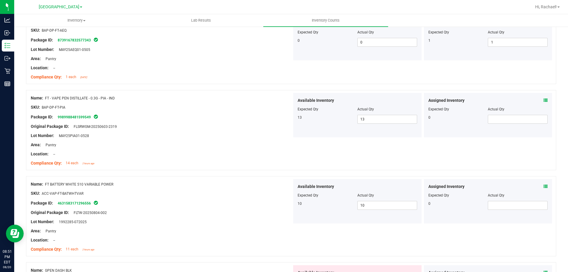
scroll to position [977, 0]
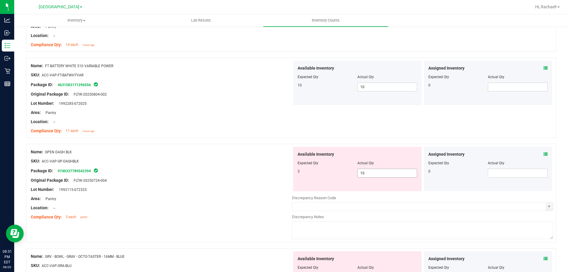
drag, startPoint x: 299, startPoint y: 175, endPoint x: 271, endPoint y: 175, distance: 27.2
click at [272, 175] on div "Name: GPEN DASH BLK SKU: ACC-VAP-GP-DASHBLK Package ID: 9740337789542394 Origin…" at bounding box center [291, 193] width 530 height 99
type input "3"
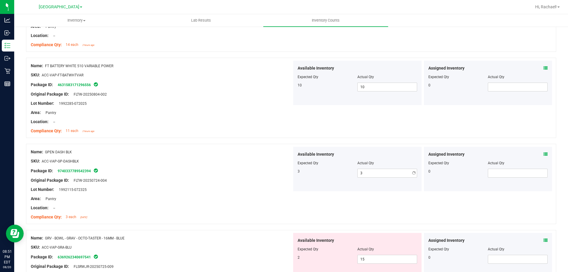
click at [275, 178] on ng-container "Original Package ID: FLTW-20250724-004" at bounding box center [161, 178] width 261 height 9
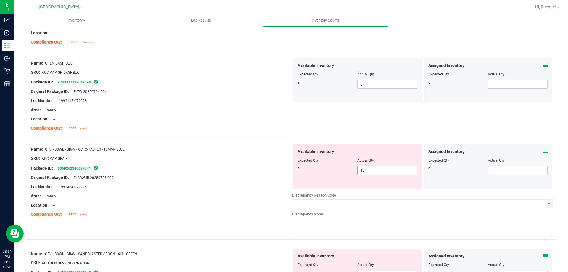
drag, startPoint x: 379, startPoint y: 168, endPoint x: 336, endPoint y: 176, distance: 43.4
click at [336, 176] on div "Available Inventory Expected Qty Actual Qty 2 15 15" at bounding box center [357, 166] width 128 height 44
type input "0"
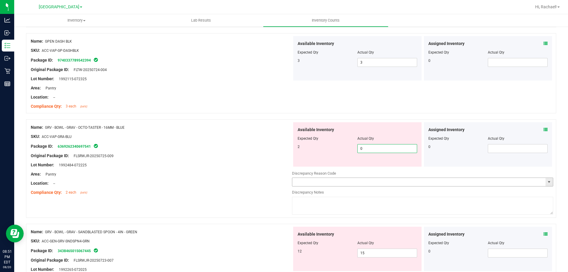
scroll to position [1125, 0]
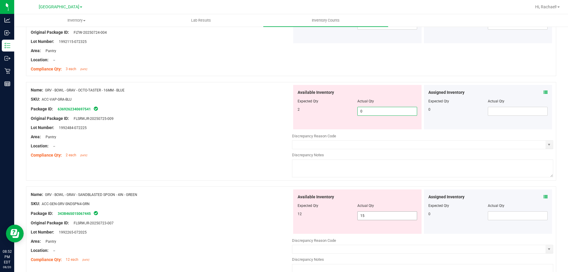
type input "0"
drag, startPoint x: 356, startPoint y: 217, endPoint x: 335, endPoint y: 217, distance: 21.3
click at [335, 217] on div "12 15 15" at bounding box center [358, 215] width 120 height 9
type input "12"
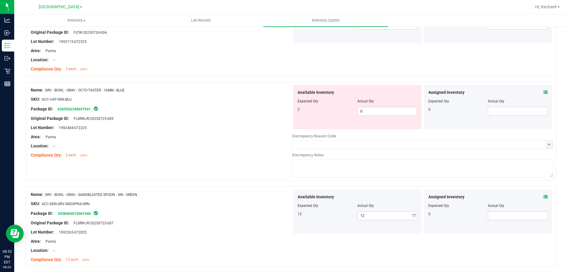
click at [373, 189] on div "Available Inventory Expected Qty Actual Qty 12 12 12" at bounding box center [357, 211] width 128 height 44
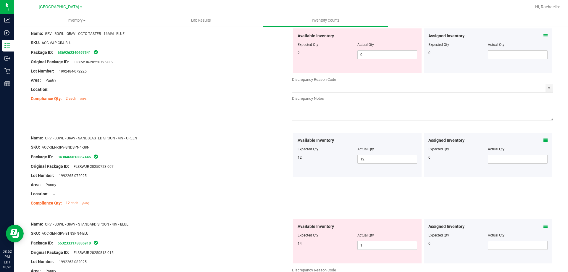
scroll to position [1154, 0]
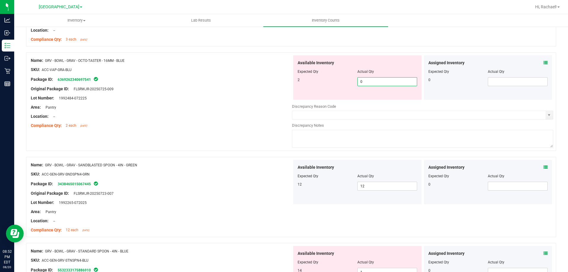
drag, startPoint x: 370, startPoint y: 81, endPoint x: 340, endPoint y: 82, distance: 29.3
click at [340, 82] on div "2 0 0" at bounding box center [358, 81] width 120 height 9
type input "2"
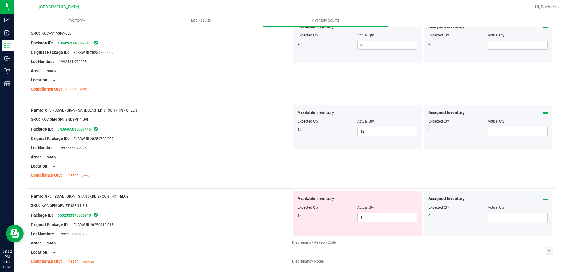
scroll to position [1243, 0]
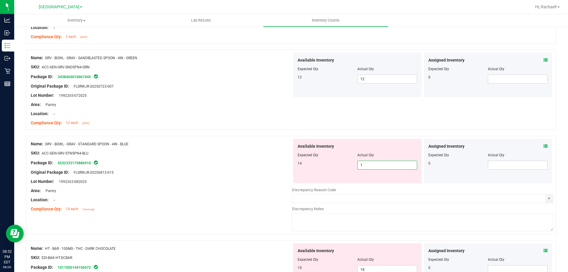
drag, startPoint x: 364, startPoint y: 169, endPoint x: 345, endPoint y: 165, distance: 19.0
click at [345, 165] on div "14 1 1" at bounding box center [358, 165] width 120 height 9
type input "14"
click at [350, 165] on div "14" at bounding box center [328, 163] width 60 height 5
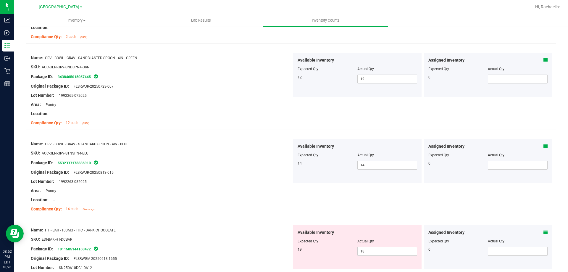
scroll to position [1361, 0]
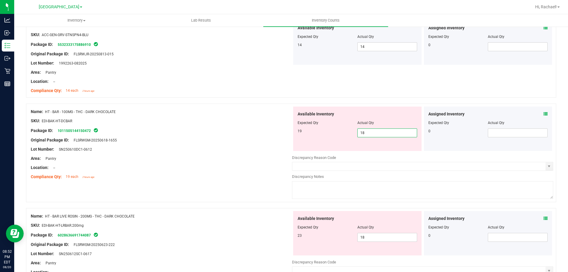
drag, startPoint x: 368, startPoint y: 132, endPoint x: 348, endPoint y: 137, distance: 20.5
click at [348, 137] on div "19 18 18" at bounding box center [358, 132] width 120 height 9
click at [544, 112] on icon at bounding box center [546, 114] width 4 height 4
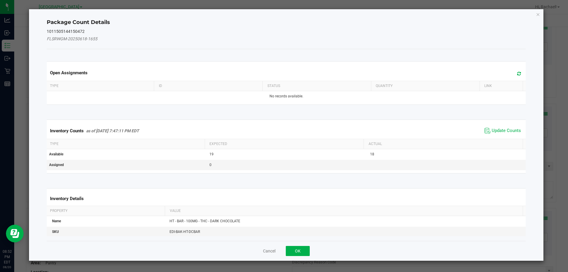
click at [517, 73] on icon at bounding box center [519, 73] width 4 height 4
click at [492, 127] on span "Update Counts" at bounding box center [502, 130] width 39 height 9
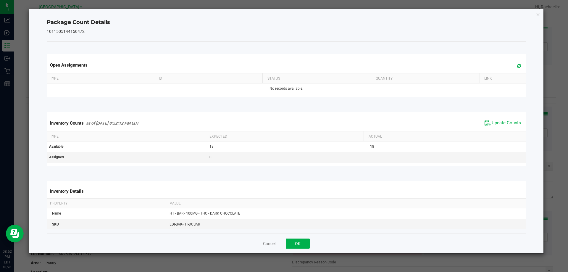
click at [303, 236] on div "Cancel OK" at bounding box center [286, 243] width 479 height 20
click at [302, 239] on button "OK" at bounding box center [298, 244] width 24 height 10
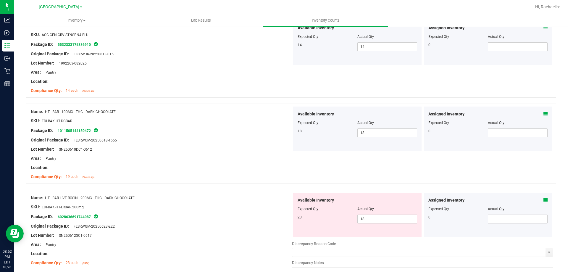
click at [544, 202] on icon at bounding box center [546, 200] width 4 height 4
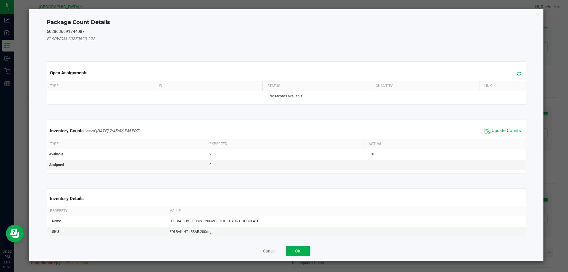
click at [517, 74] on icon at bounding box center [519, 73] width 4 height 4
click at [497, 131] on span "Update Counts" at bounding box center [506, 131] width 29 height 6
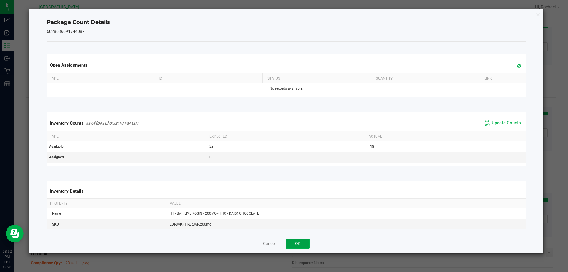
click at [305, 242] on button "OK" at bounding box center [298, 244] width 24 height 10
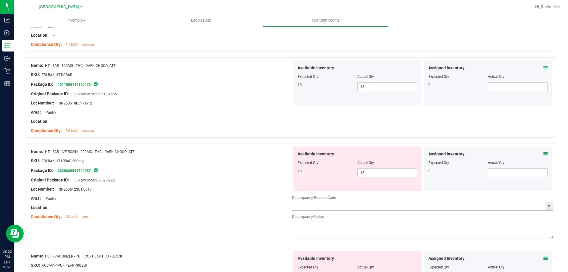
scroll to position [1420, 0]
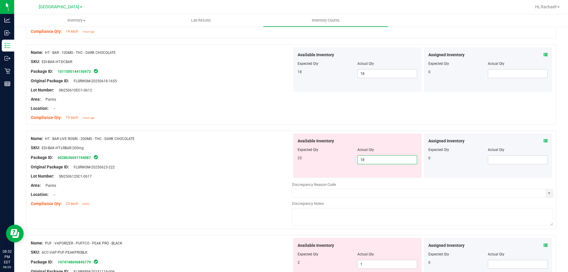
drag, startPoint x: 389, startPoint y: 163, endPoint x: 313, endPoint y: 162, distance: 76.1
click at [314, 163] on div "23 18 18" at bounding box center [358, 159] width 120 height 9
type input "23"
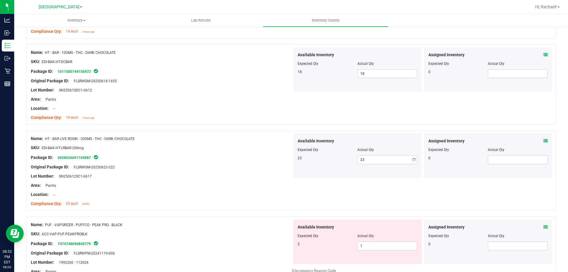
click at [400, 154] on div at bounding box center [358, 153] width 120 height 3
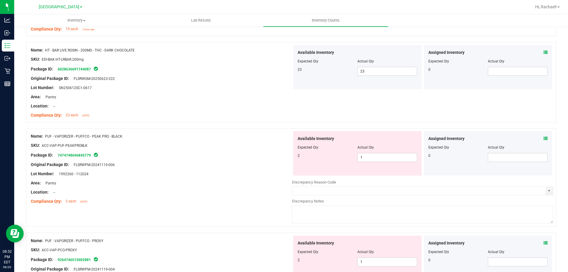
scroll to position [1509, 0]
click at [544, 138] on icon at bounding box center [546, 138] width 4 height 4
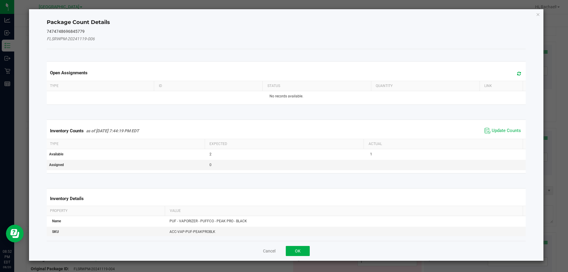
click at [517, 71] on icon at bounding box center [519, 73] width 4 height 4
click at [492, 131] on span "Update Counts" at bounding box center [506, 131] width 29 height 6
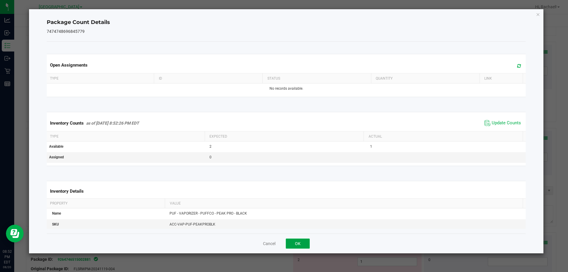
click at [290, 239] on button "OK" at bounding box center [298, 244] width 24 height 10
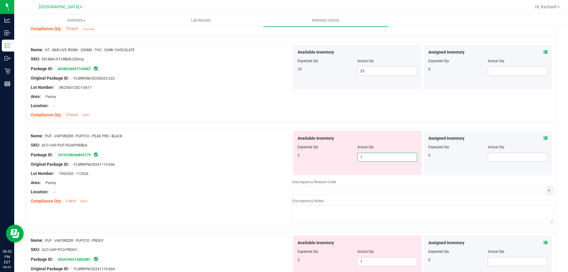
drag, startPoint x: 368, startPoint y: 159, endPoint x: 360, endPoint y: 161, distance: 8.5
click at [363, 160] on span "1 1" at bounding box center [387, 157] width 60 height 9
drag, startPoint x: 363, startPoint y: 157, endPoint x: 337, endPoint y: 160, distance: 25.9
click at [336, 158] on div "2 1 12" at bounding box center [358, 157] width 120 height 9
type input "2"
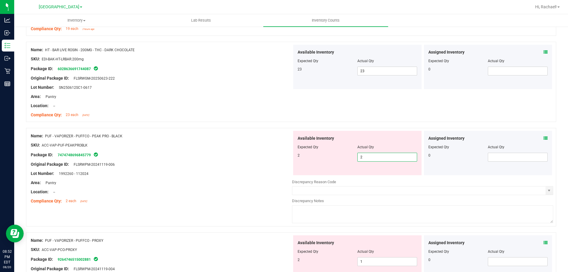
type input "2"
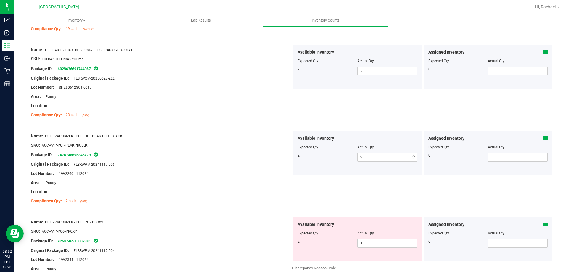
click at [339, 164] on div "Available Inventory Expected Qty Actual Qty 2 2 2" at bounding box center [357, 153] width 128 height 44
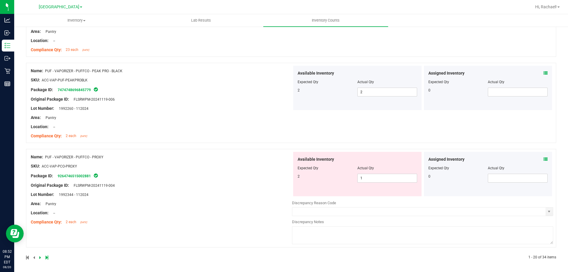
scroll to position [1576, 0]
drag, startPoint x: 360, startPoint y: 178, endPoint x: 341, endPoint y: 178, distance: 18.4
click at [341, 178] on div "2 1 1" at bounding box center [358, 176] width 120 height 9
type input "2"
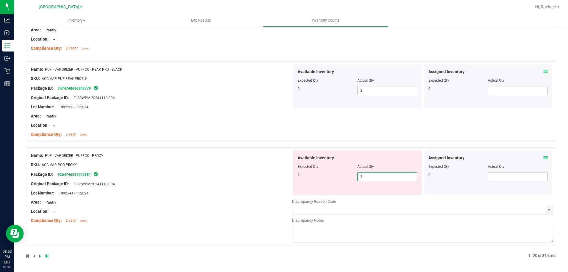
type input "2"
click at [340, 180] on div "Available Inventory Expected Qty Actual Qty 2 2 2" at bounding box center [357, 172] width 128 height 44
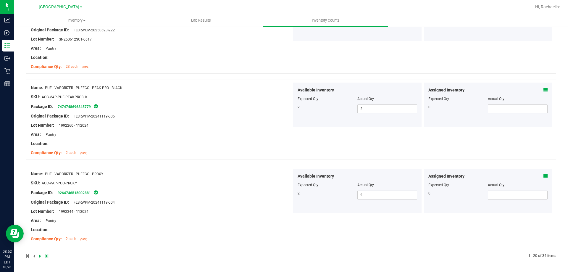
scroll to position [0, 0]
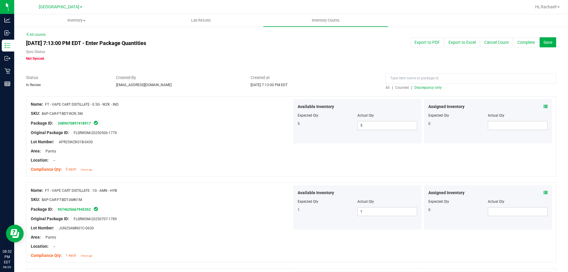
click at [425, 88] on span "Discrepancy only" at bounding box center [428, 88] width 27 height 4
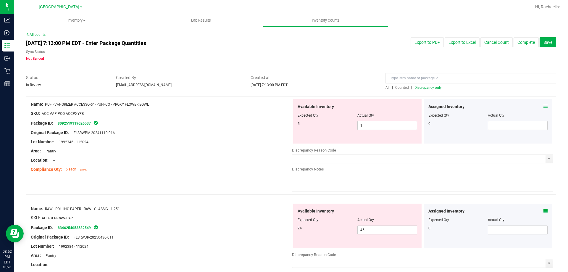
click at [544, 107] on icon at bounding box center [546, 106] width 4 height 4
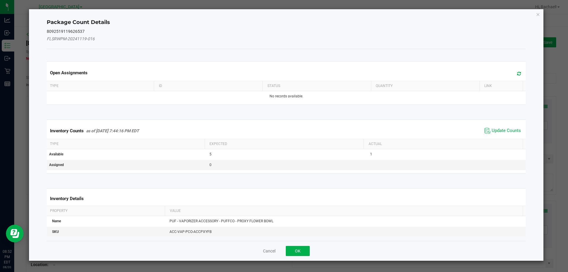
click at [517, 75] on icon at bounding box center [519, 73] width 4 height 4
click at [497, 132] on span "Update Counts" at bounding box center [506, 131] width 29 height 6
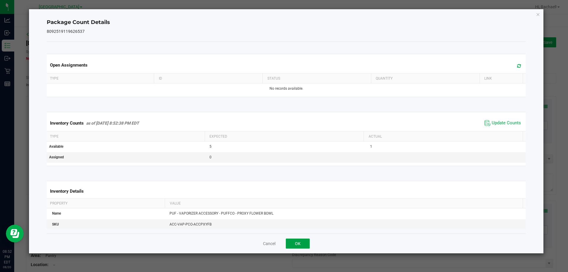
click at [289, 245] on button "OK" at bounding box center [298, 244] width 24 height 10
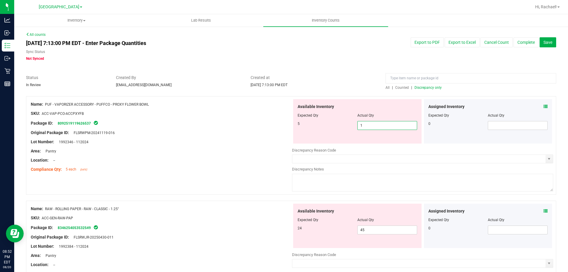
drag, startPoint x: 368, startPoint y: 126, endPoint x: 297, endPoint y: 135, distance: 71.3
click at [297, 135] on div "Available Inventory Expected Qty Actual Qty 5 1 1" at bounding box center [357, 121] width 128 height 44
type input "5"
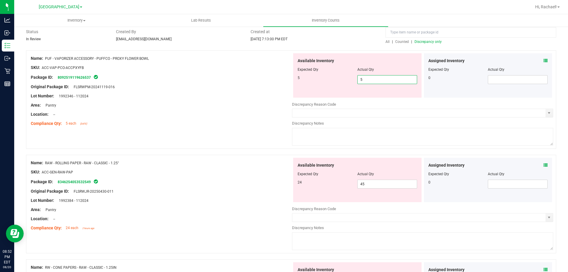
scroll to position [89, 0]
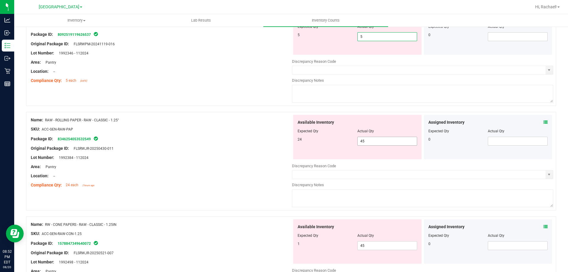
type input "5"
click at [348, 141] on div "Available Inventory Expected Qty Actual Qty 24 45 45" at bounding box center [422, 162] width 261 height 94
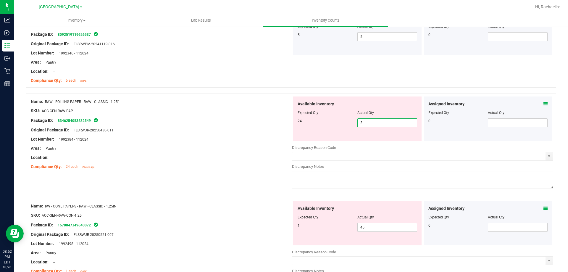
type input "24"
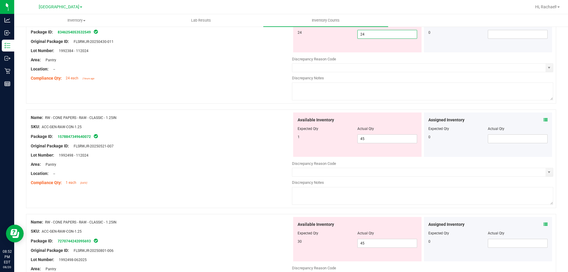
scroll to position [178, 0]
type input "24"
drag, startPoint x: 369, startPoint y: 138, endPoint x: 332, endPoint y: 138, distance: 36.4
click at [332, 138] on div "Available Inventory Expected Qty Actual Qty 1 45 45" at bounding box center [357, 134] width 128 height 44
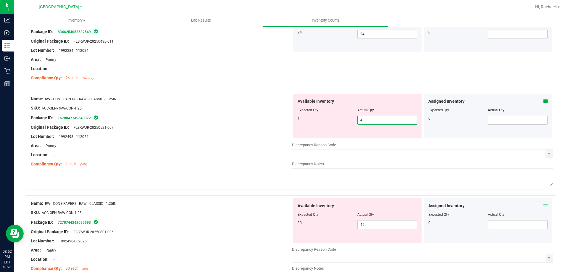
type input "45"
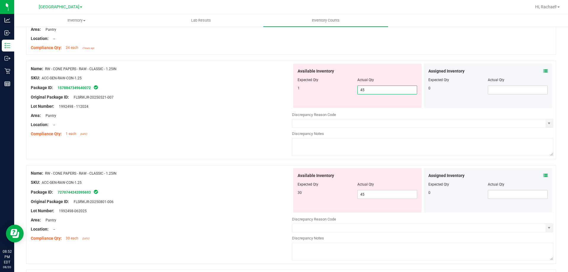
scroll to position [237, 0]
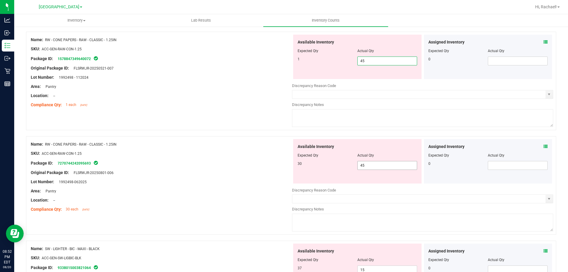
drag, startPoint x: 371, startPoint y: 166, endPoint x: 352, endPoint y: 166, distance: 18.3
click at [352, 166] on div "30 45 45" at bounding box center [358, 165] width 120 height 9
type input "3"
click at [351, 167] on div "30 3 3" at bounding box center [358, 165] width 120 height 9
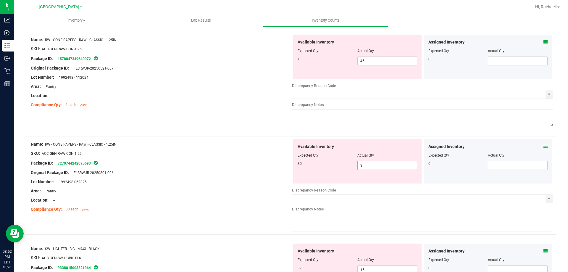
click at [365, 162] on span "3 3" at bounding box center [387, 165] width 60 height 9
drag, startPoint x: 365, startPoint y: 62, endPoint x: 355, endPoint y: 62, distance: 11.0
click at [357, 62] on span "45 45" at bounding box center [387, 61] width 60 height 9
type input "1"
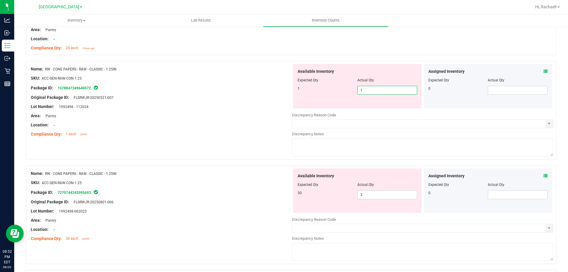
type input "1"
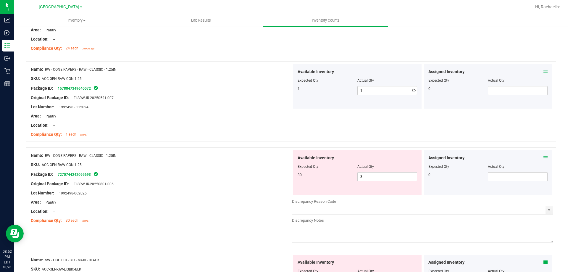
click at [352, 101] on div "Available Inventory Expected Qty Actual Qty 1 1 1" at bounding box center [357, 86] width 128 height 44
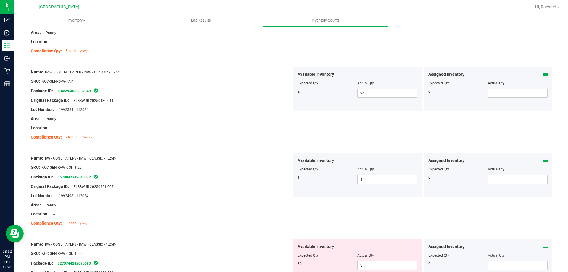
scroll to position [207, 0]
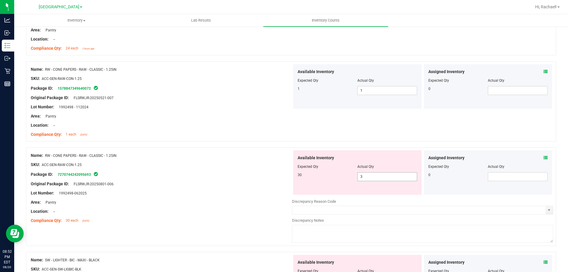
drag, startPoint x: 363, startPoint y: 181, endPoint x: 341, endPoint y: 178, distance: 21.8
click at [341, 178] on div "30 3 3" at bounding box center [358, 176] width 120 height 9
drag, startPoint x: 368, startPoint y: 174, endPoint x: 354, endPoint y: 174, distance: 13.9
click at [357, 174] on span "3 3" at bounding box center [387, 176] width 60 height 9
type input "30"
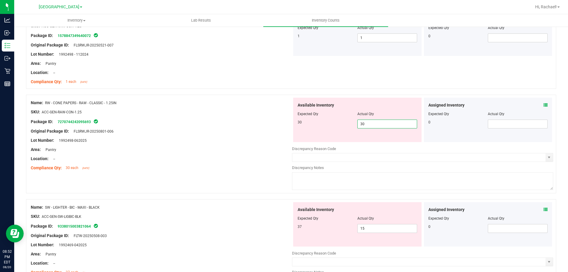
scroll to position [326, 0]
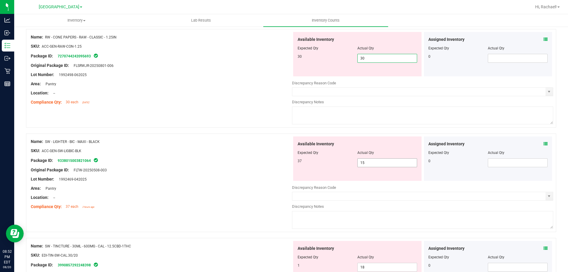
type input "30"
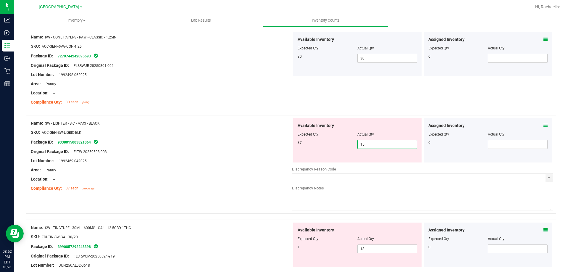
drag, startPoint x: 368, startPoint y: 163, endPoint x: 347, endPoint y: 163, distance: 21.0
click at [347, 163] on div "Available Inventory Expected Qty Actual Qty 37 15 15" at bounding box center [422, 165] width 261 height 94
type input "37"
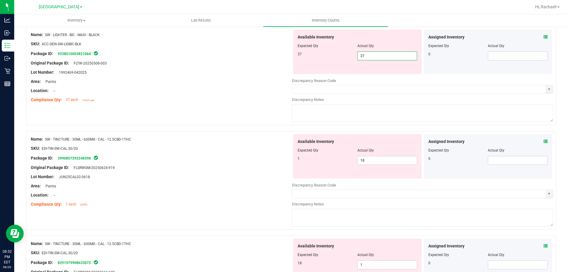
scroll to position [414, 0]
type input "37"
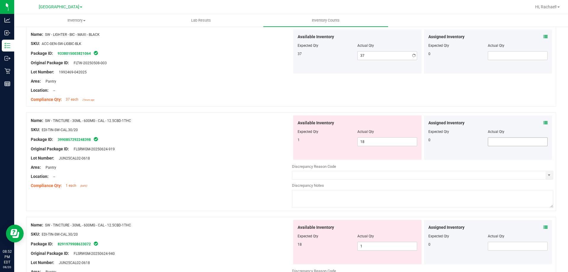
click at [536, 139] on div "Assigned Inventory Expected Qty Actual Qty 0" at bounding box center [488, 137] width 128 height 44
click at [544, 123] on icon at bounding box center [546, 123] width 4 height 4
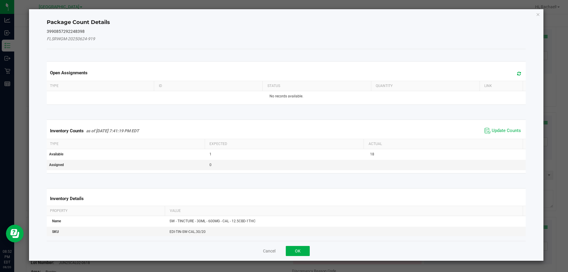
click at [517, 73] on icon at bounding box center [519, 73] width 4 height 4
click at [497, 133] on span "Update Counts" at bounding box center [506, 131] width 29 height 6
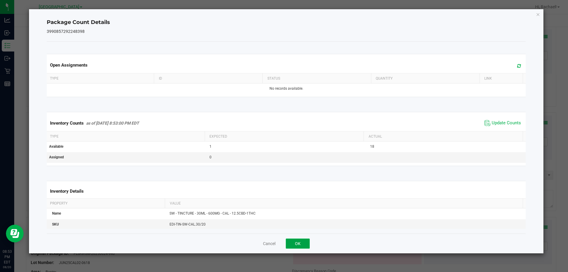
click at [301, 242] on button "OK" at bounding box center [298, 244] width 24 height 10
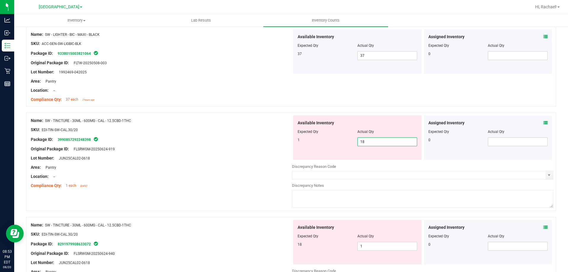
drag, startPoint x: 383, startPoint y: 142, endPoint x: 324, endPoint y: 142, distance: 59.2
click at [325, 142] on div "1 18 18" at bounding box center [358, 141] width 120 height 9
click at [322, 143] on div "1 18 18" at bounding box center [358, 141] width 120 height 9
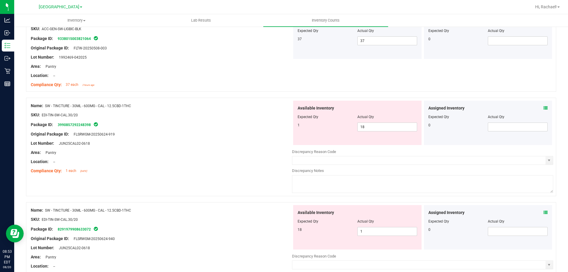
scroll to position [444, 0]
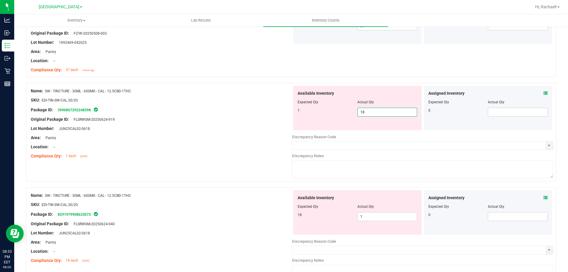
drag, startPoint x: 364, startPoint y: 115, endPoint x: 331, endPoint y: 115, distance: 32.6
click at [331, 115] on div "1 18 18" at bounding box center [358, 112] width 120 height 9
type input "1"
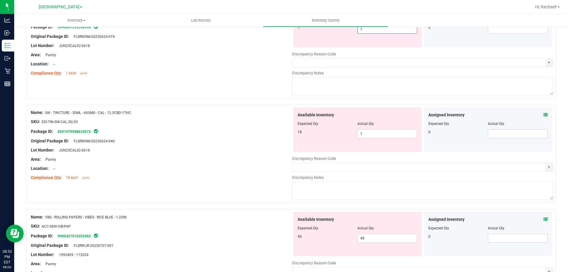
scroll to position [533, 0]
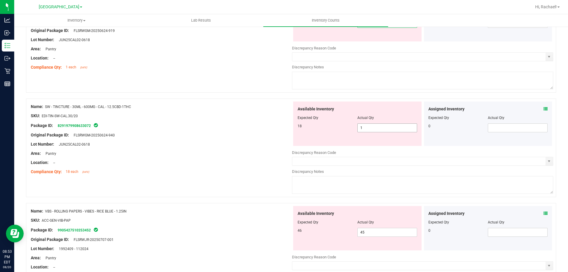
type input "1"
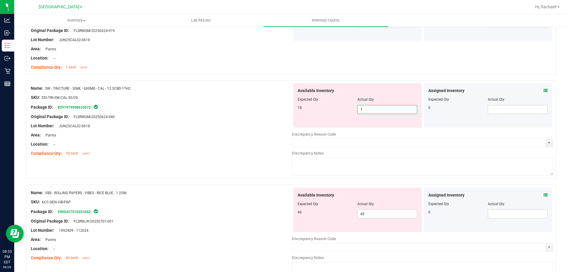
drag, startPoint x: 352, startPoint y: 122, endPoint x: 331, endPoint y: 120, distance: 20.5
click at [335, 120] on div "Available Inventory Expected Qty Actual Qty 18 1 1" at bounding box center [357, 105] width 128 height 44
type input "18"
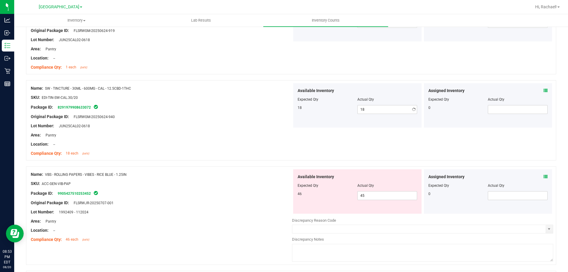
click at [357, 97] on span "Actual Qty" at bounding box center [365, 99] width 17 height 4
click at [544, 91] on icon at bounding box center [546, 90] width 4 height 4
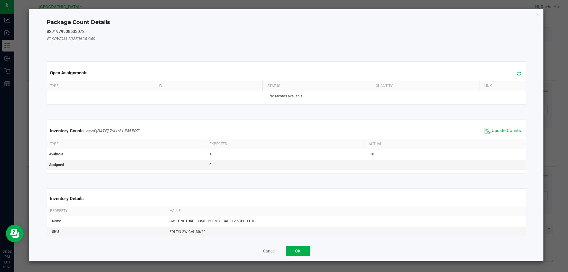
click at [517, 74] on icon at bounding box center [519, 73] width 4 height 4
drag, startPoint x: 501, startPoint y: 133, endPoint x: 484, endPoint y: 143, distance: 19.9
click at [499, 133] on span "Update Counts" at bounding box center [506, 131] width 29 height 6
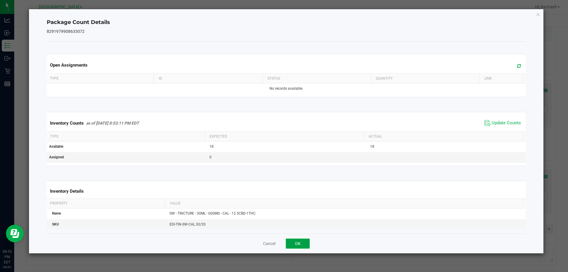
click at [302, 244] on button "OK" at bounding box center [298, 244] width 24 height 10
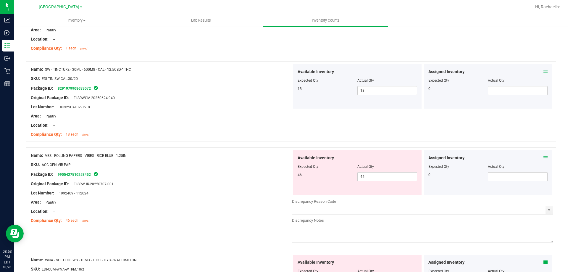
scroll to position [562, 0]
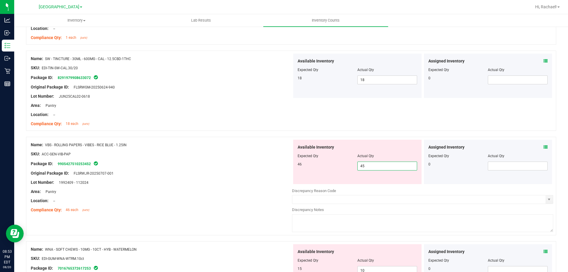
drag, startPoint x: 374, startPoint y: 164, endPoint x: 317, endPoint y: 159, distance: 57.1
click at [317, 159] on div "Available Inventory Expected Qty Actual Qty 46 45 45" at bounding box center [357, 162] width 128 height 44
drag, startPoint x: 392, startPoint y: 167, endPoint x: 249, endPoint y: 165, distance: 143.5
click at [249, 165] on div "Name: VBS - ROLLING PAPERS - VIBES - RICE BLUE - 1.25IN SKU: ACC-GEN-VIB-PAP Pa…" at bounding box center [291, 186] width 530 height 99
type input "46"
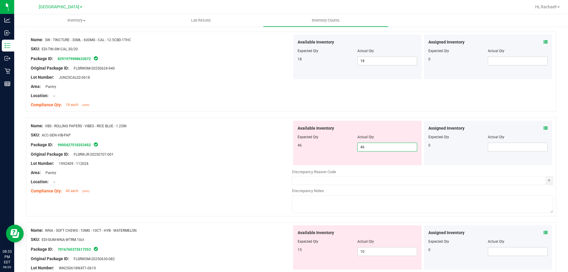
type input "46"
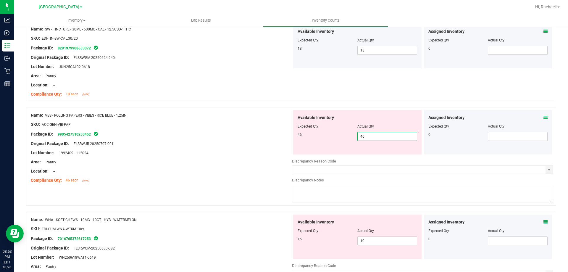
click at [255, 161] on div "Name: VBS - ROLLING PAPERS - VIBES - RICE BLUE - 1.25IN SKU: ACC-GEN-VIB-PAP Pa…" at bounding box center [161, 147] width 261 height 75
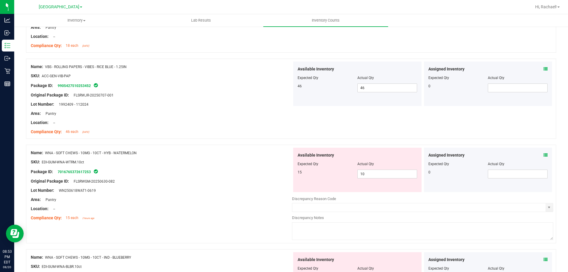
scroll to position [651, 0]
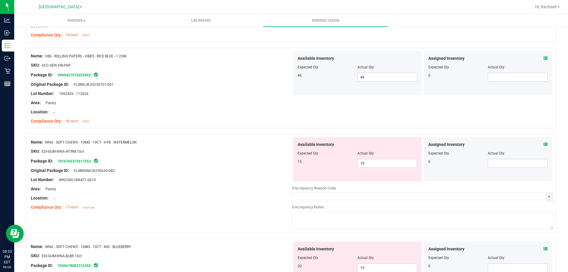
click at [544, 145] on icon at bounding box center [546, 144] width 4 height 4
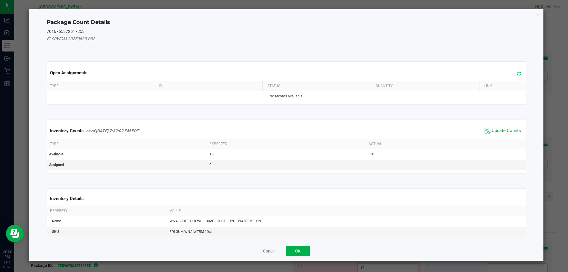
click at [517, 72] on icon at bounding box center [519, 73] width 4 height 4
click at [513, 128] on span "Update Counts" at bounding box center [506, 131] width 29 height 6
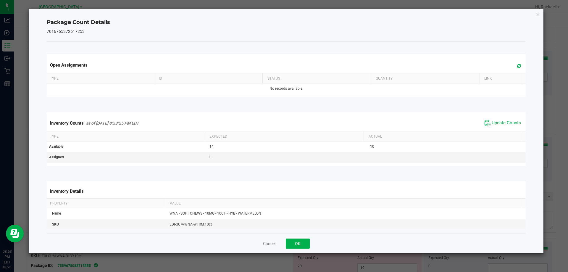
click at [297, 253] on div "Cancel OK" at bounding box center [286, 243] width 479 height 20
click at [301, 243] on button "OK" at bounding box center [298, 244] width 24 height 10
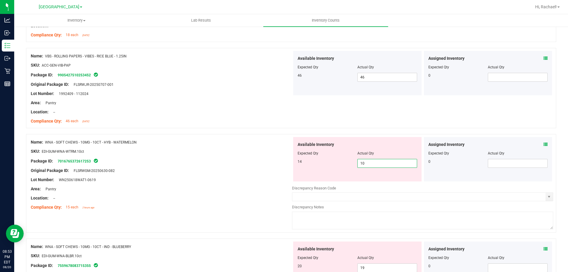
drag, startPoint x: 334, startPoint y: 164, endPoint x: 327, endPoint y: 163, distance: 6.9
click at [328, 163] on div "14 10 10" at bounding box center [358, 163] width 120 height 9
drag, startPoint x: 367, startPoint y: 165, endPoint x: 318, endPoint y: 159, distance: 49.5
click at [318, 159] on div "14 10 4" at bounding box center [358, 163] width 120 height 9
type input "14"
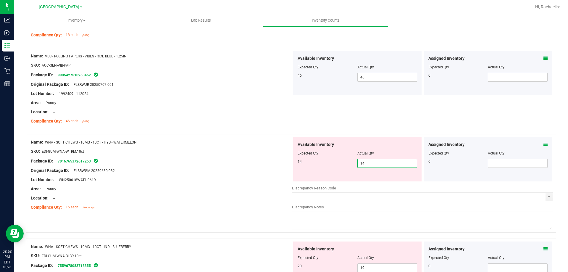
type input "14"
click at [318, 159] on div "14" at bounding box center [328, 161] width 60 height 5
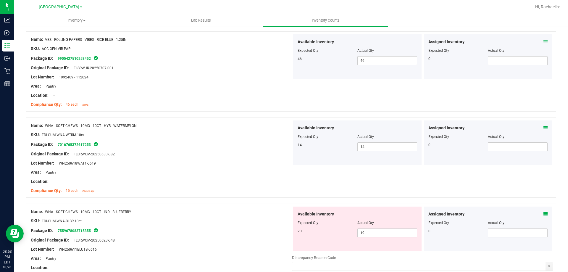
scroll to position [710, 0]
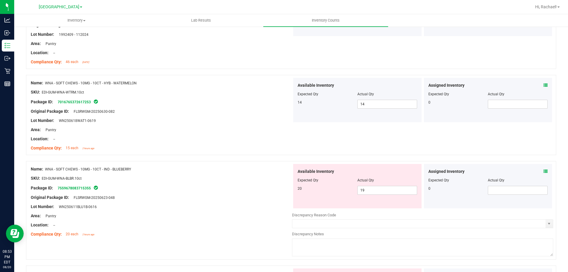
click at [544, 173] on icon at bounding box center [546, 171] width 4 height 4
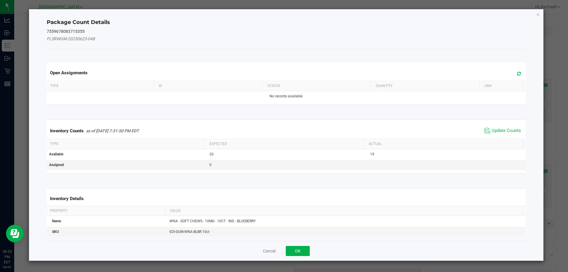
click at [517, 75] on icon at bounding box center [519, 73] width 4 height 4
click at [492, 131] on span "Update Counts" at bounding box center [506, 131] width 29 height 6
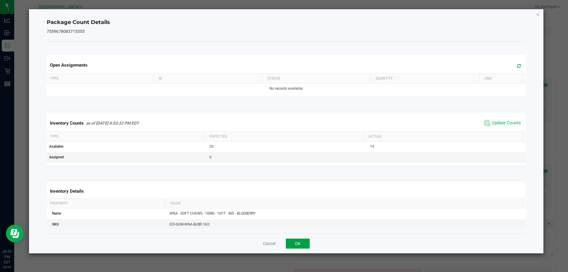
click at [299, 240] on button "OK" at bounding box center [298, 244] width 24 height 10
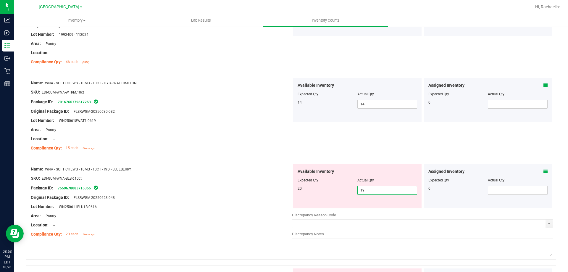
drag, startPoint x: 371, startPoint y: 191, endPoint x: 322, endPoint y: 198, distance: 49.9
click at [322, 198] on div "Available Inventory Expected Qty Actual Qty 20 19 19" at bounding box center [357, 186] width 128 height 44
type input "20"
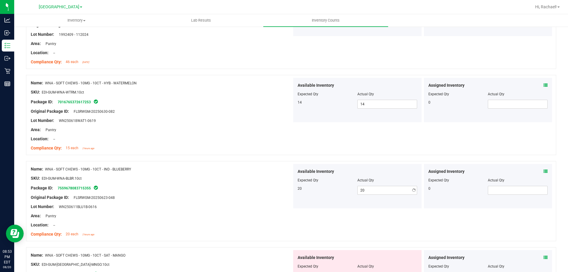
click at [328, 189] on div "20" at bounding box center [328, 188] width 60 height 5
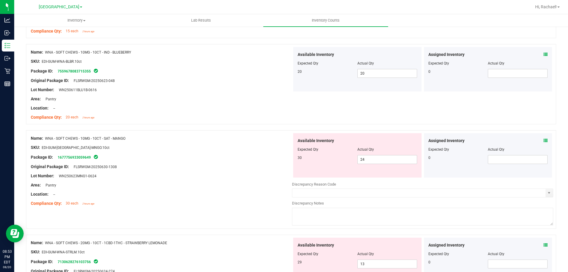
scroll to position [829, 0]
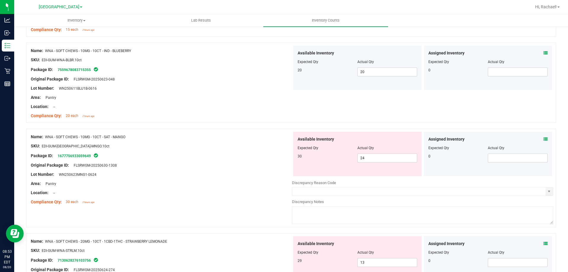
click at [544, 141] on icon at bounding box center [546, 139] width 4 height 4
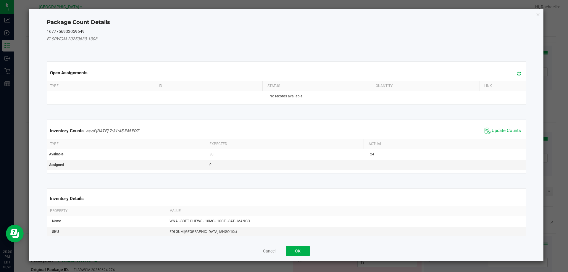
click at [517, 72] on icon at bounding box center [519, 73] width 4 height 4
click at [499, 125] on div "Inventory Counts as of [DATE] 7:31:45 PM EDT Update Counts" at bounding box center [287, 131] width 482 height 16
click at [498, 131] on span "Update Counts" at bounding box center [506, 131] width 29 height 6
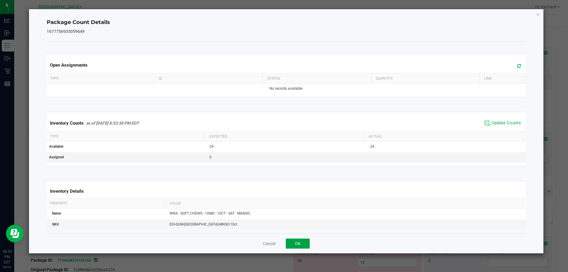
click at [293, 246] on button "OK" at bounding box center [298, 244] width 24 height 10
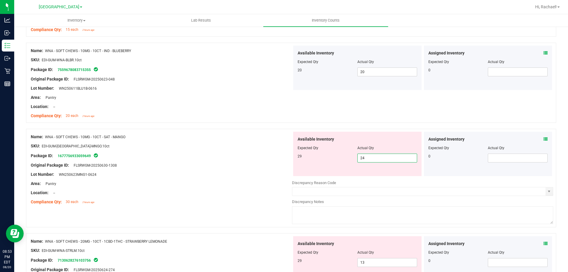
drag, startPoint x: 364, startPoint y: 161, endPoint x: 349, endPoint y: 161, distance: 15.4
click at [349, 161] on div "29 24 24" at bounding box center [358, 158] width 120 height 9
drag, startPoint x: 367, startPoint y: 159, endPoint x: 348, endPoint y: 159, distance: 18.3
click at [348, 159] on div "29 24 0" at bounding box center [358, 158] width 120 height 9
type input "29"
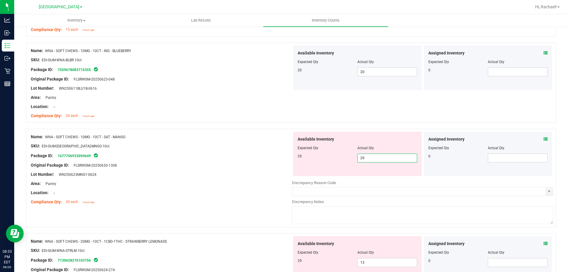
type input "29"
click at [347, 159] on div "29" at bounding box center [328, 156] width 60 height 5
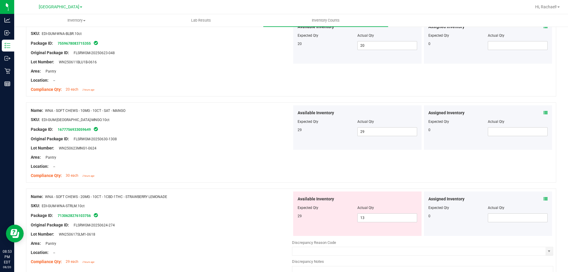
scroll to position [888, 0]
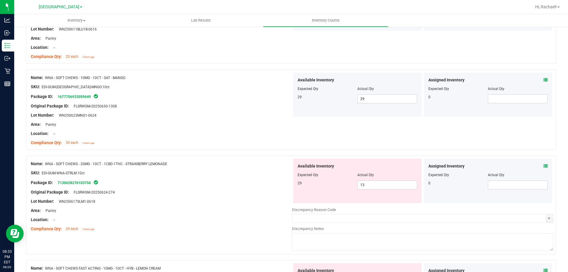
drag, startPoint x: 538, startPoint y: 167, endPoint x: 543, endPoint y: 167, distance: 5.0
click at [539, 167] on div "Assigned Inventory" at bounding box center [489, 166] width 120 height 6
click at [543, 167] on div "Assigned Inventory Expected Qty Actual Qty 0" at bounding box center [488, 181] width 128 height 44
click at [544, 165] on icon at bounding box center [546, 166] width 4 height 4
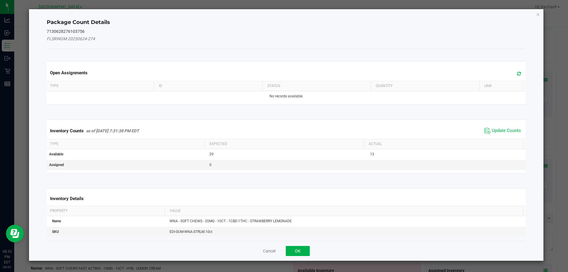
click at [517, 71] on icon at bounding box center [519, 73] width 4 height 4
click at [504, 132] on span "Update Counts" at bounding box center [506, 131] width 29 height 6
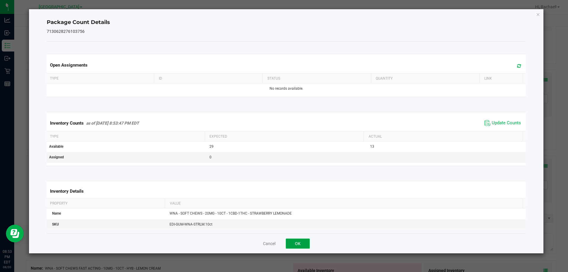
click at [303, 241] on button "OK" at bounding box center [298, 244] width 24 height 10
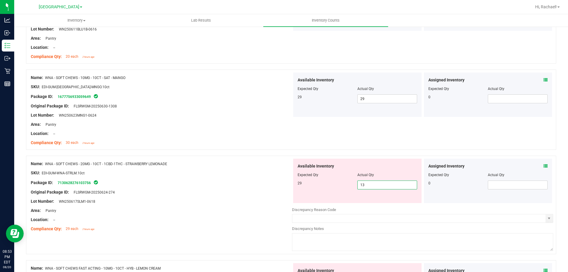
drag, startPoint x: 361, startPoint y: 183, endPoint x: 331, endPoint y: 184, distance: 30.5
click at [331, 184] on div "29 13 13" at bounding box center [358, 185] width 120 height 9
type input "29"
click at [331, 184] on div "29" at bounding box center [328, 183] width 60 height 5
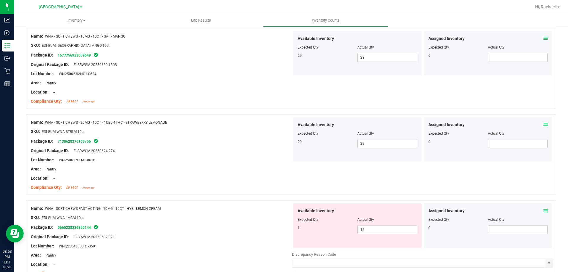
scroll to position [977, 0]
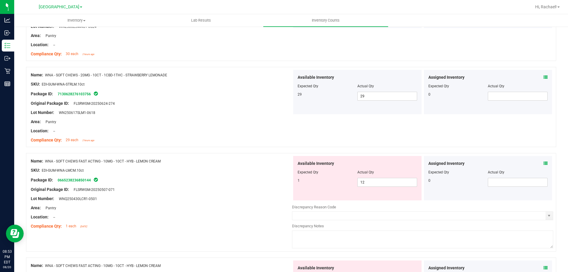
click at [537, 164] on div "Assigned Inventory" at bounding box center [489, 163] width 120 height 6
click at [544, 164] on icon at bounding box center [546, 163] width 4 height 4
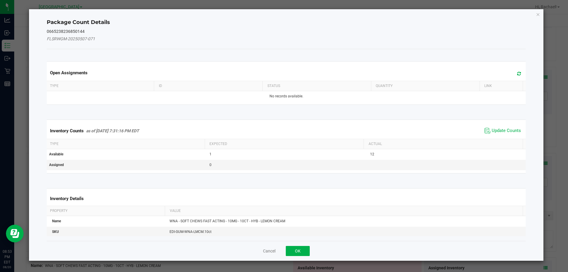
click at [517, 74] on icon at bounding box center [519, 73] width 4 height 4
click at [496, 130] on span "Update Counts" at bounding box center [506, 131] width 29 height 6
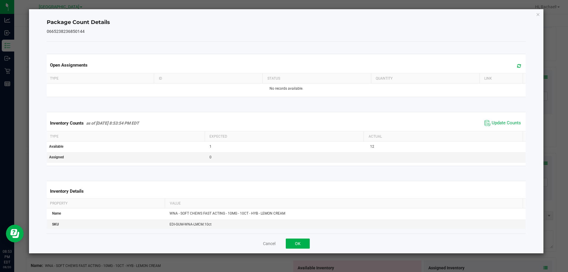
click at [286, 249] on div "Cancel OK" at bounding box center [286, 243] width 479 height 20
click at [300, 247] on button "OK" at bounding box center [298, 244] width 24 height 10
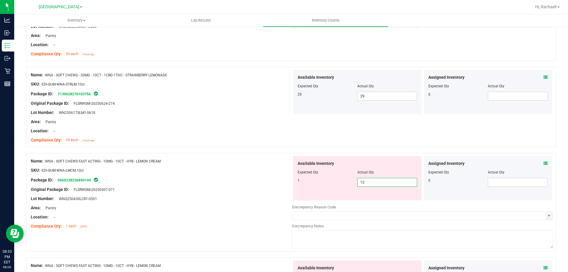
drag, startPoint x: 372, startPoint y: 183, endPoint x: 336, endPoint y: 183, distance: 35.2
click at [336, 183] on div "1 12 12" at bounding box center [358, 182] width 120 height 9
type input "1"
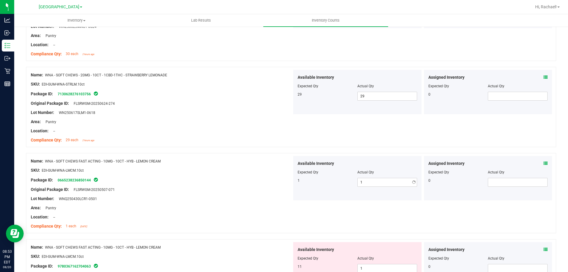
click at [336, 183] on div "1 1 1" at bounding box center [358, 182] width 120 height 9
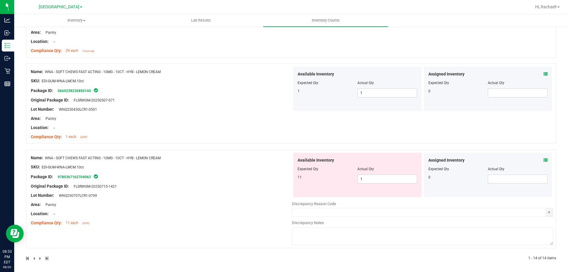
scroll to position [1068, 0]
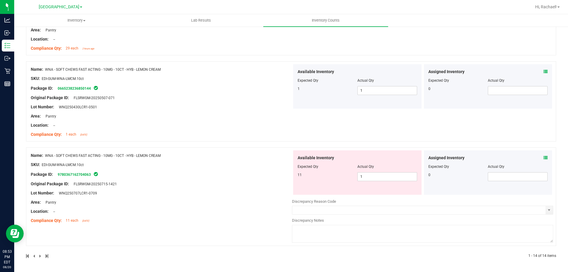
click at [544, 159] on icon at bounding box center [546, 158] width 4 height 4
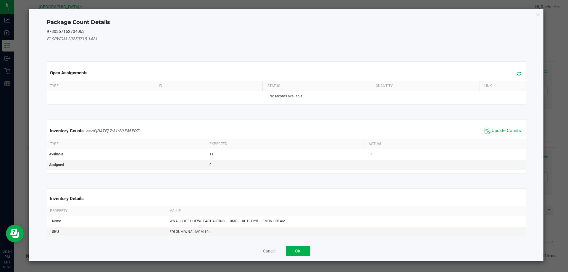
click at [517, 72] on icon at bounding box center [519, 73] width 4 height 4
click at [494, 130] on span "Update Counts" at bounding box center [506, 131] width 29 height 6
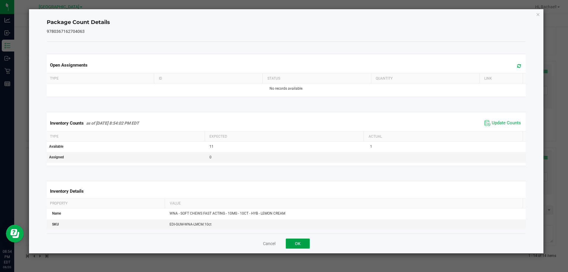
click at [291, 245] on button "OK" at bounding box center [298, 244] width 24 height 10
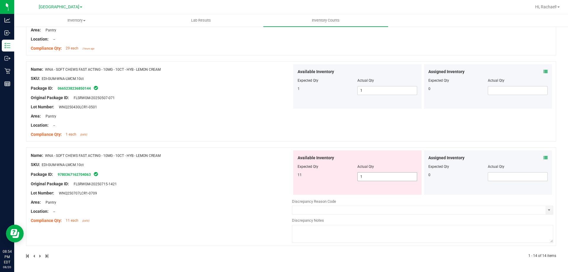
drag, startPoint x: 363, startPoint y: 177, endPoint x: 334, endPoint y: 180, distance: 29.4
click at [334, 180] on div "11 1 1" at bounding box center [358, 176] width 120 height 9
type input "11"
click at [450, 134] on div "Name: WNA - SOFT CHEWS FAST ACTING - 10MG - 10CT - HYB - LEMON CREAM SKU: EDI-G…" at bounding box center [291, 101] width 530 height 80
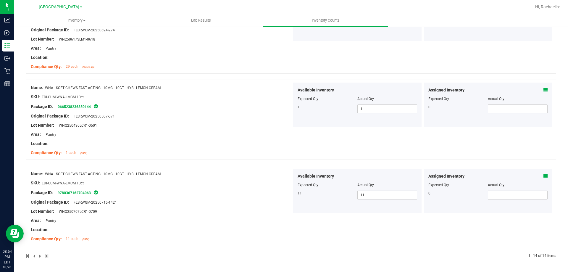
scroll to position [0, 0]
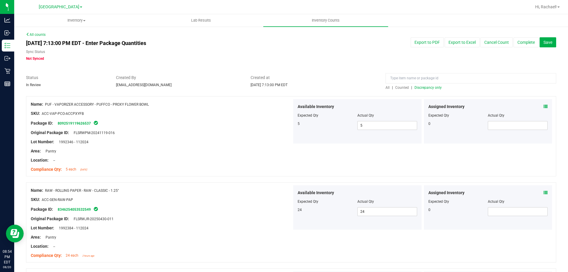
click at [422, 87] on span "Discrepancy only" at bounding box center [428, 88] width 27 height 4
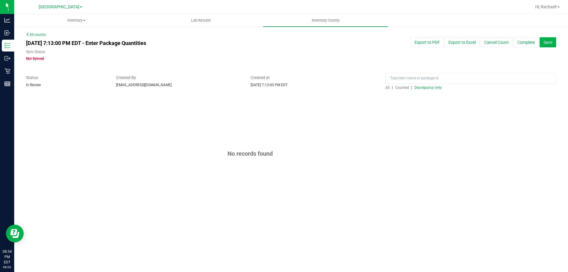
click at [560, 57] on div "[DATE] 7:13:00 PM EDT - Enter Package Quantities Sync Status Not Synced Export …" at bounding box center [291, 49] width 539 height 24
click at [551, 43] on span "Save" at bounding box center [548, 42] width 9 height 5
